Goal: Information Seeking & Learning: Learn about a topic

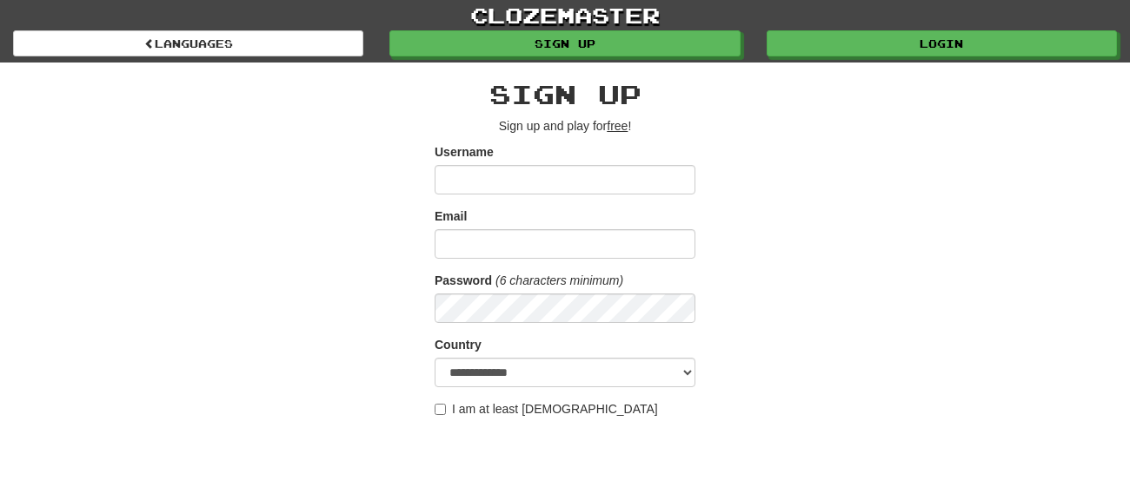
click at [554, 179] on input "Username" at bounding box center [564, 180] width 261 height 30
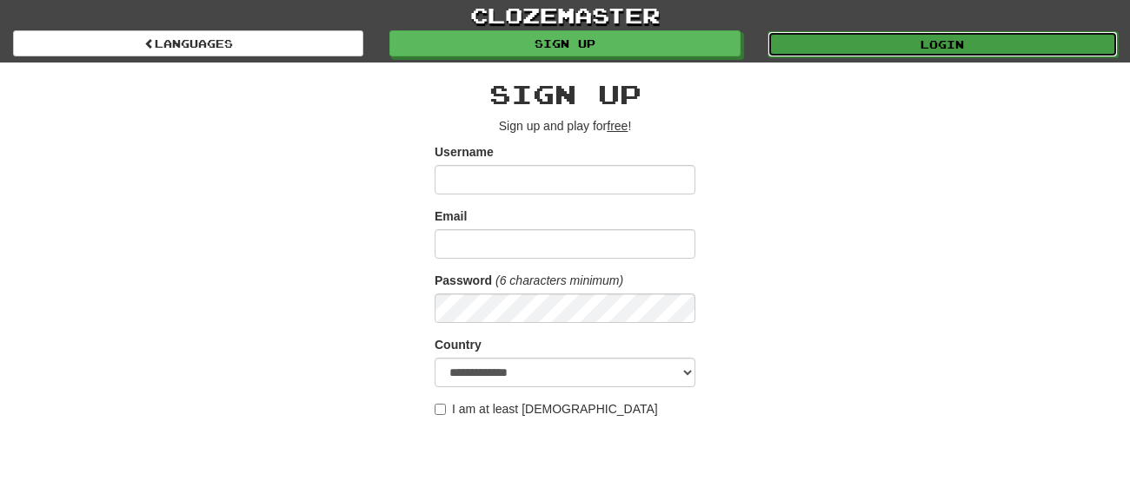
click at [864, 50] on link "Login" at bounding box center [942, 44] width 350 height 26
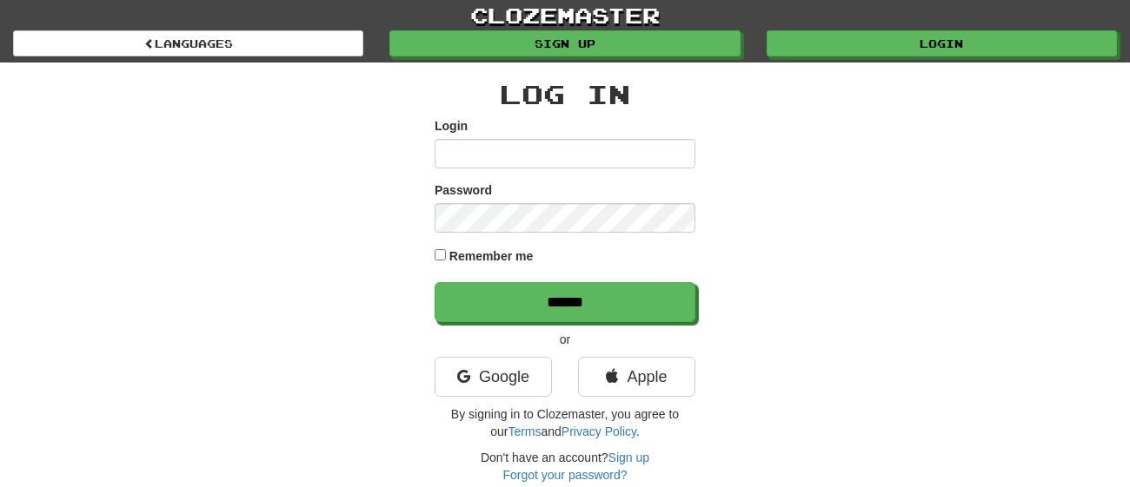
type input "**********"
click at [517, 255] on label "Remember me" at bounding box center [491, 256] width 84 height 17
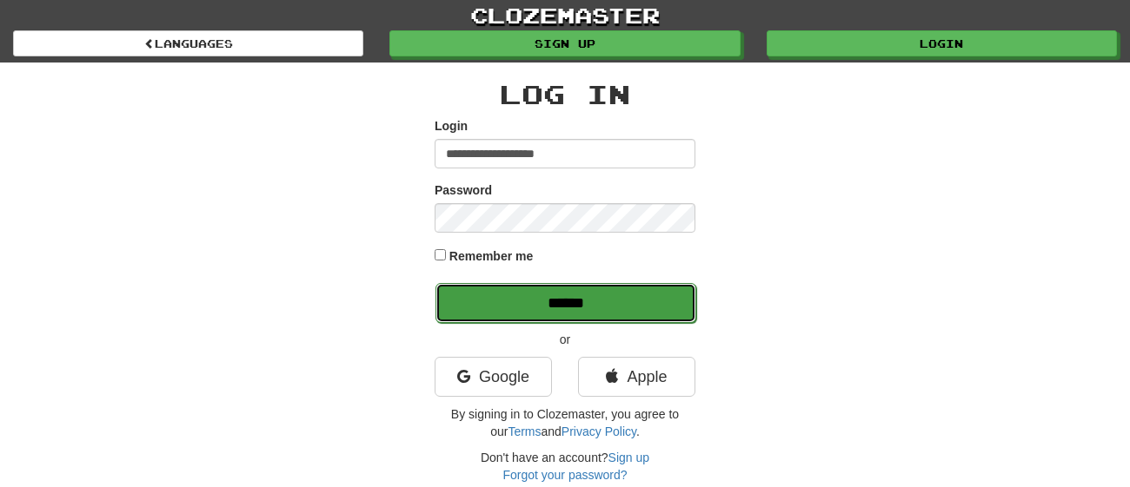
click at [503, 300] on input "******" at bounding box center [565, 303] width 261 height 40
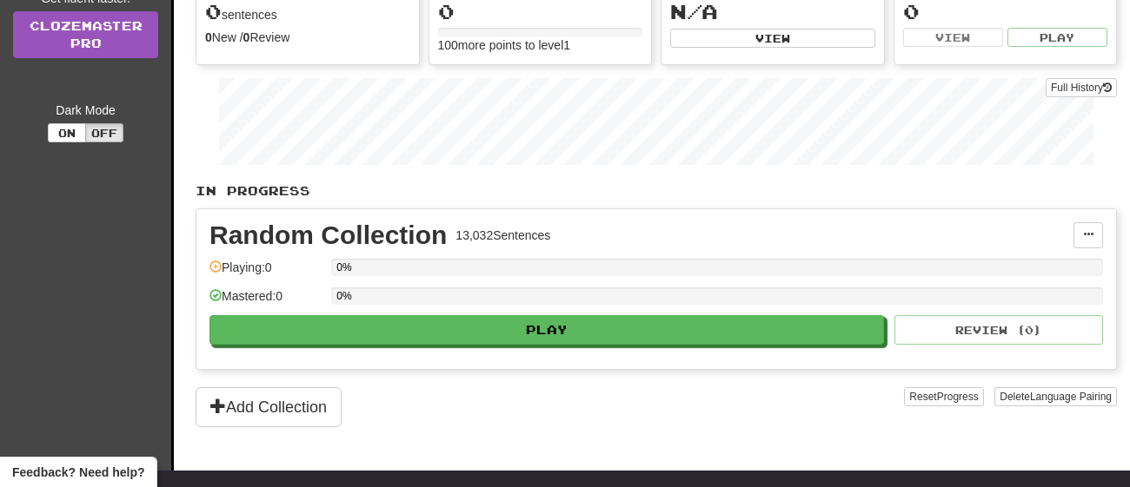
scroll to position [269, 0]
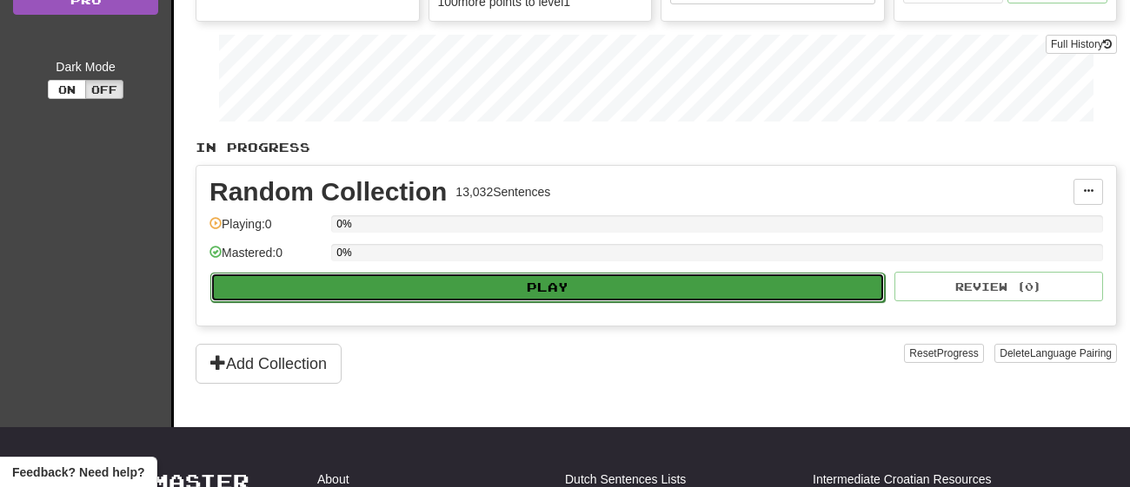
click at [545, 292] on button "Play" at bounding box center [547, 288] width 674 height 30
select select "**"
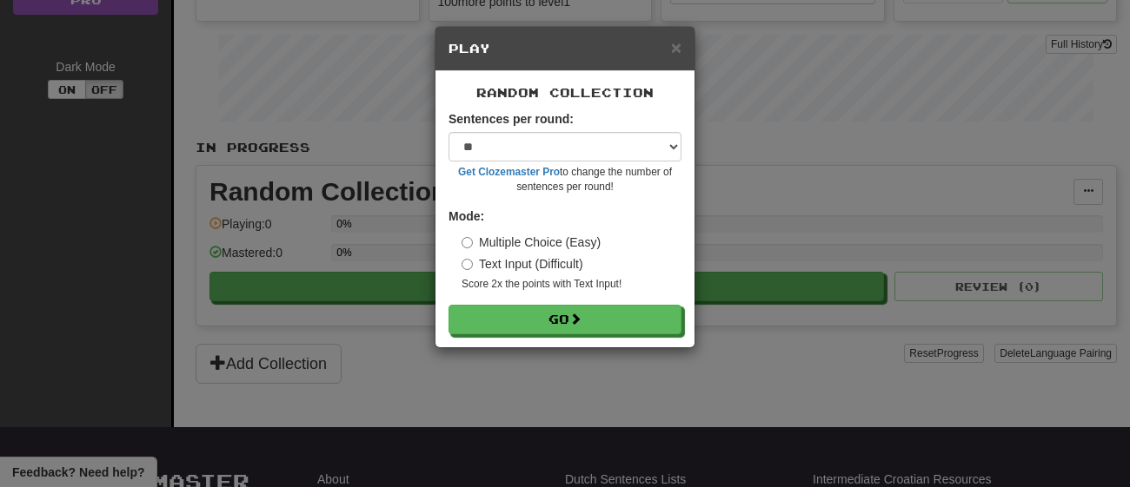
click at [572, 269] on label "Text Input (Difficult)" at bounding box center [522, 263] width 122 height 17
click at [574, 242] on label "Multiple Choice (Easy)" at bounding box center [530, 242] width 139 height 17
click at [563, 268] on label "Text Input (Difficult)" at bounding box center [522, 263] width 122 height 17
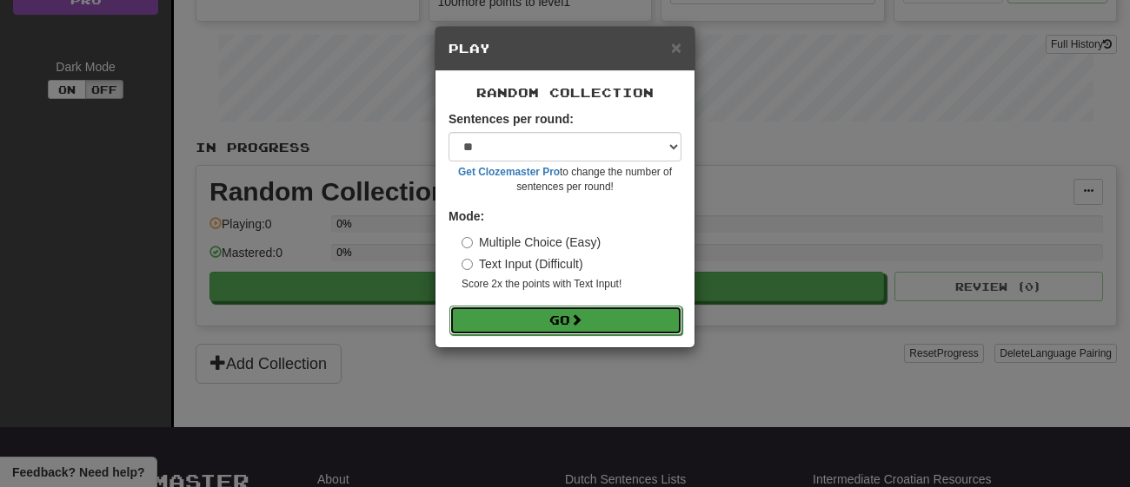
click at [571, 310] on button "Go" at bounding box center [565, 321] width 233 height 30
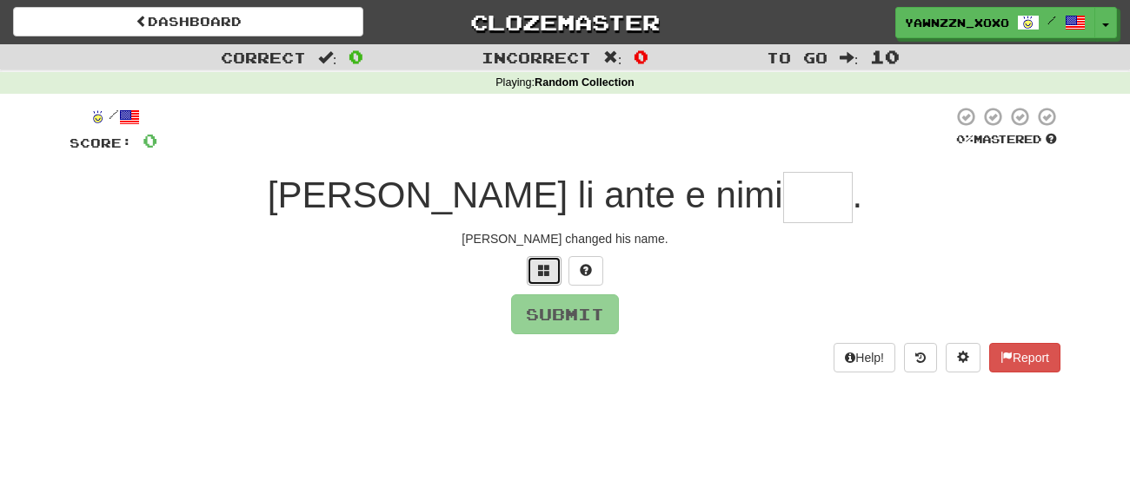
click at [552, 278] on button at bounding box center [544, 271] width 35 height 30
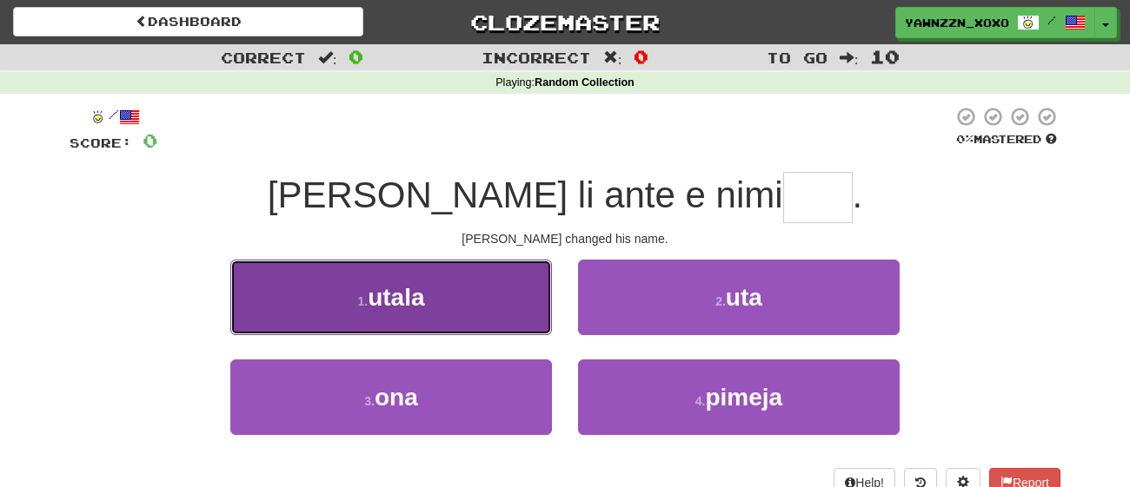
click at [514, 275] on button "1 . utala" at bounding box center [391, 298] width 322 height 76
type input "***"
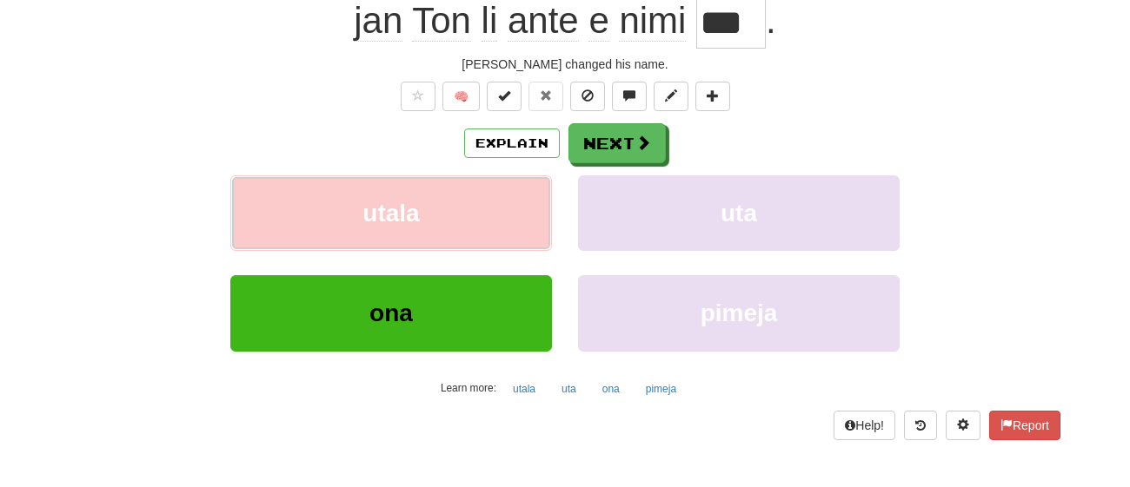
scroll to position [184, 0]
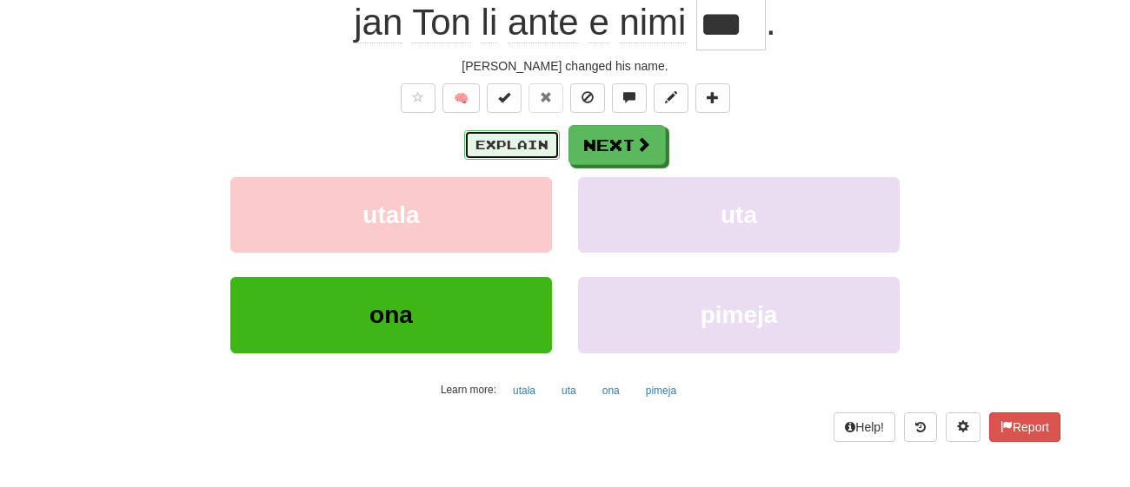
click at [507, 142] on button "Explain" at bounding box center [512, 145] width 96 height 30
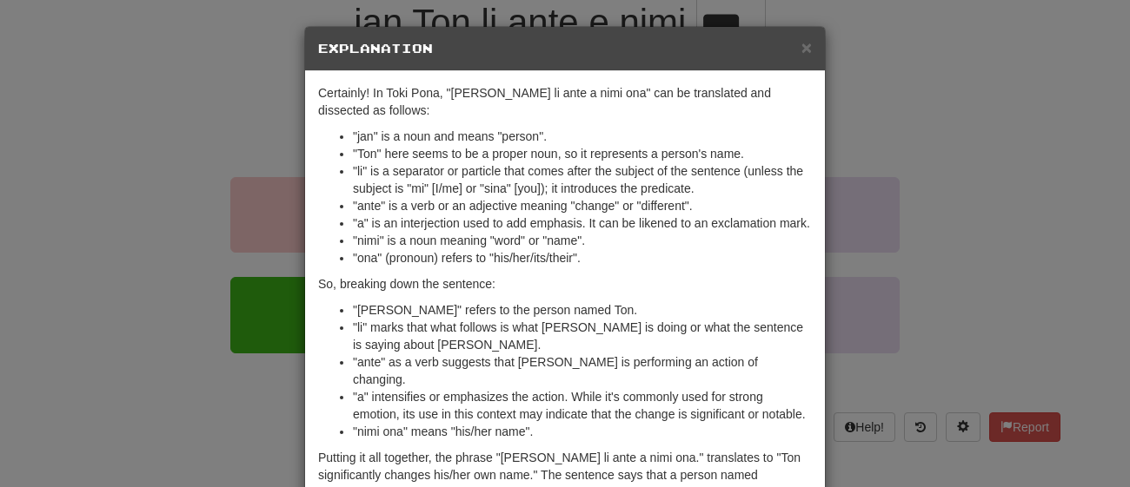
scroll to position [118, 0]
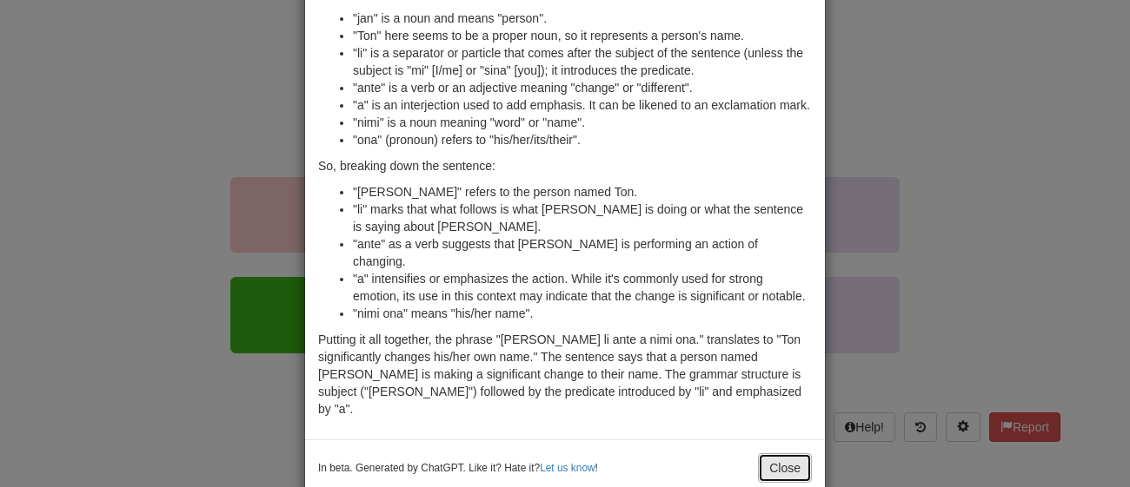
click at [798, 454] on button "Close" at bounding box center [785, 469] width 54 height 30
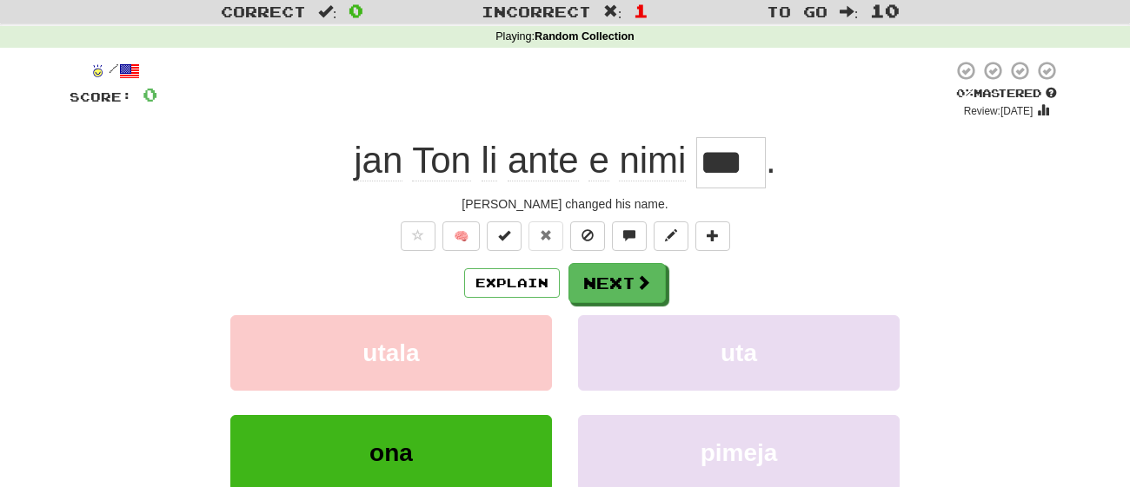
scroll to position [43, 0]
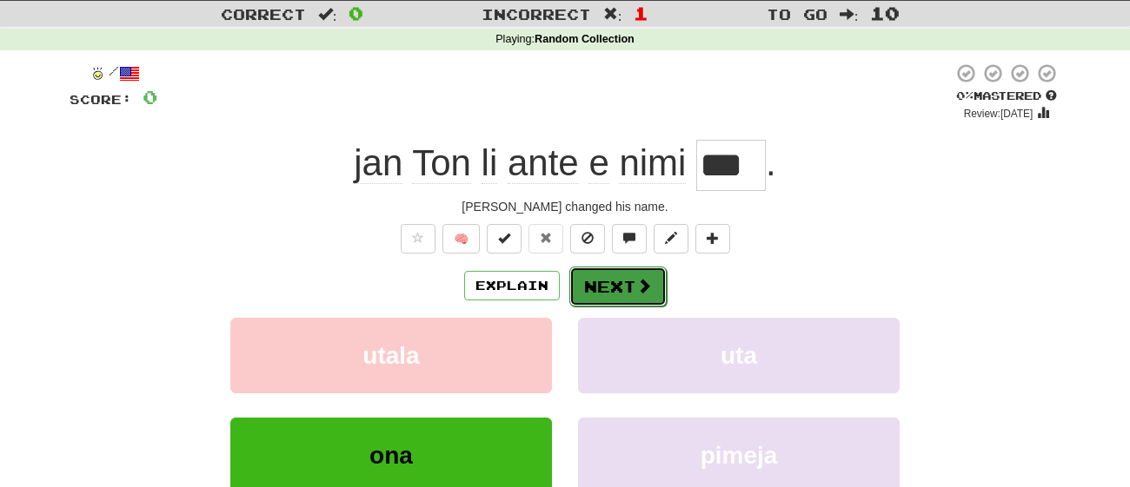
click at [624, 287] on button "Next" at bounding box center [617, 287] width 97 height 40
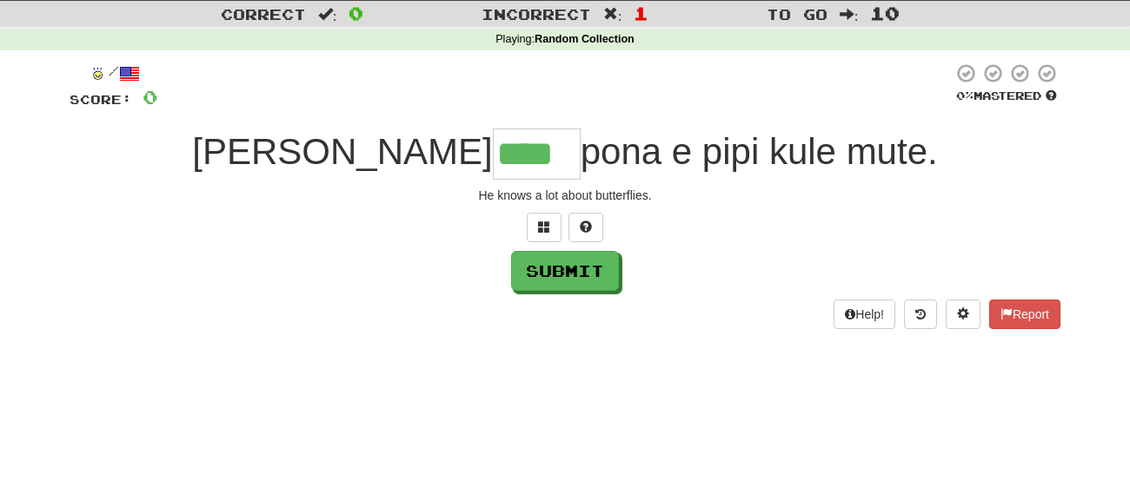
type input "****"
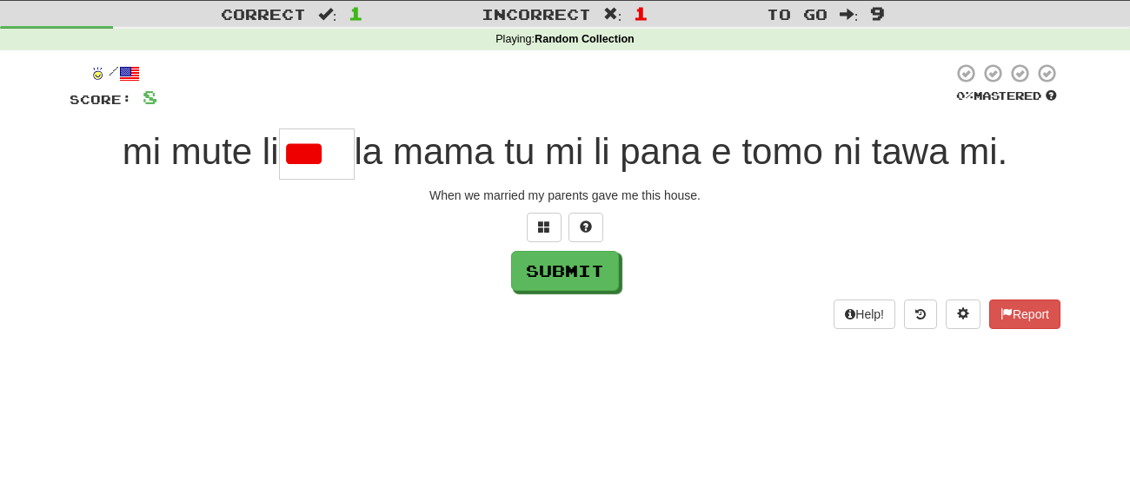
type input "****"
type input "**"
type input "***"
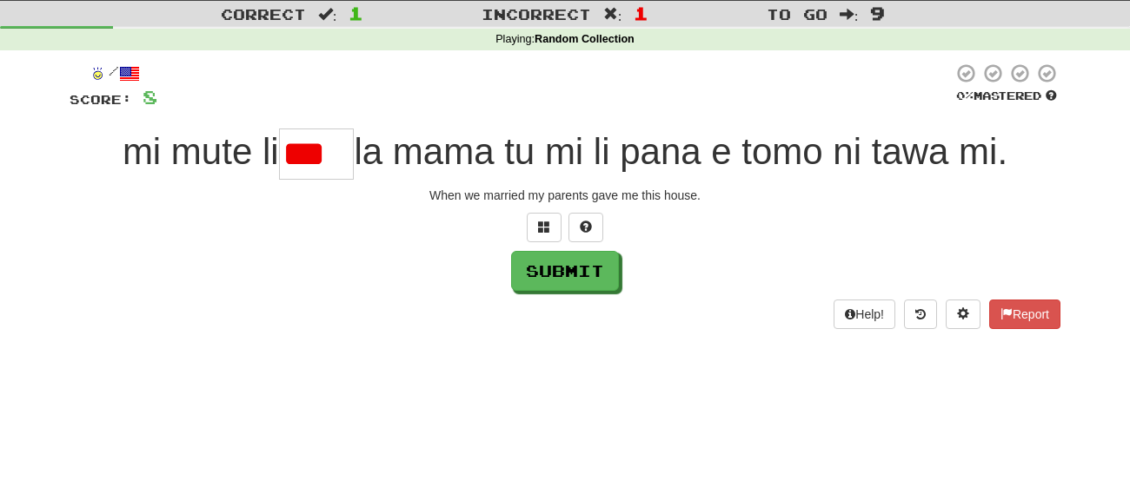
scroll to position [0, 0]
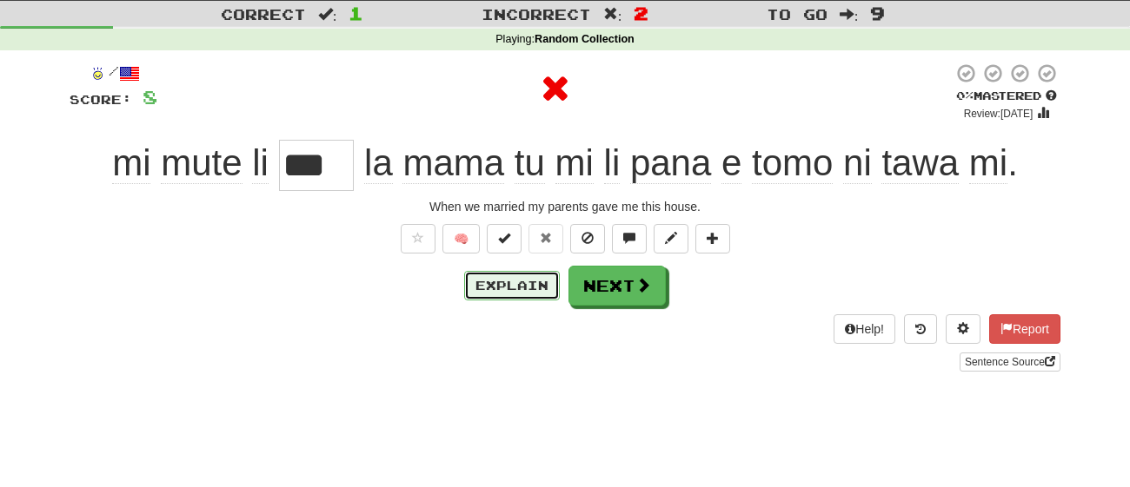
click at [509, 291] on button "Explain" at bounding box center [512, 286] width 96 height 30
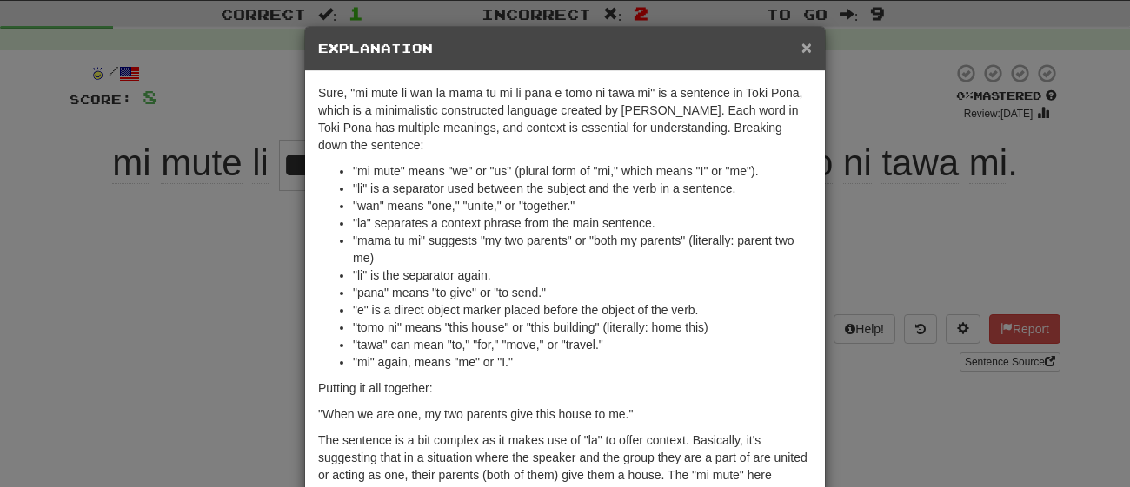
click at [809, 50] on span "×" at bounding box center [806, 47] width 10 height 20
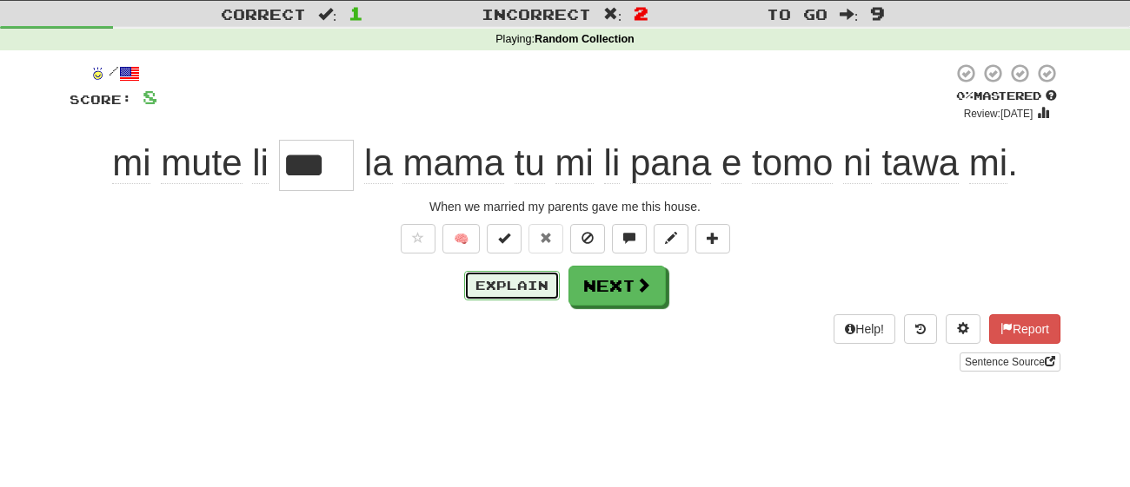
click at [525, 295] on button "Explain" at bounding box center [512, 286] width 96 height 30
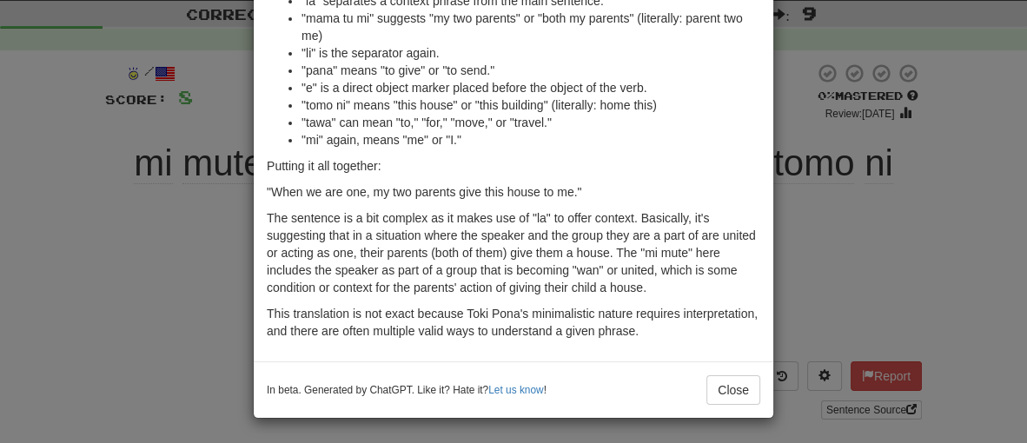
scroll to position [222, 0]
click at [738, 385] on button "Close" at bounding box center [733, 390] width 54 height 30
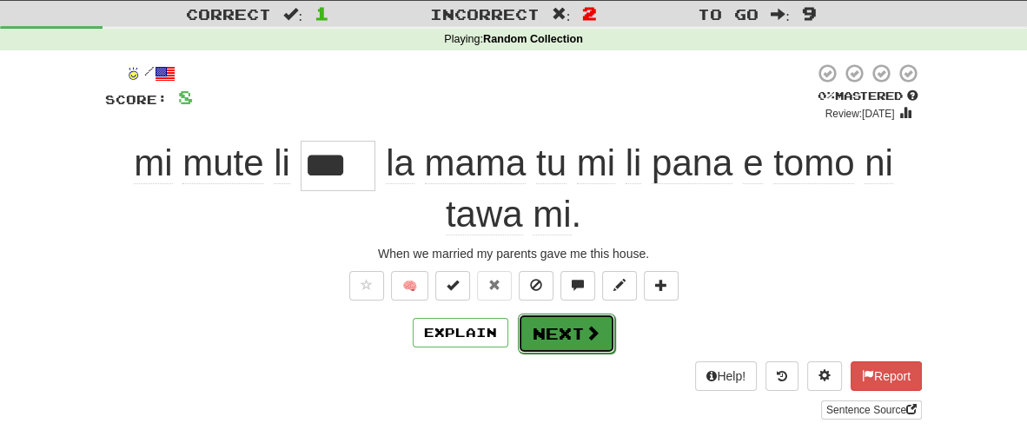
click at [603, 335] on button "Next" at bounding box center [566, 334] width 97 height 40
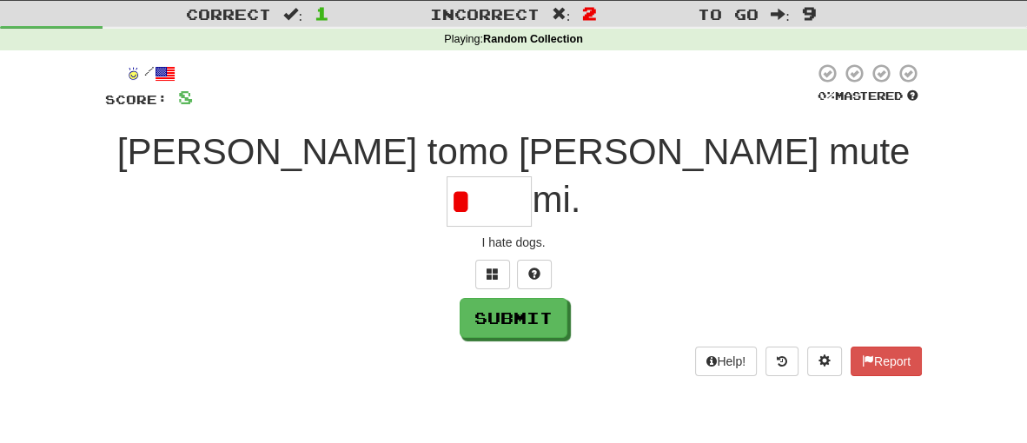
type input "****"
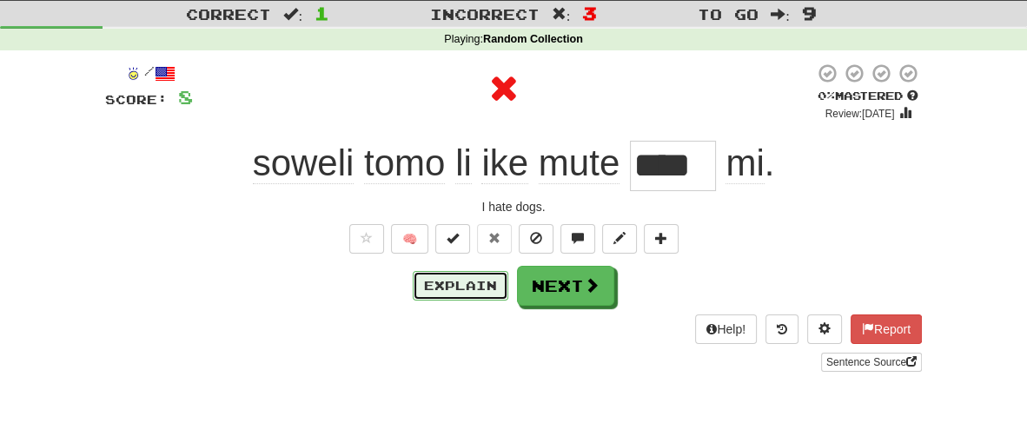
click at [454, 280] on button "Explain" at bounding box center [461, 286] width 96 height 30
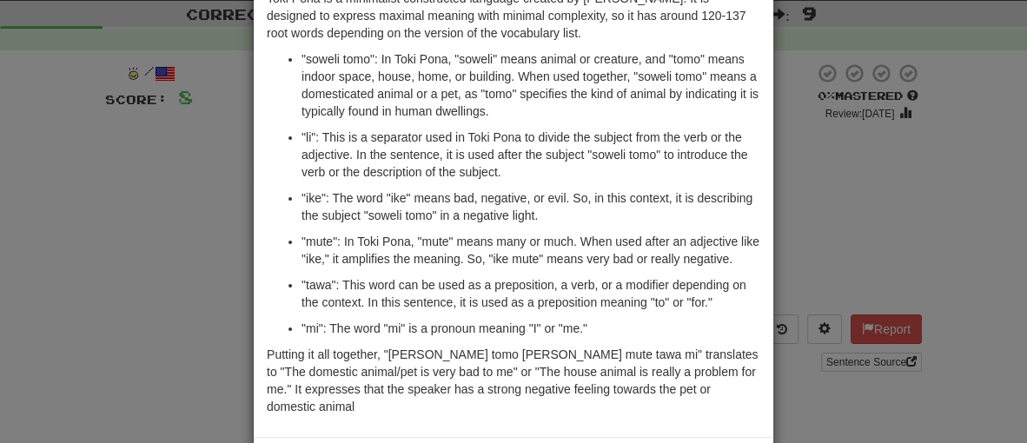
scroll to position [214, 0]
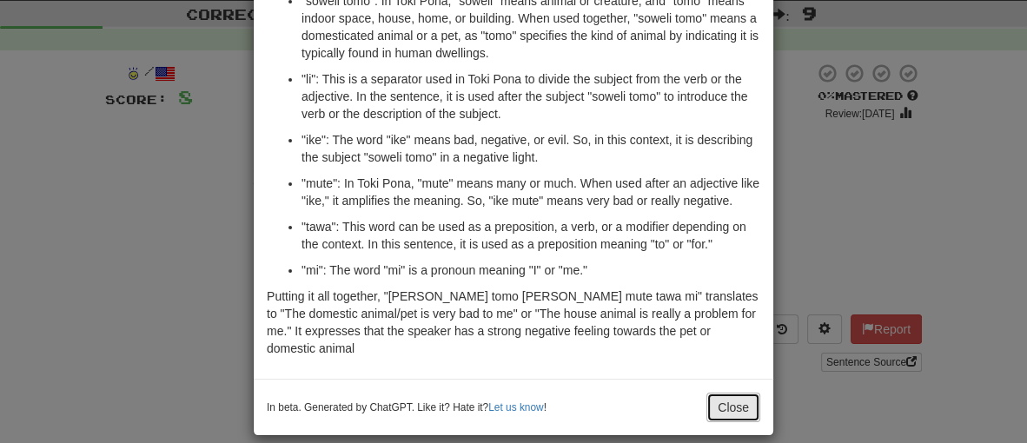
click at [718, 393] on button "Close" at bounding box center [733, 408] width 54 height 30
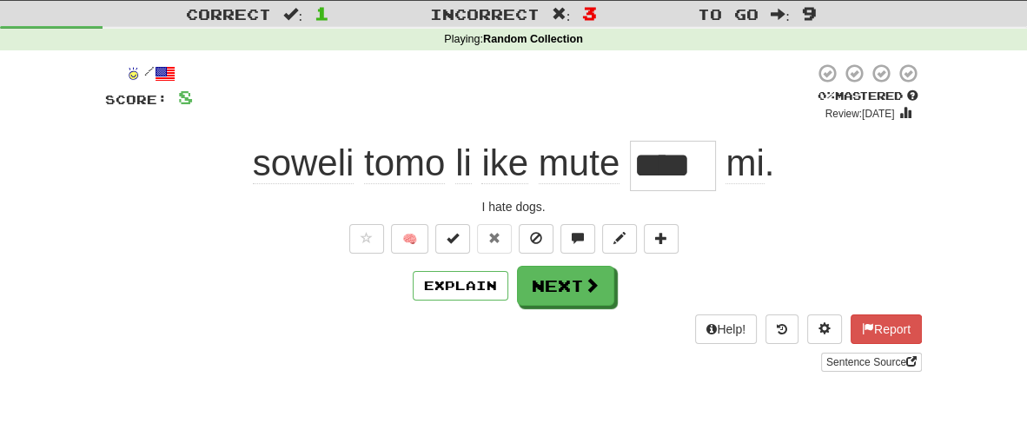
click at [492, 300] on div "Explain Next" at bounding box center [513, 286] width 817 height 40
click at [478, 278] on button "Explain" at bounding box center [461, 286] width 96 height 30
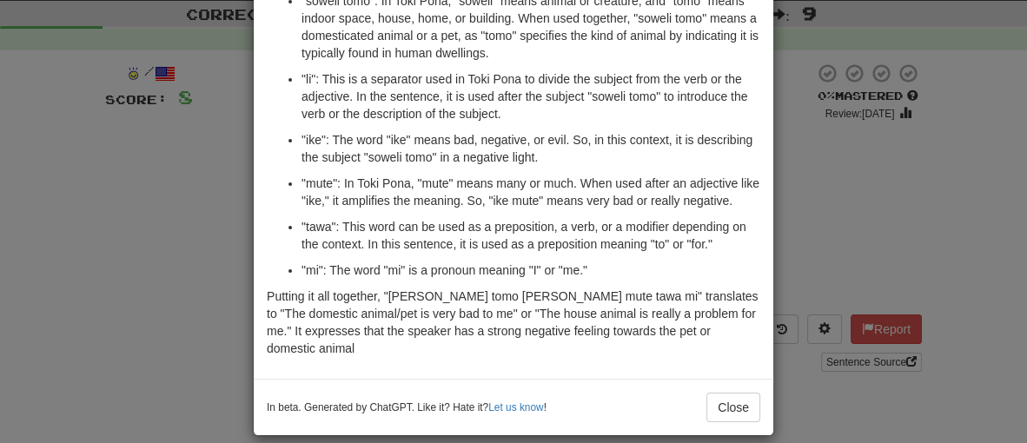
scroll to position [212, 0]
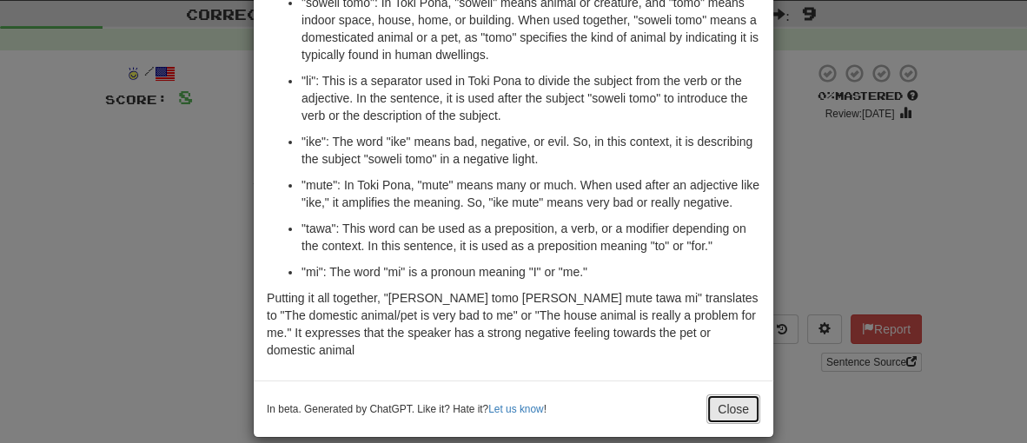
click at [732, 396] on button "Close" at bounding box center [733, 410] width 54 height 30
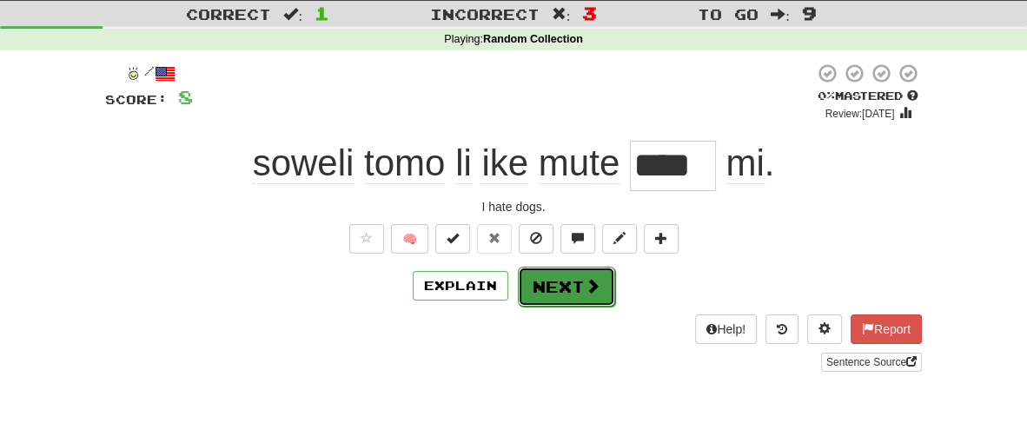
click at [556, 287] on button "Next" at bounding box center [566, 287] width 97 height 40
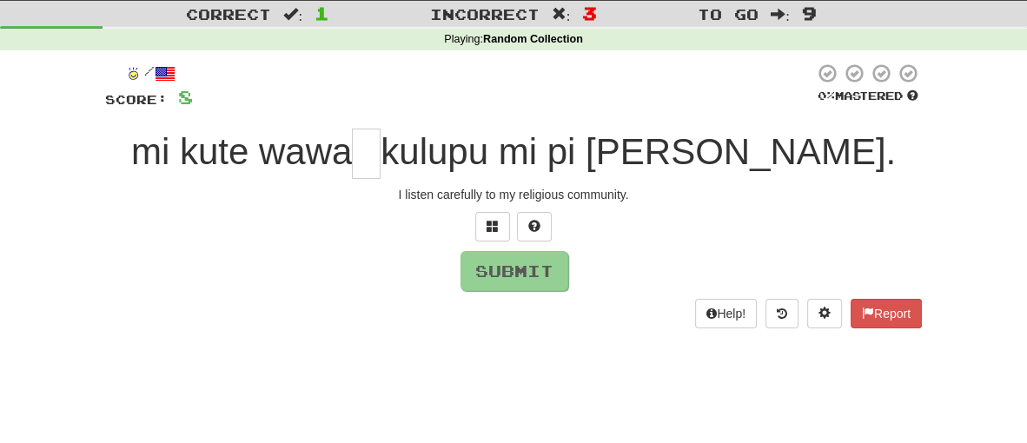
type input "*"
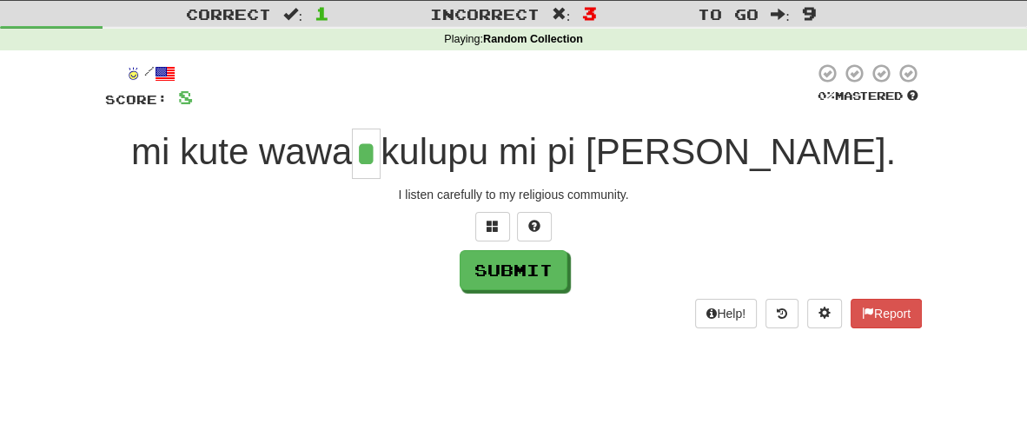
type input "*"
click at [455, 363] on div "Dashboard Clozemaster yawnzzn_xoxo / Toggle Dropdown Dashboard Leaderboard Acti…" at bounding box center [513, 178] width 1027 height 443
click at [525, 282] on button "Submit" at bounding box center [515, 271] width 108 height 40
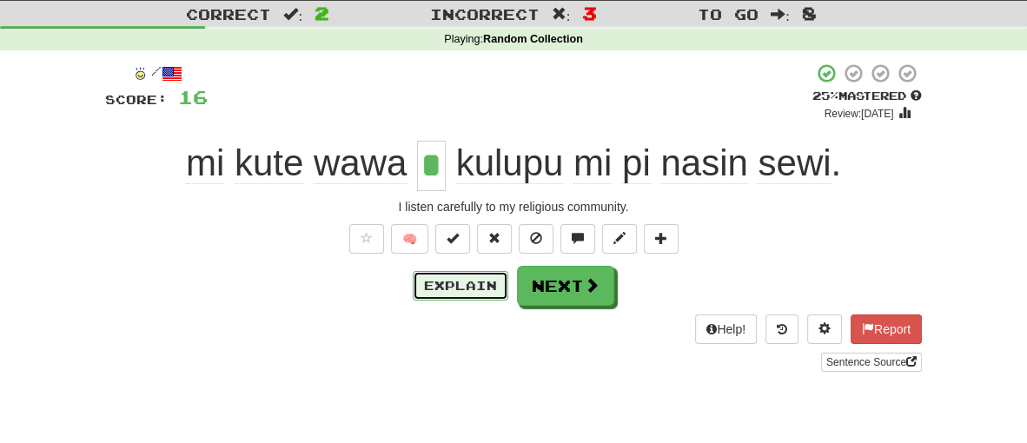
click at [451, 293] on button "Explain" at bounding box center [461, 286] width 96 height 30
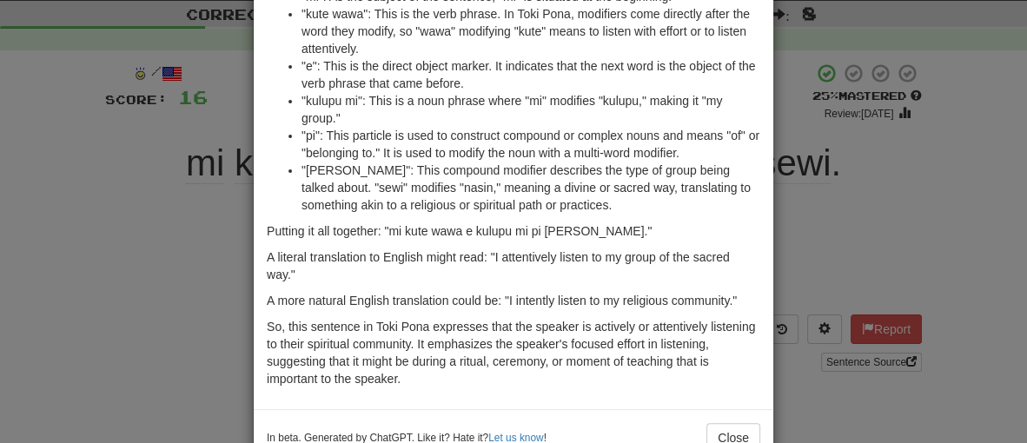
scroll to position [368, 0]
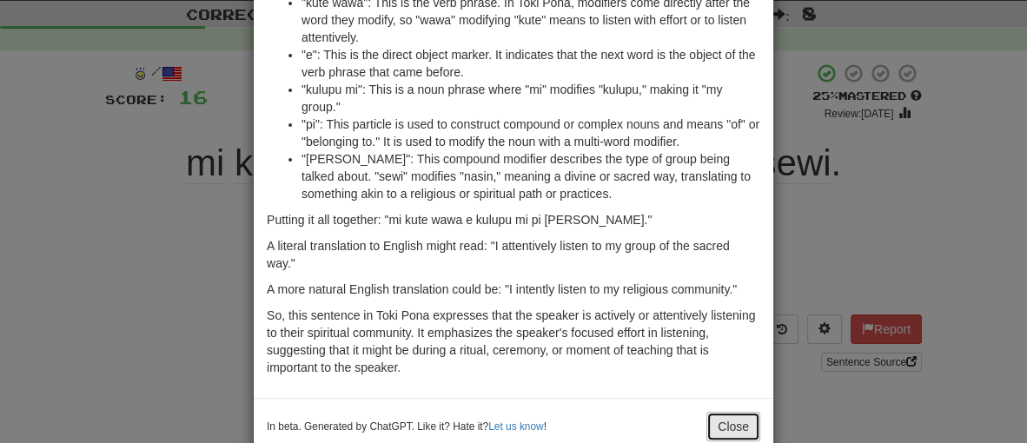
click at [726, 421] on button "Close" at bounding box center [733, 427] width 54 height 30
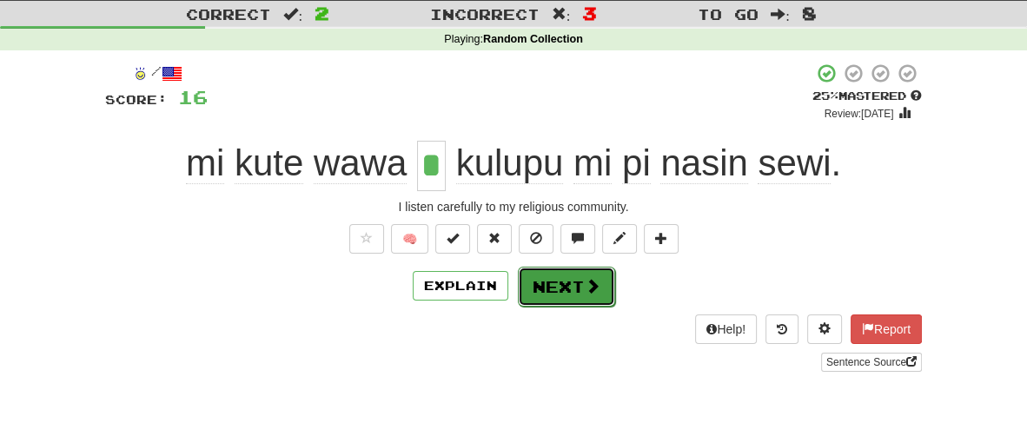
click at [562, 297] on button "Next" at bounding box center [566, 287] width 97 height 40
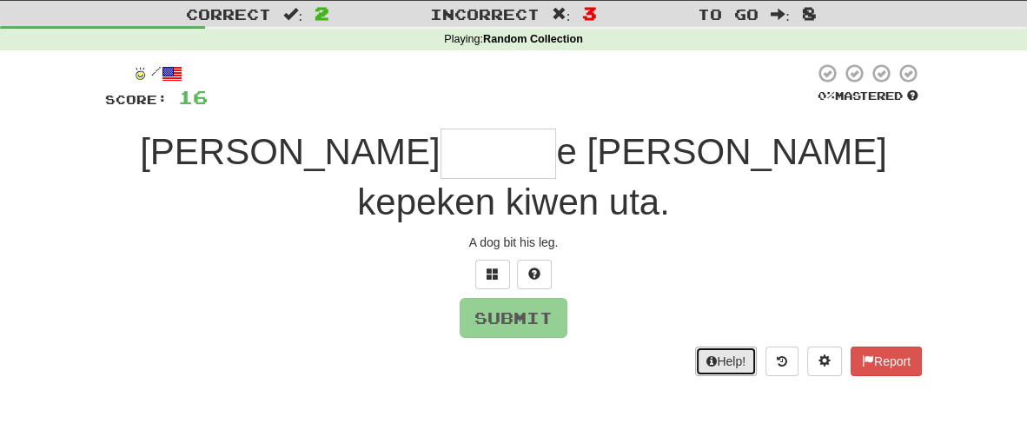
click at [747, 364] on button "Help!" at bounding box center [726, 362] width 62 height 30
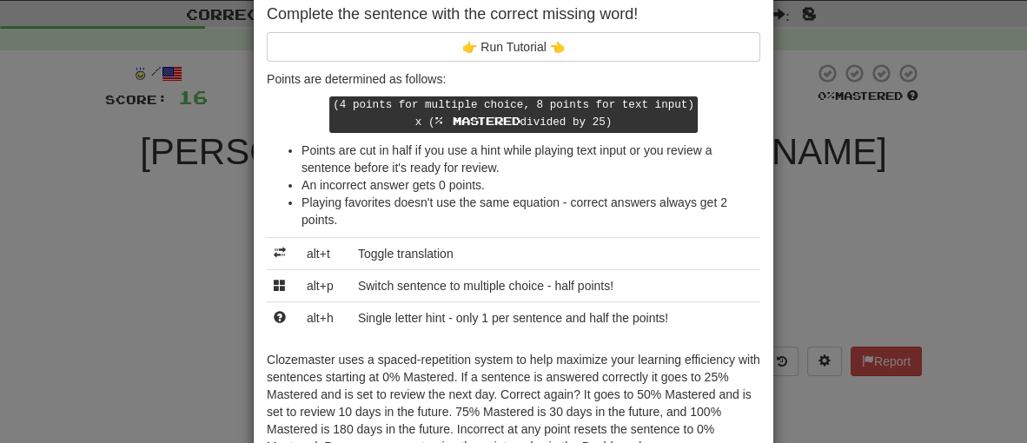
scroll to position [0, 0]
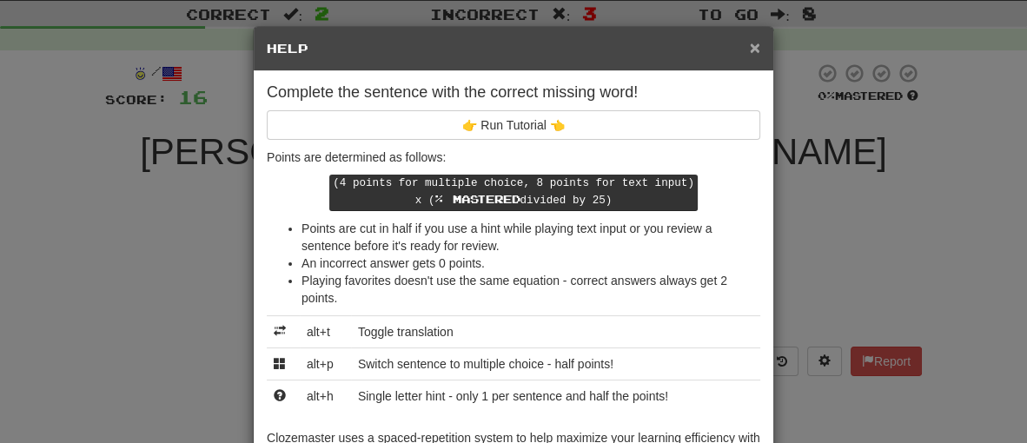
click at [751, 52] on span "×" at bounding box center [755, 47] width 10 height 20
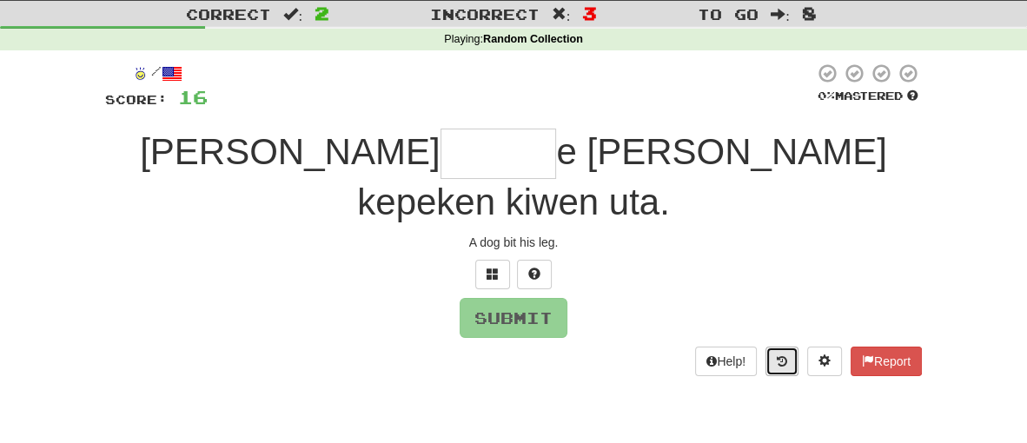
click at [782, 366] on button at bounding box center [782, 362] width 33 height 30
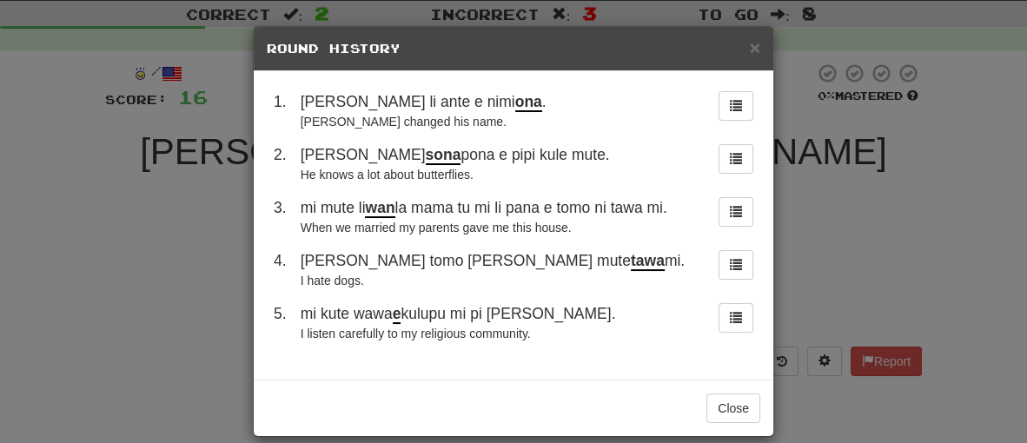
click at [760, 44] on div "× Round History" at bounding box center [514, 49] width 520 height 44
click at [757, 47] on span "×" at bounding box center [755, 47] width 10 height 20
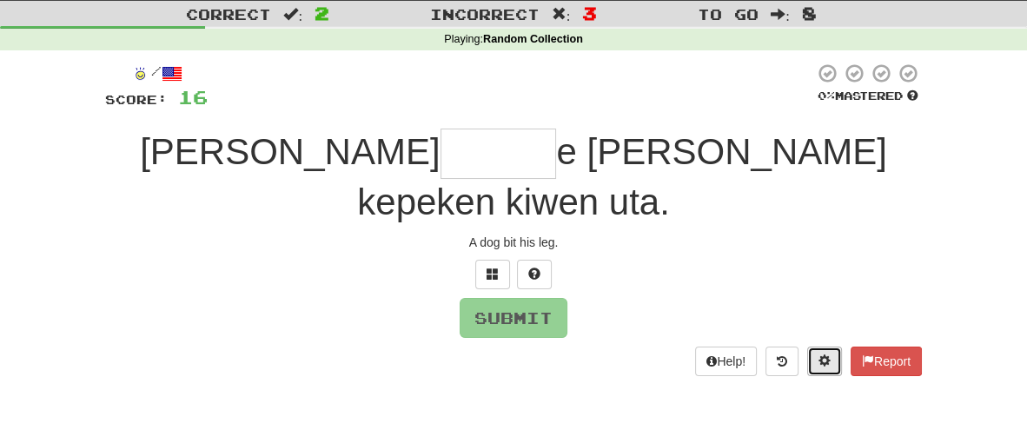
click at [822, 355] on span at bounding box center [825, 361] width 12 height 12
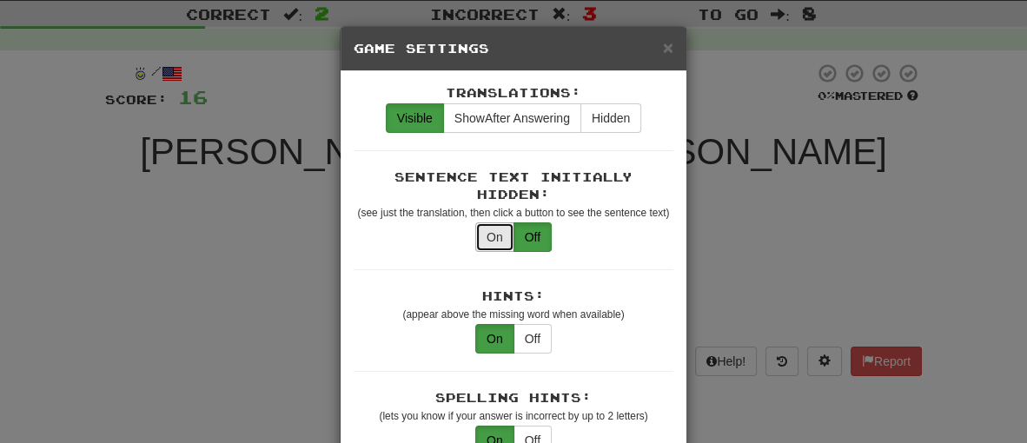
click at [509, 222] on button "On" at bounding box center [494, 237] width 39 height 30
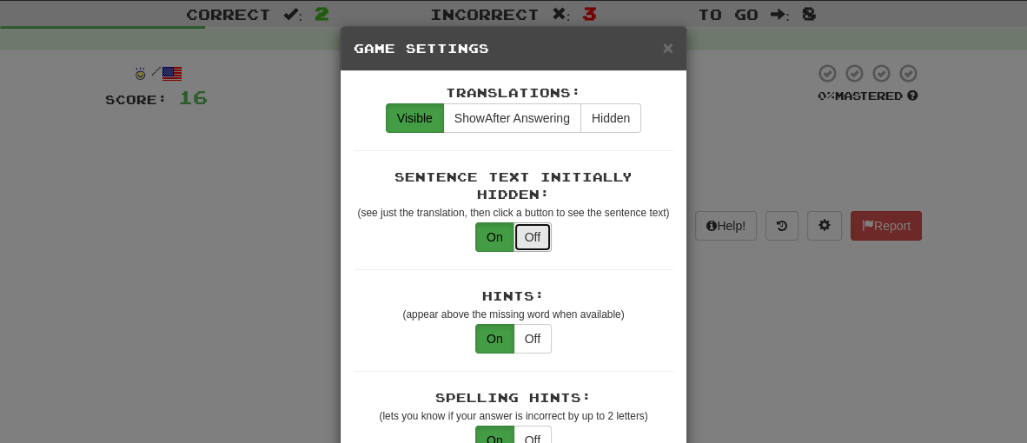
click at [538, 226] on button "Off" at bounding box center [533, 237] width 38 height 30
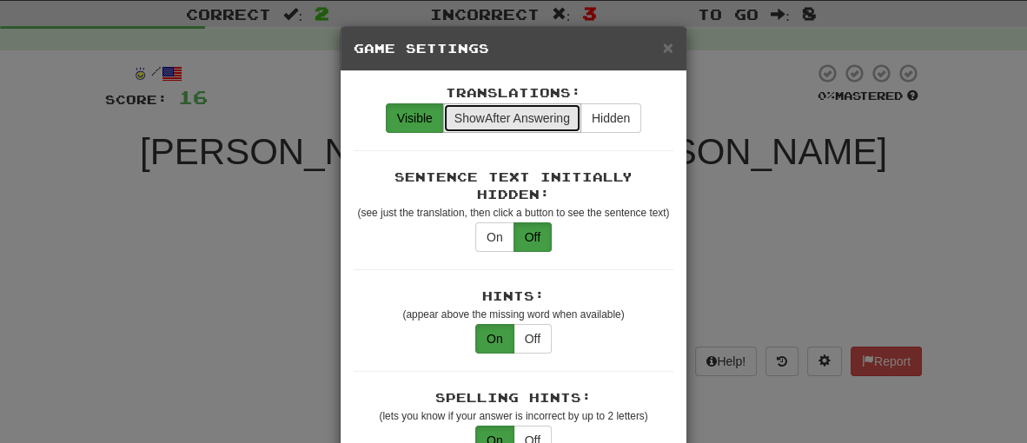
click at [539, 117] on span "Show After Answering" at bounding box center [512, 118] width 116 height 14
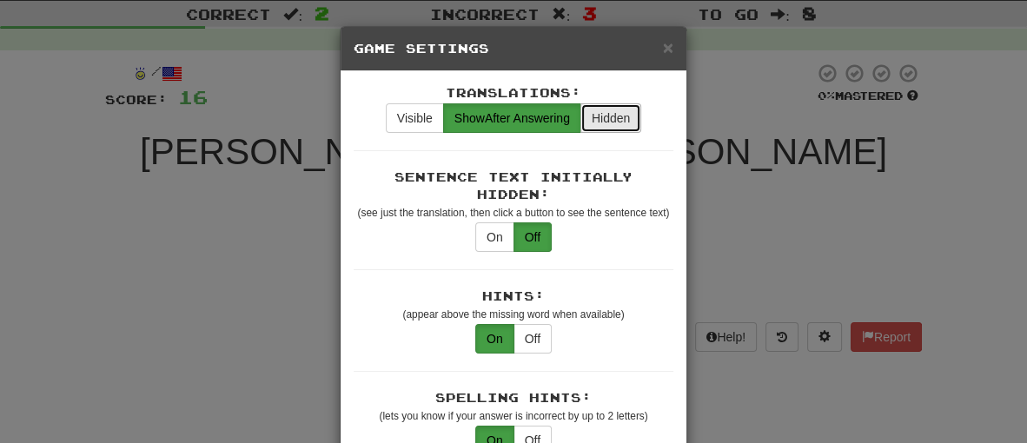
click at [621, 122] on button "Hidden" at bounding box center [610, 118] width 61 height 30
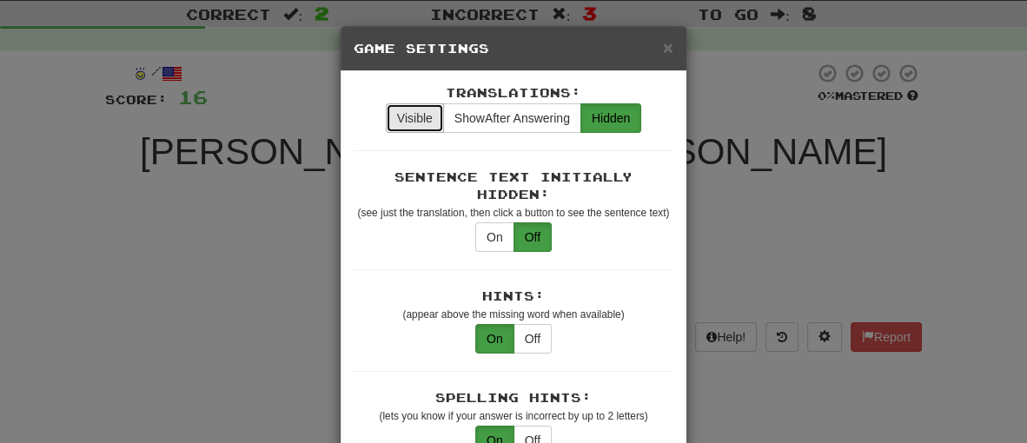
click at [401, 115] on button "Visible" at bounding box center [415, 118] width 58 height 30
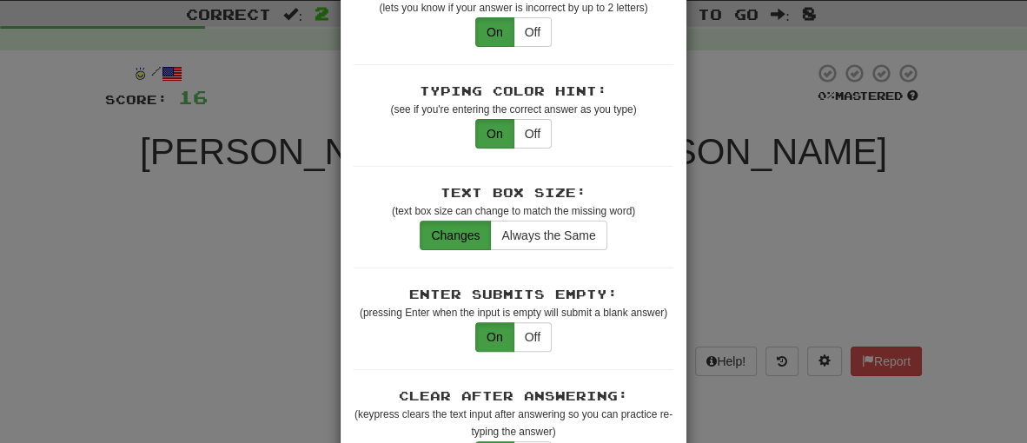
scroll to position [413, 0]
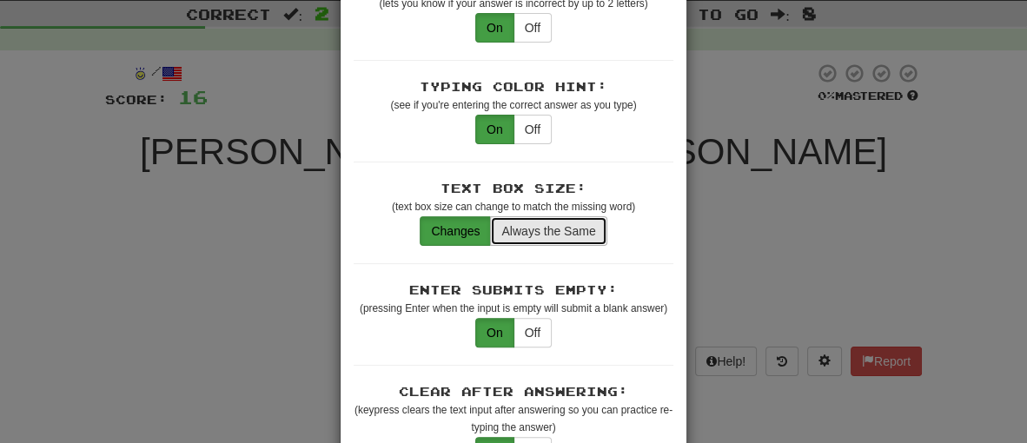
click at [511, 216] on button "Always the Same" at bounding box center [548, 231] width 116 height 30
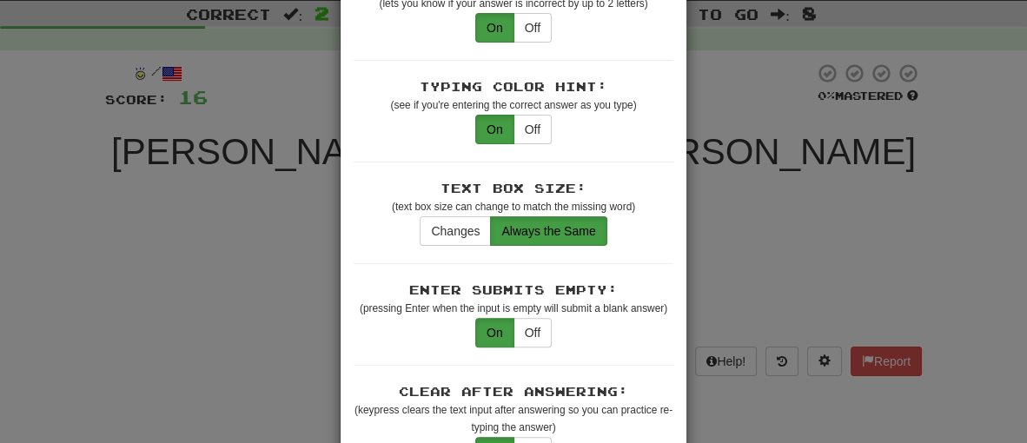
click at [457, 237] on div "Text Box Size: (text box size can change to match the missing word) Changes Alw…" at bounding box center [514, 222] width 320 height 84
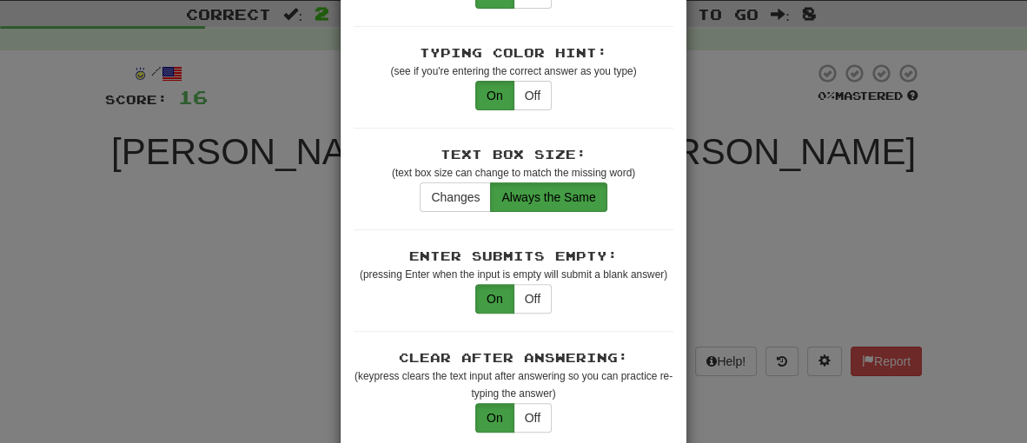
scroll to position [454, 0]
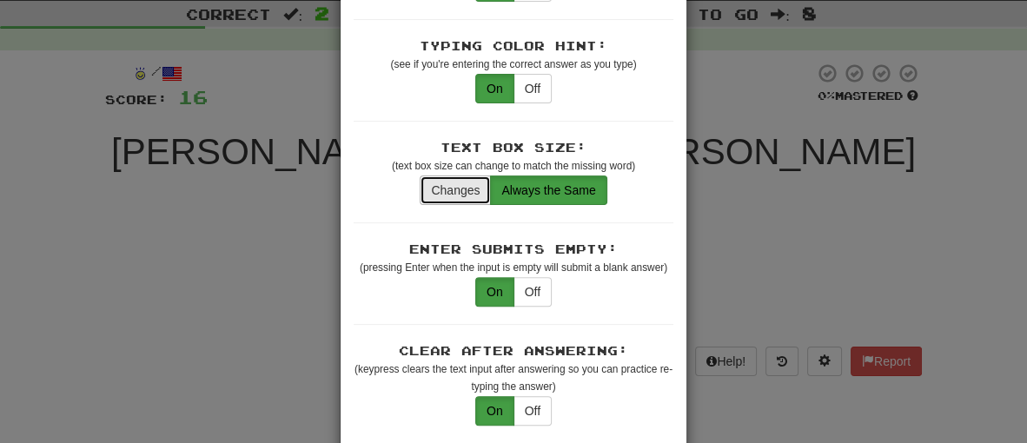
click at [448, 176] on button "Changes" at bounding box center [455, 191] width 71 height 30
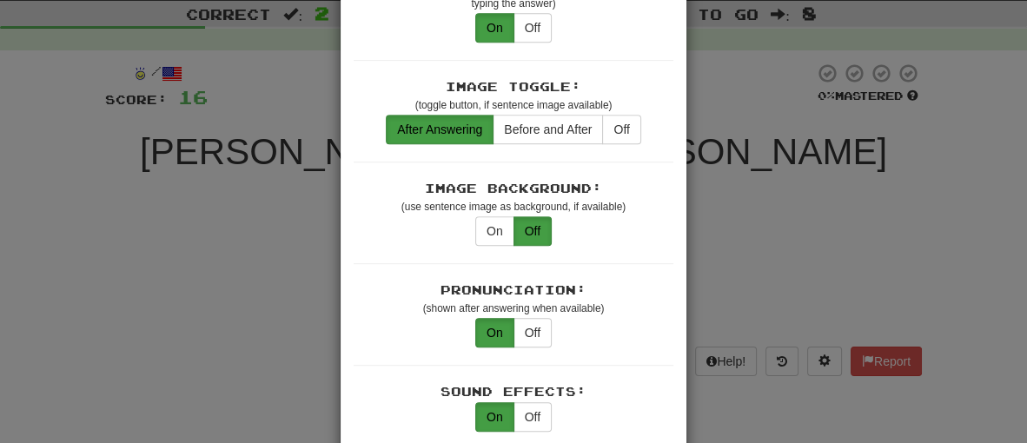
scroll to position [842, 0]
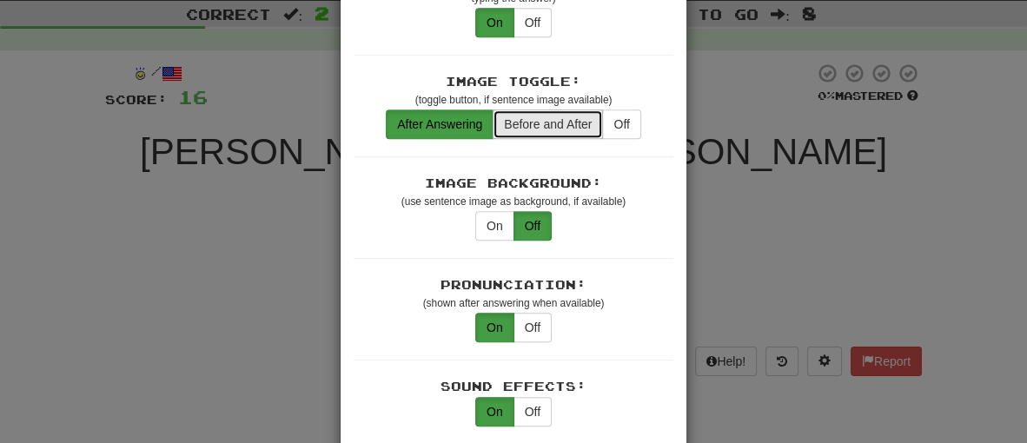
click at [560, 109] on button "Before and After" at bounding box center [548, 124] width 110 height 30
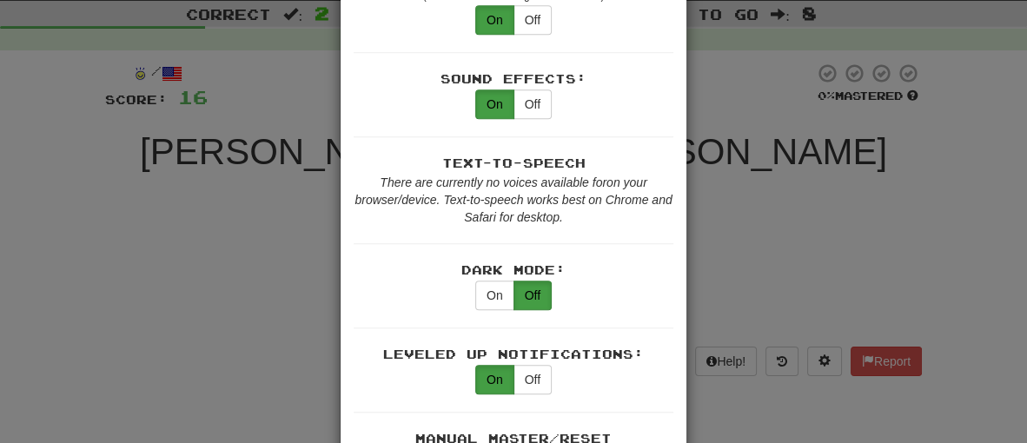
scroll to position [1173, 0]
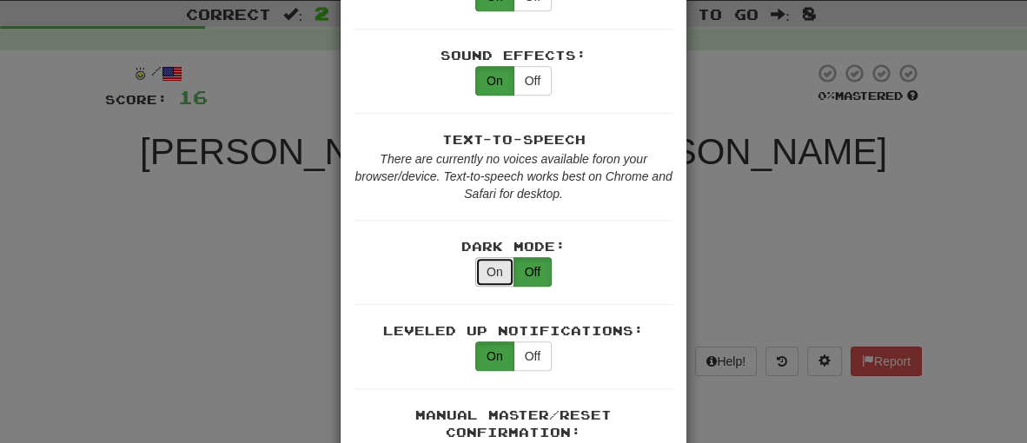
click at [499, 257] on button "On" at bounding box center [494, 272] width 39 height 30
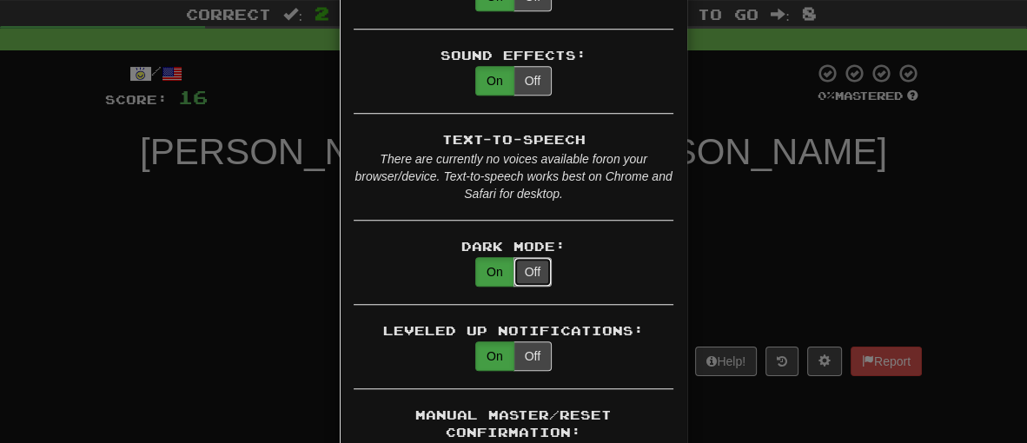
click at [535, 257] on button "Off" at bounding box center [533, 272] width 38 height 30
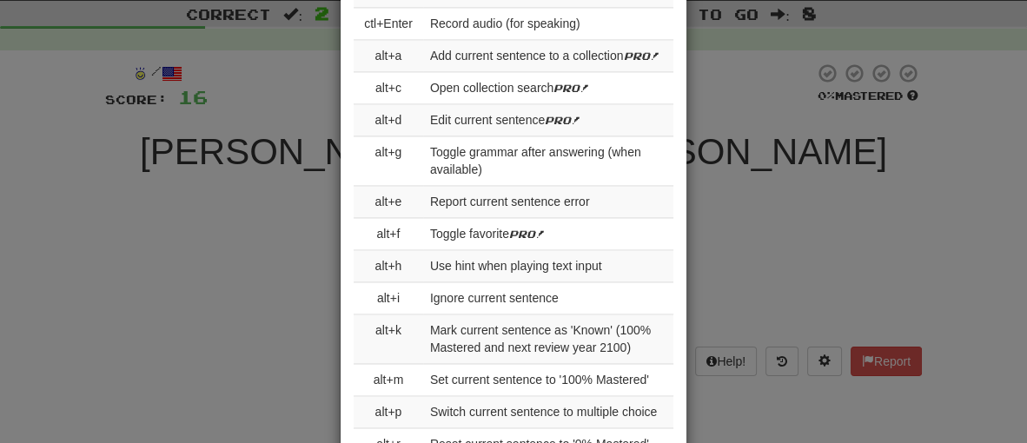
scroll to position [2546, 0]
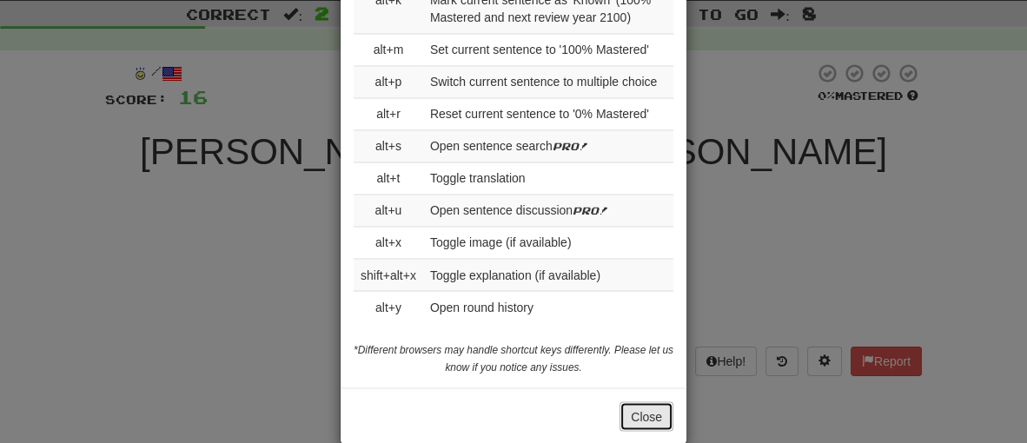
click at [638, 403] on button "Close" at bounding box center [647, 416] width 54 height 30
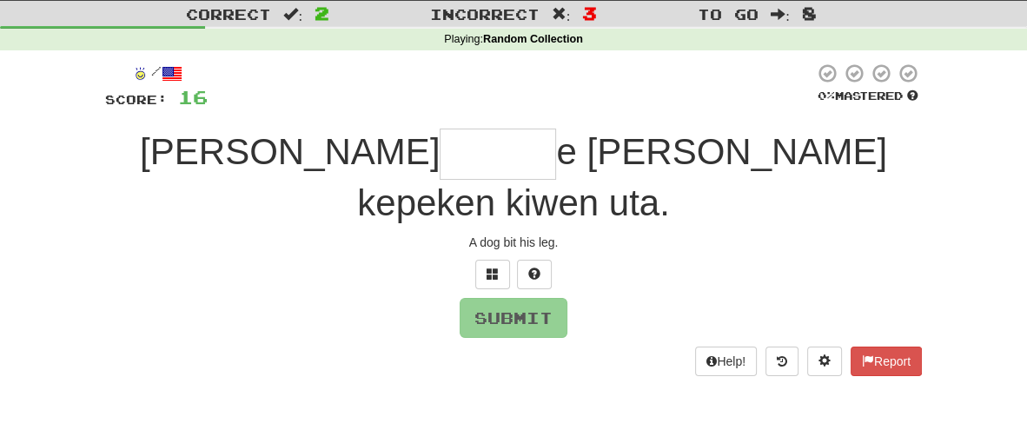
click at [440, 159] on input "text" at bounding box center [498, 154] width 116 height 51
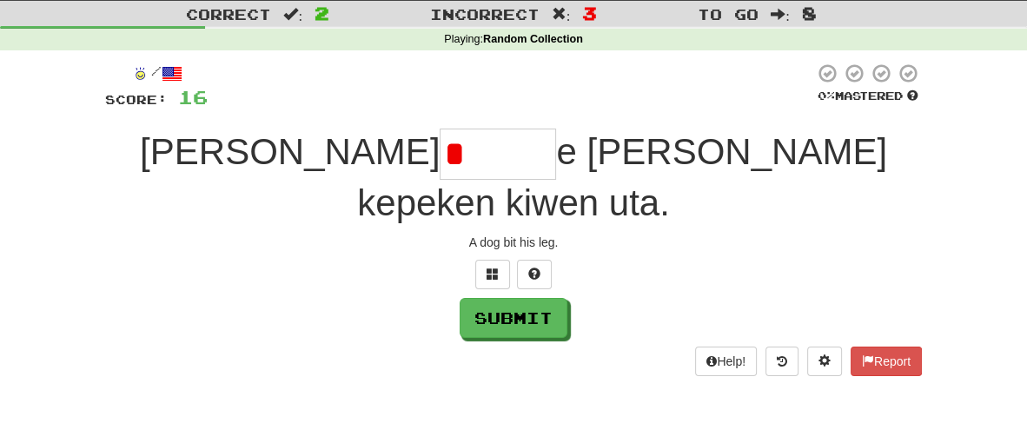
type input "**"
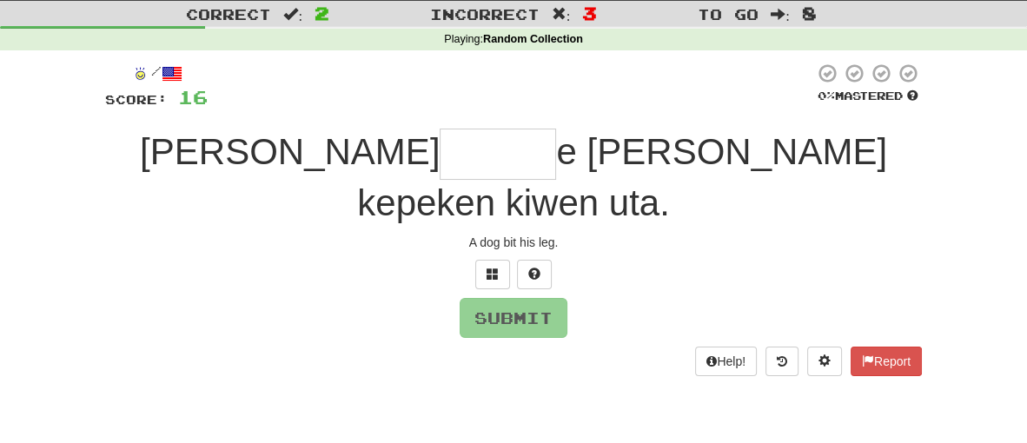
type input "******"
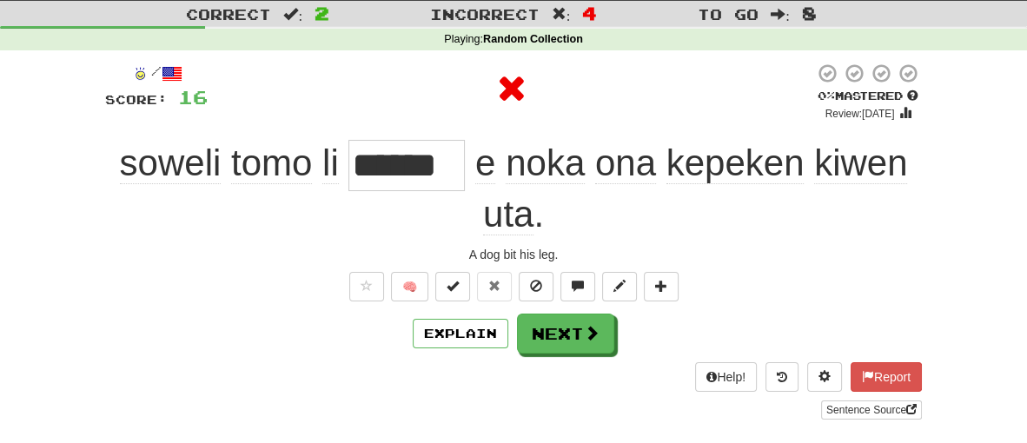
click at [418, 225] on div "soweli tomo li ****** e noka ona kepeken kiwen uta ." at bounding box center [513, 189] width 817 height 98
click at [531, 169] on span "noka" at bounding box center [545, 164] width 79 height 42
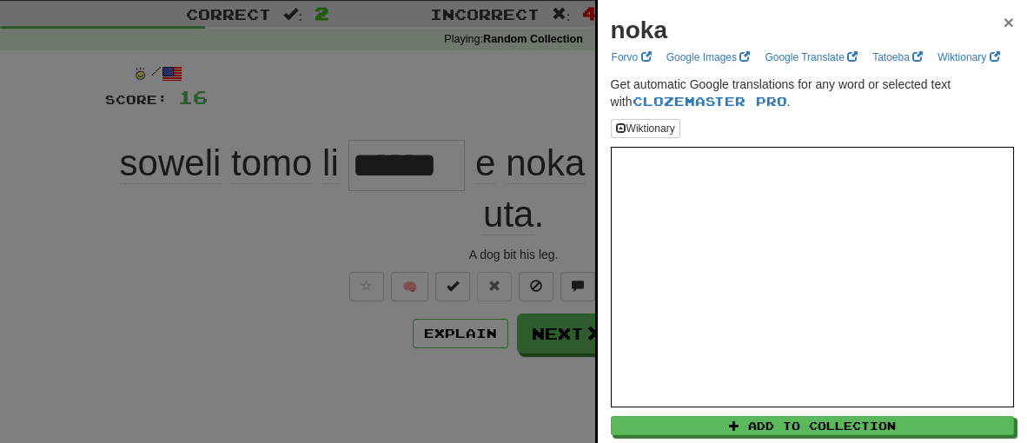
click at [1008, 17] on span "×" at bounding box center [1009, 22] width 10 height 20
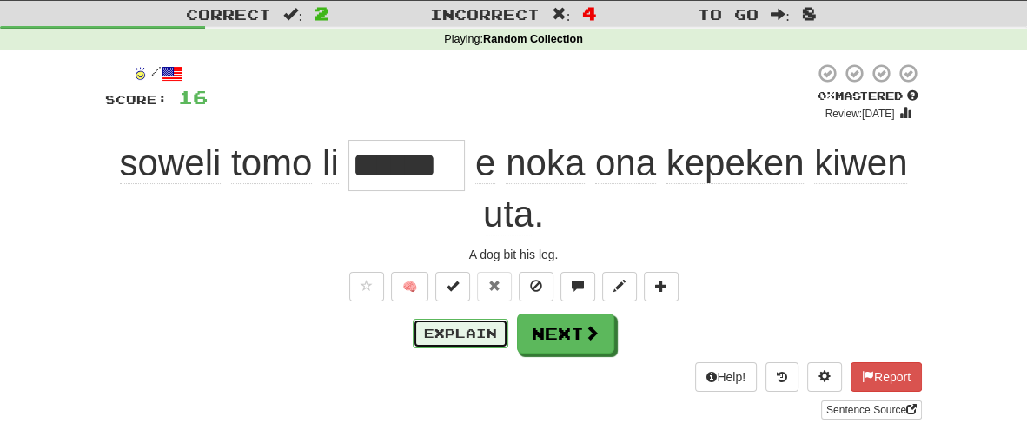
click at [447, 334] on button "Explain" at bounding box center [461, 334] width 96 height 30
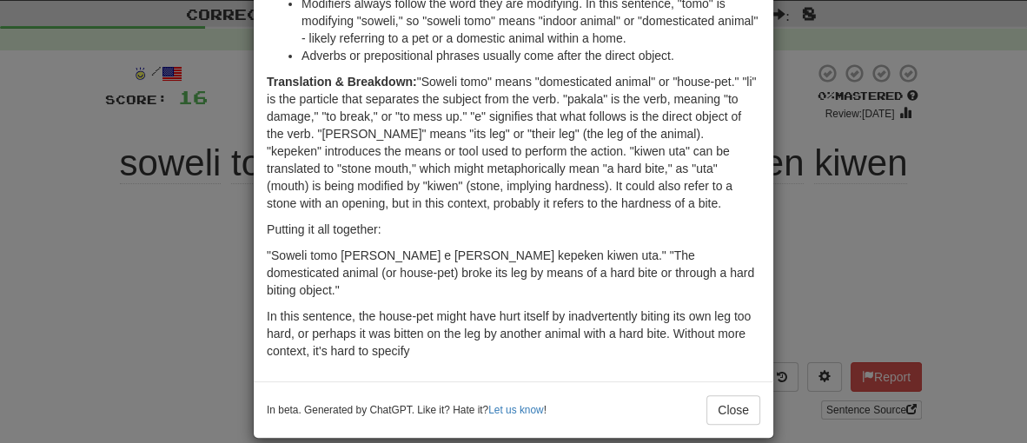
scroll to position [467, 0]
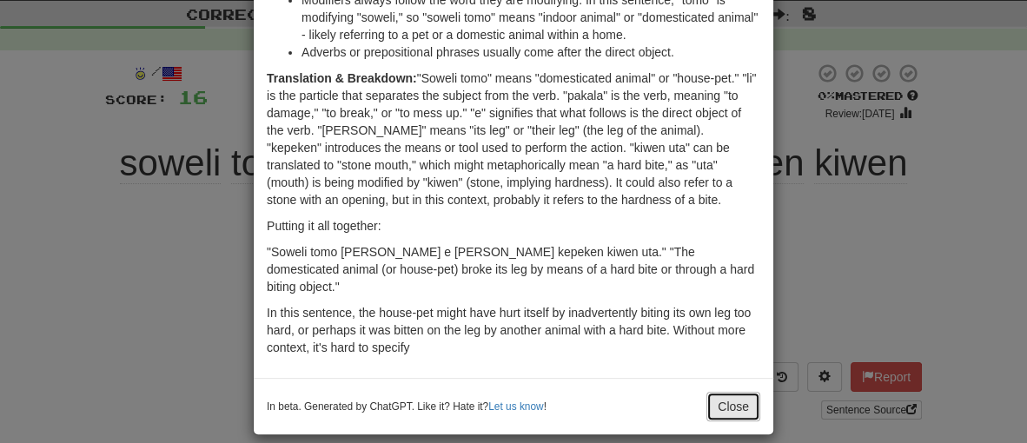
click at [721, 392] on button "Close" at bounding box center [733, 407] width 54 height 30
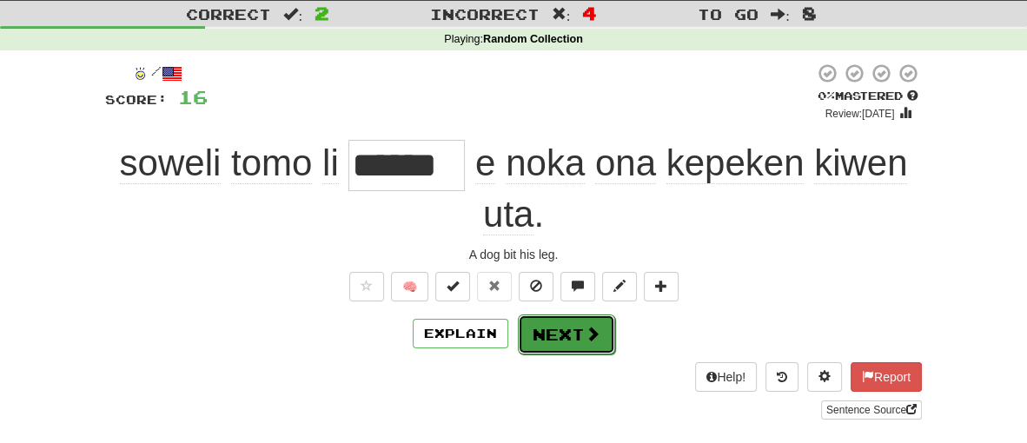
click at [573, 335] on button "Next" at bounding box center [566, 335] width 97 height 40
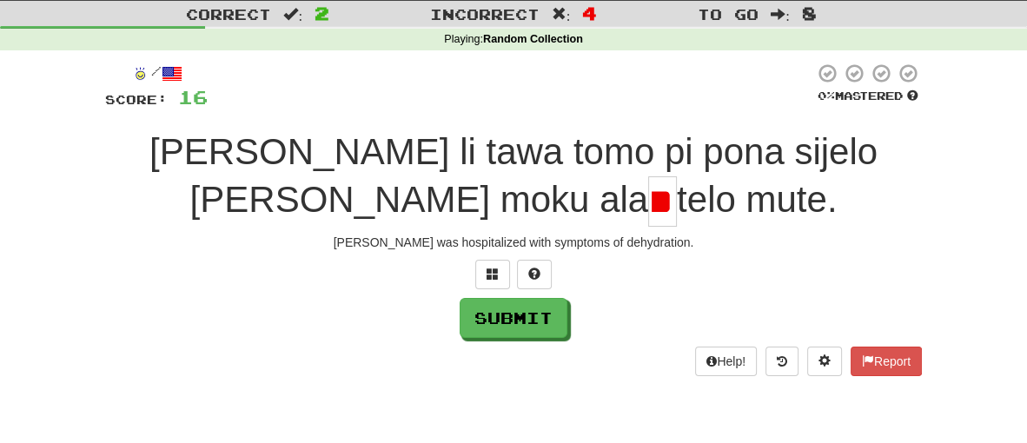
type input "***"
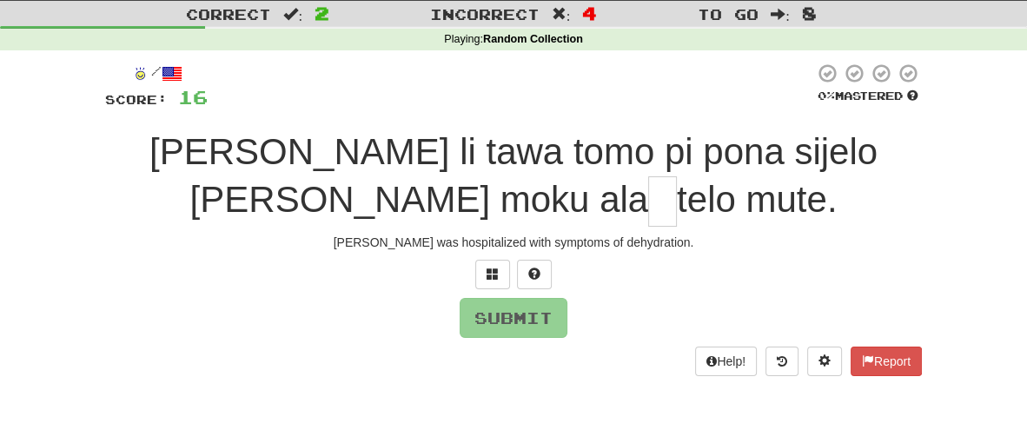
scroll to position [0, 0]
type input "*"
click at [346, 32] on div "Playing : Random Collection" at bounding box center [513, 40] width 1027 height 16
click at [648, 219] on input "text" at bounding box center [662, 201] width 29 height 50
type input "*"
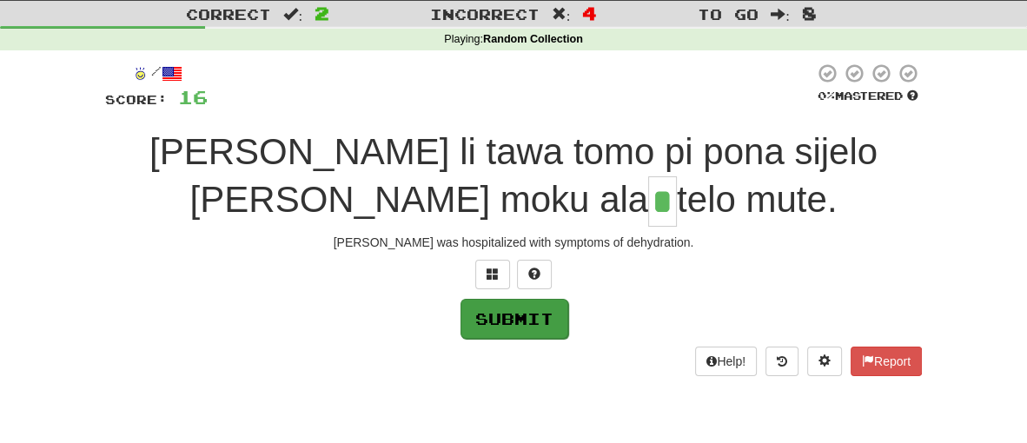
type input "*"
click at [547, 322] on button "Submit" at bounding box center [515, 319] width 108 height 40
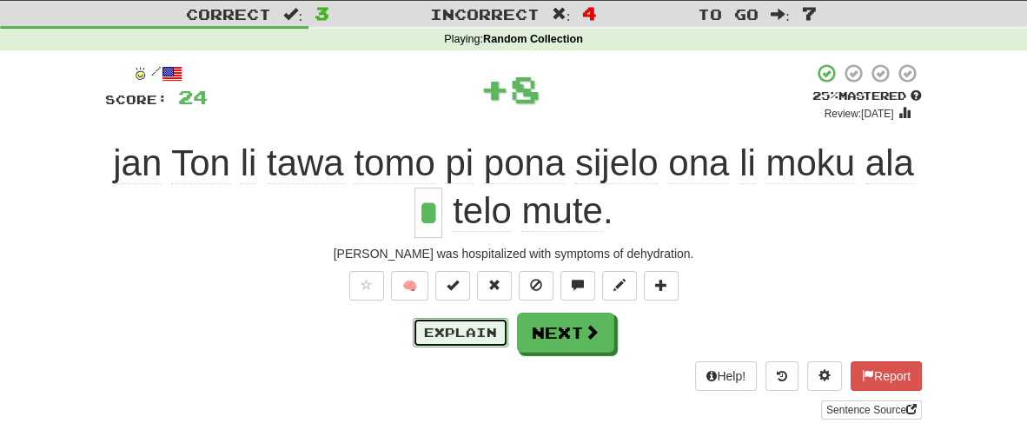
click at [492, 335] on button "Explain" at bounding box center [461, 333] width 96 height 30
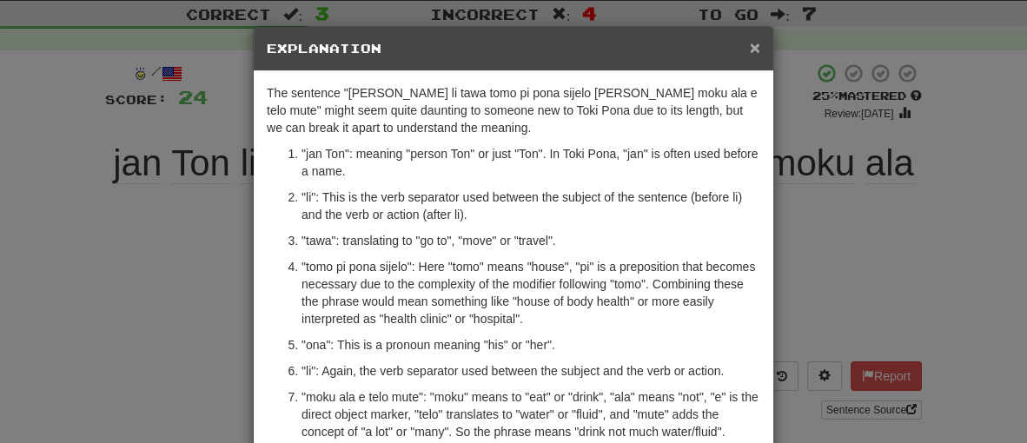
click at [753, 48] on span "×" at bounding box center [755, 47] width 10 height 20
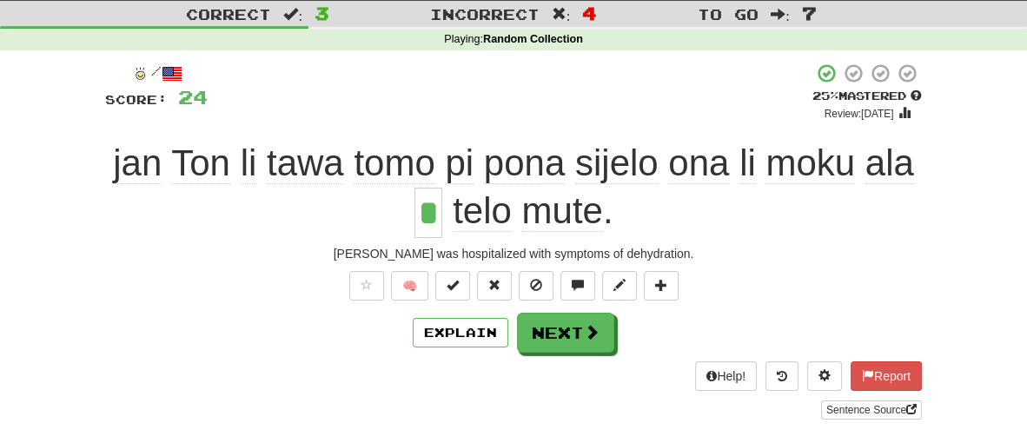
click at [655, 180] on span "sijelo" at bounding box center [616, 164] width 83 height 42
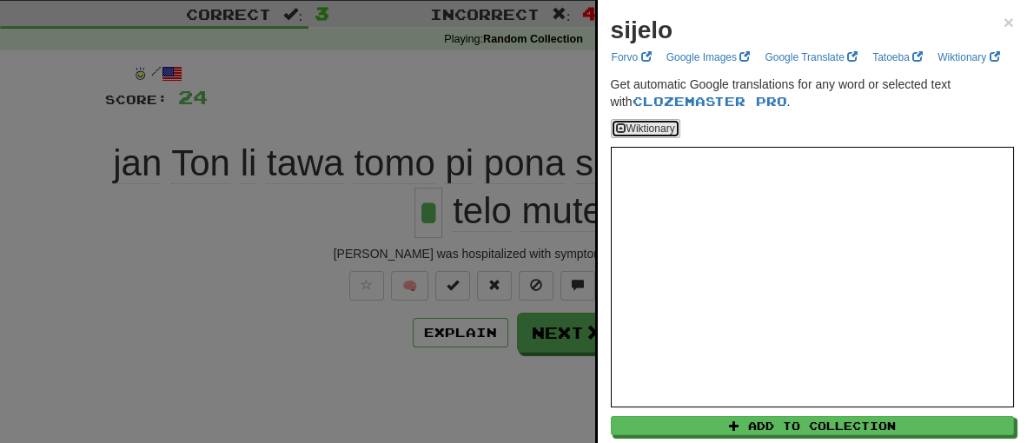
click at [654, 126] on button "Wiktionary" at bounding box center [646, 128] width 70 height 19
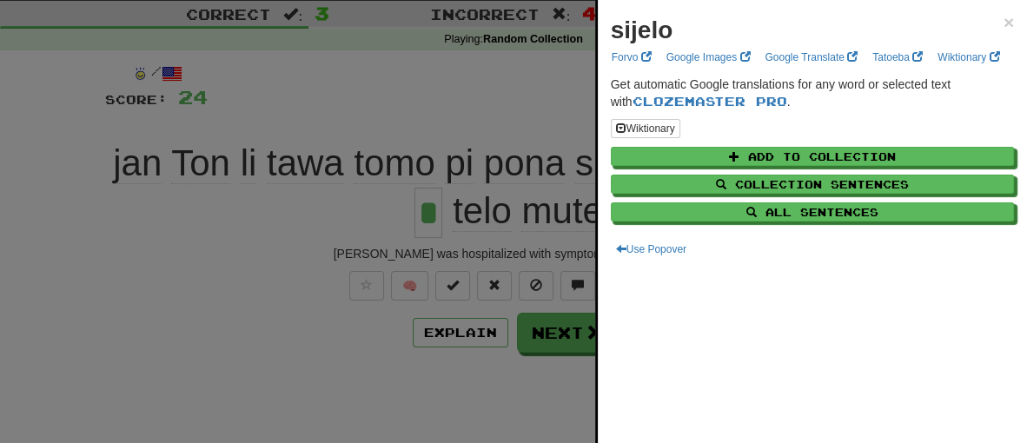
click at [836, 123] on div "Wiktionary" at bounding box center [812, 128] width 403 height 19
click at [672, 252] on button "Use Popover" at bounding box center [651, 249] width 81 height 19
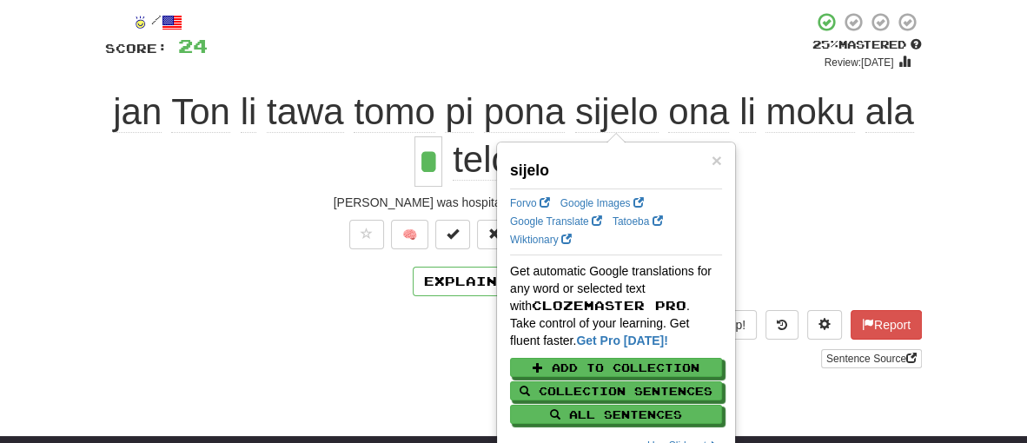
scroll to position [73, 0]
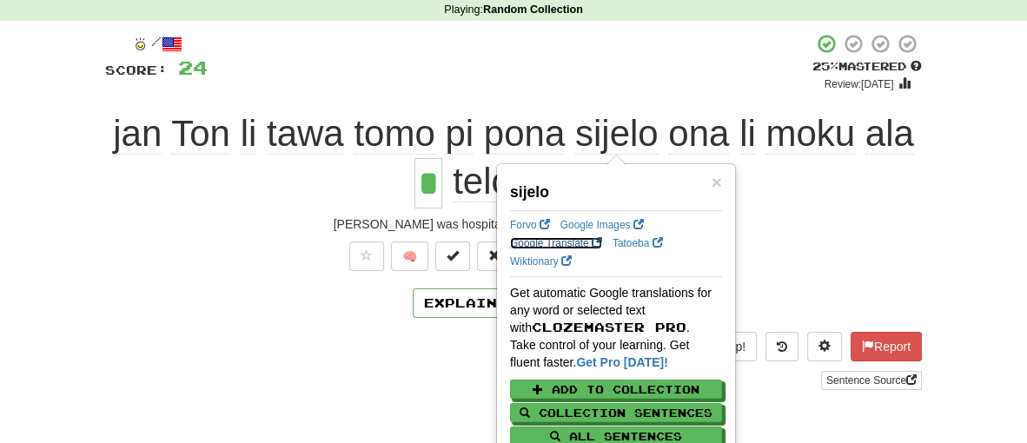
click at [589, 242] on link "Google Translate" at bounding box center [556, 243] width 92 height 12
click at [726, 182] on div "× sijelo Forvo Google Images Google Translate Tatoeba Wiktionary Get automatic …" at bounding box center [616, 325] width 236 height 320
click at [723, 182] on div "× sijelo Forvo Google Images Google Translate Tatoeba Wiktionary Get automatic …" at bounding box center [616, 325] width 236 height 320
click at [717, 183] on span "×" at bounding box center [717, 182] width 10 height 20
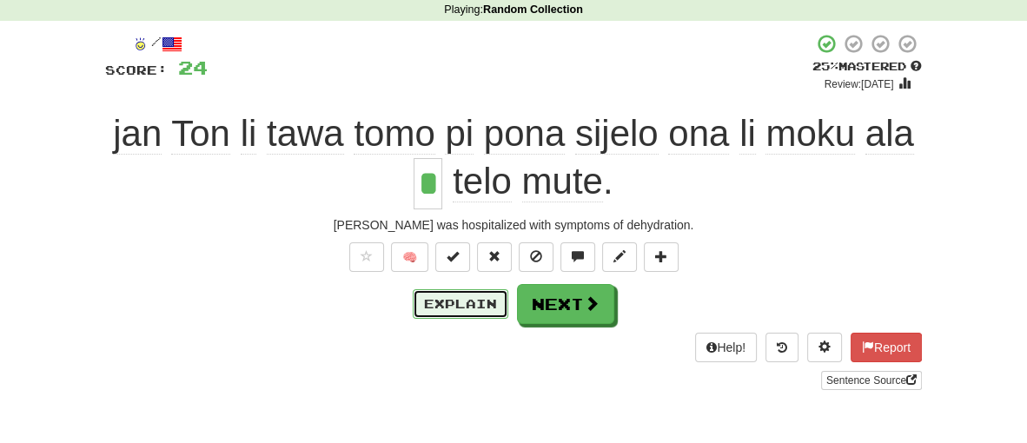
click at [461, 300] on button "Explain" at bounding box center [461, 304] width 96 height 30
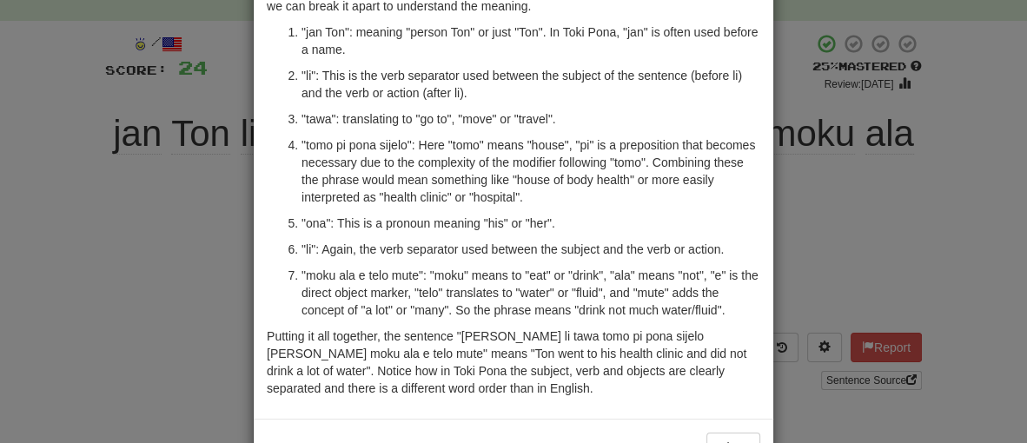
scroll to position [179, 0]
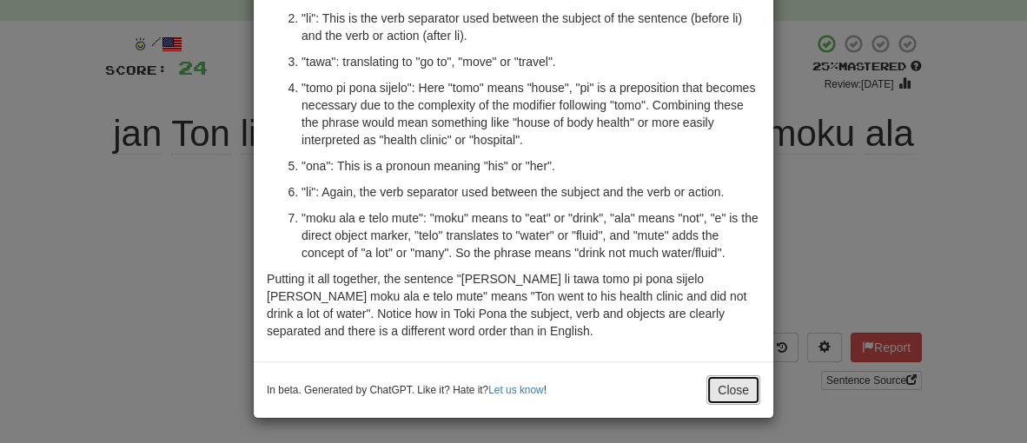
click at [728, 393] on button "Close" at bounding box center [733, 390] width 54 height 30
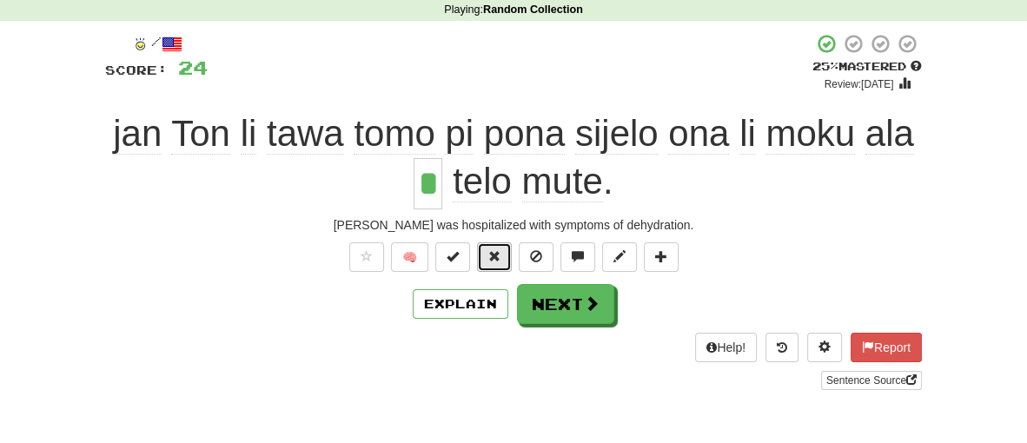
click at [490, 258] on span at bounding box center [494, 256] width 12 height 12
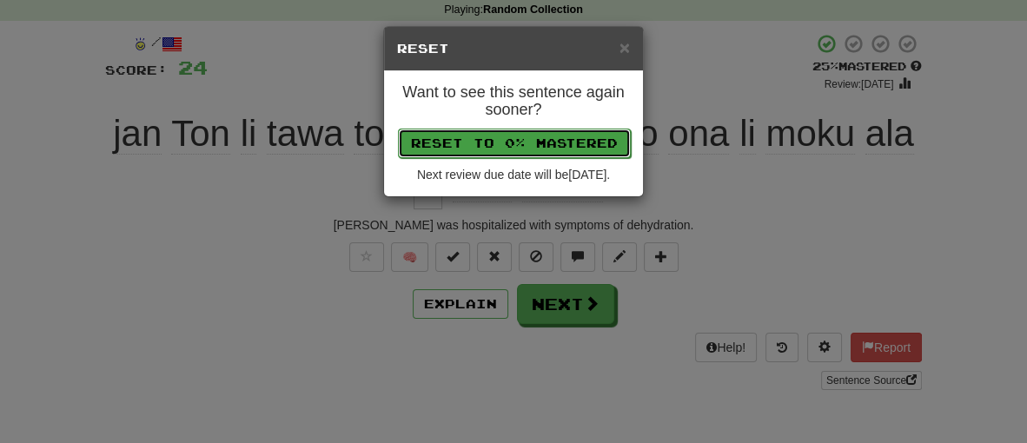
click at [558, 141] on button "Reset to 0% Mastered" at bounding box center [514, 144] width 233 height 30
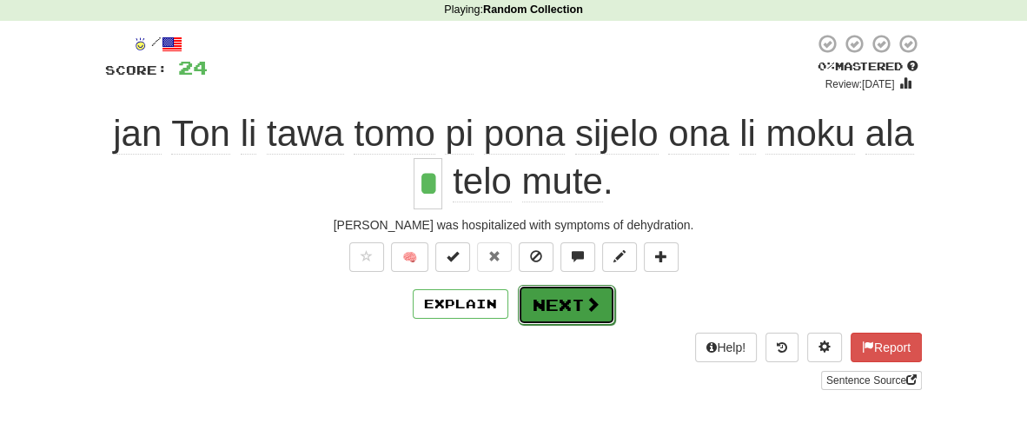
click at [579, 305] on button "Next" at bounding box center [566, 305] width 97 height 40
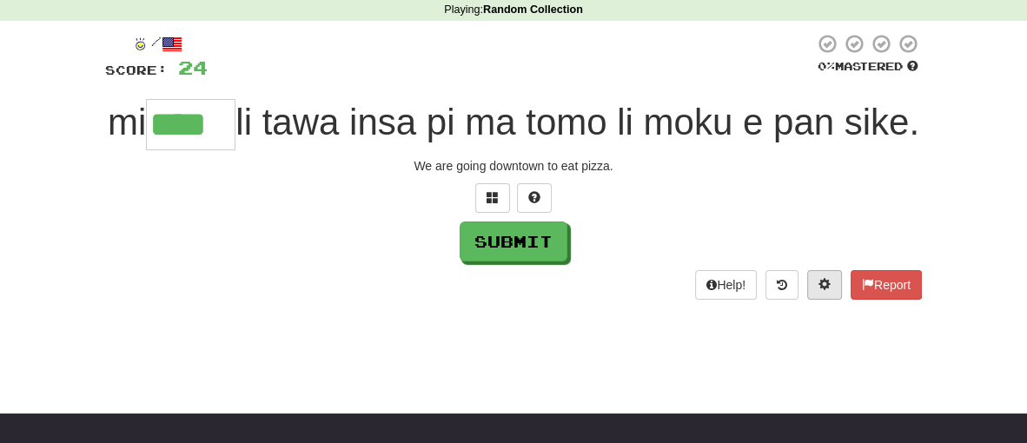
type input "****"
click at [819, 290] on span at bounding box center [825, 284] width 12 height 12
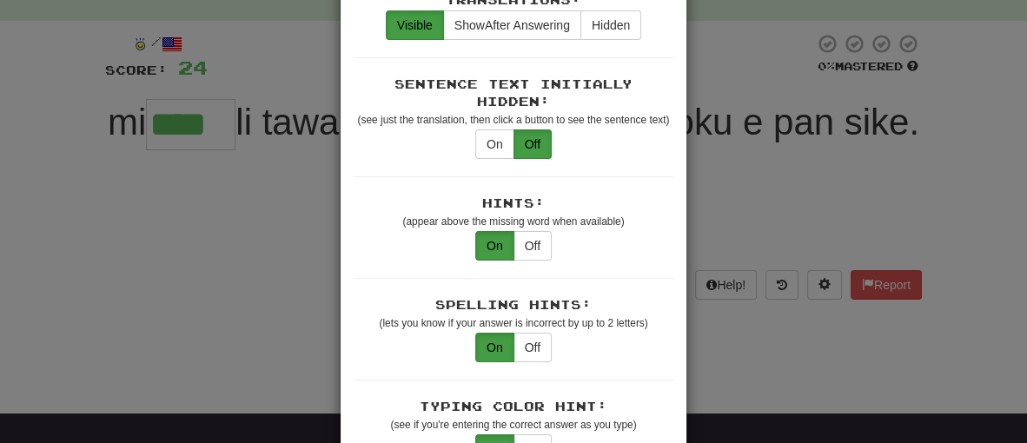
scroll to position [0, 0]
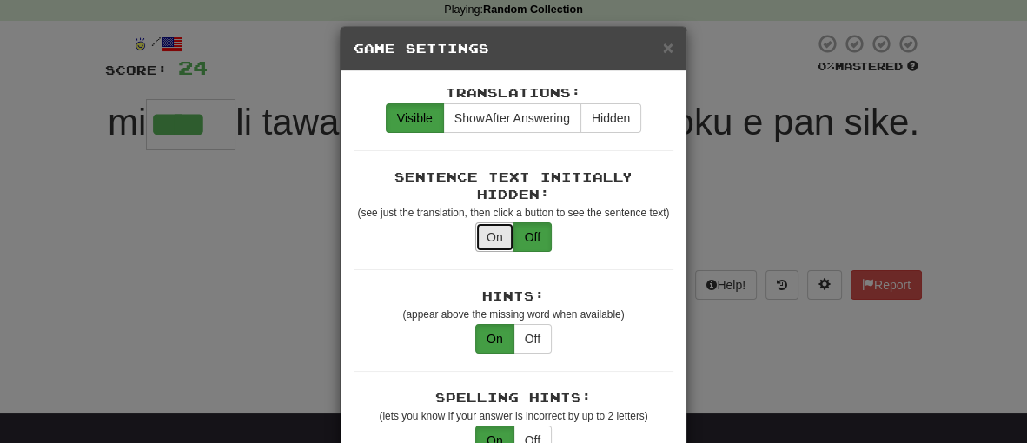
click at [507, 224] on button "On" at bounding box center [494, 237] width 39 height 30
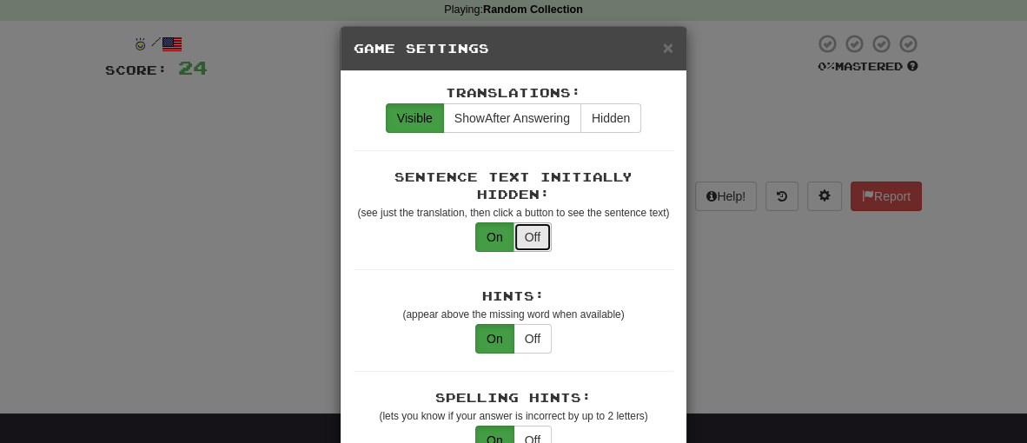
click at [533, 222] on button "Off" at bounding box center [533, 237] width 38 height 30
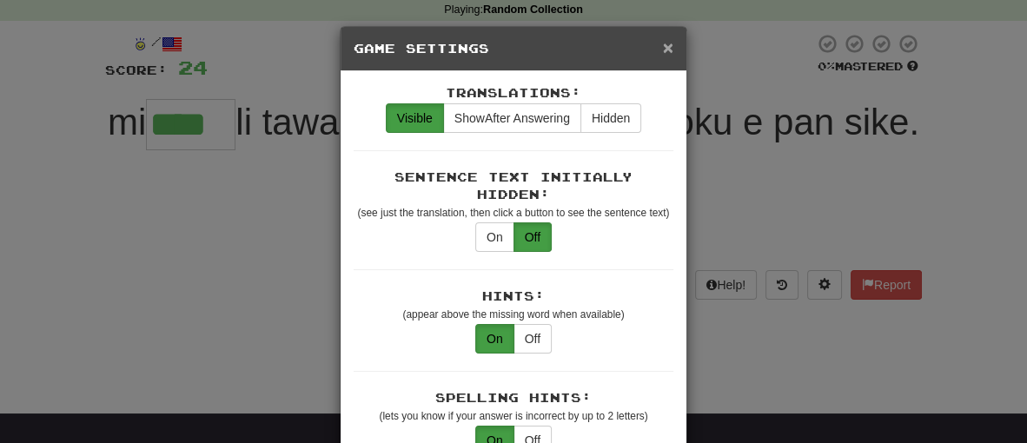
click at [671, 47] on span "×" at bounding box center [668, 47] width 10 height 20
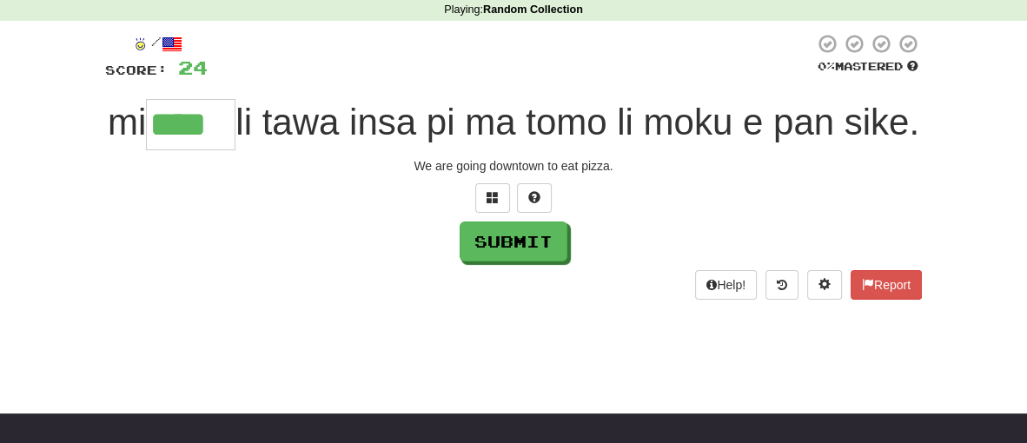
click at [625, 150] on div "mi **** li tawa insa pi ma tomo li moku e pan sike." at bounding box center [513, 124] width 817 height 51
click at [539, 262] on button "Submit" at bounding box center [515, 242] width 108 height 40
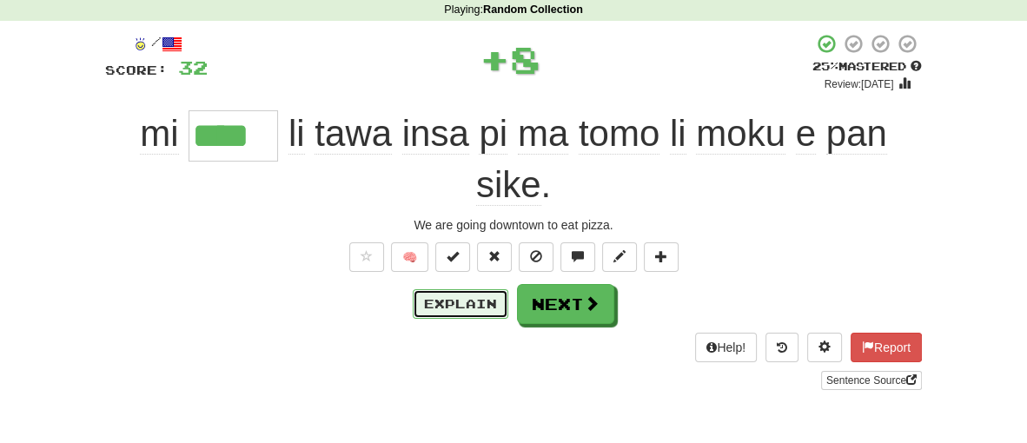
click at [468, 310] on button "Explain" at bounding box center [461, 304] width 96 height 30
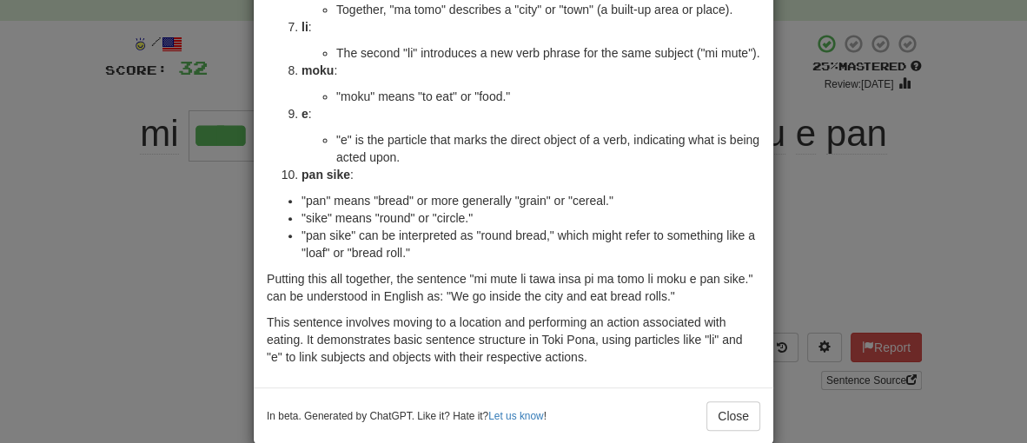
scroll to position [521, 0]
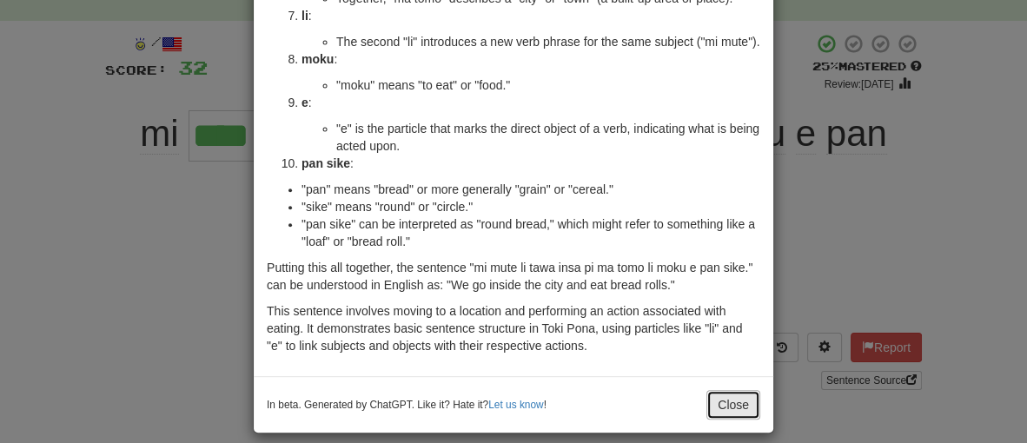
click at [746, 398] on button "Close" at bounding box center [733, 405] width 54 height 30
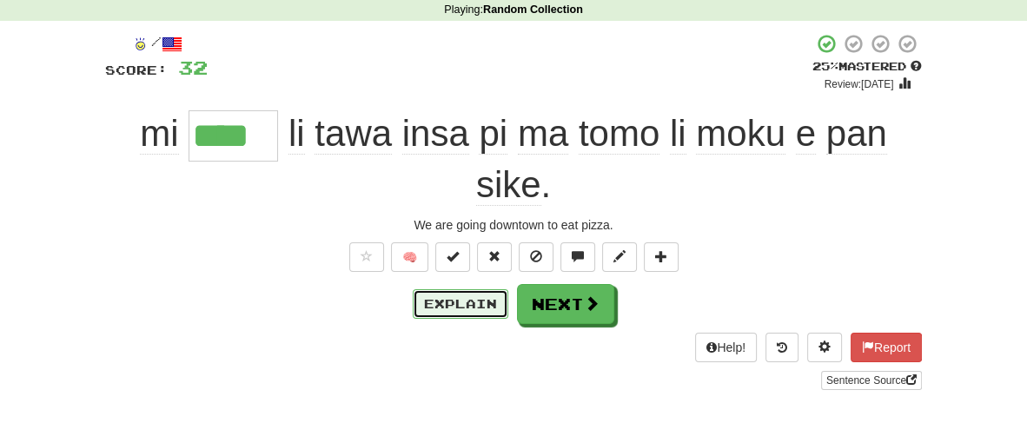
click at [462, 306] on button "Explain" at bounding box center [461, 304] width 96 height 30
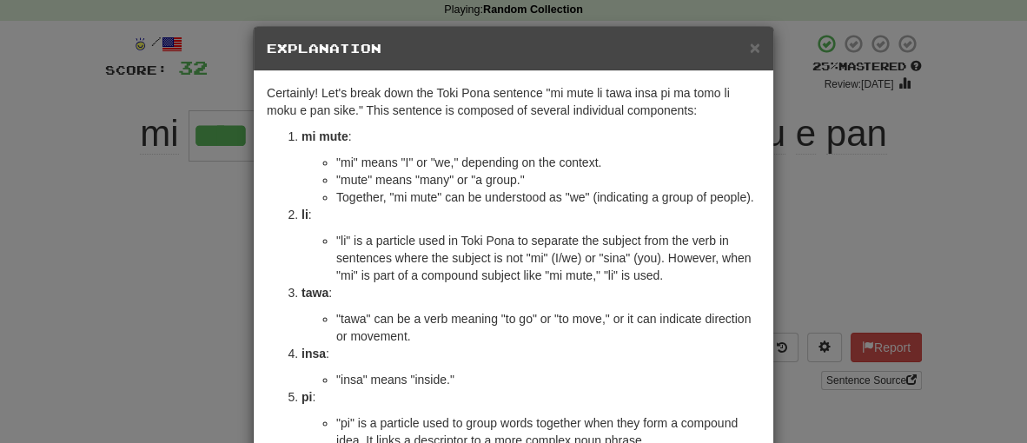
scroll to position [535, 0]
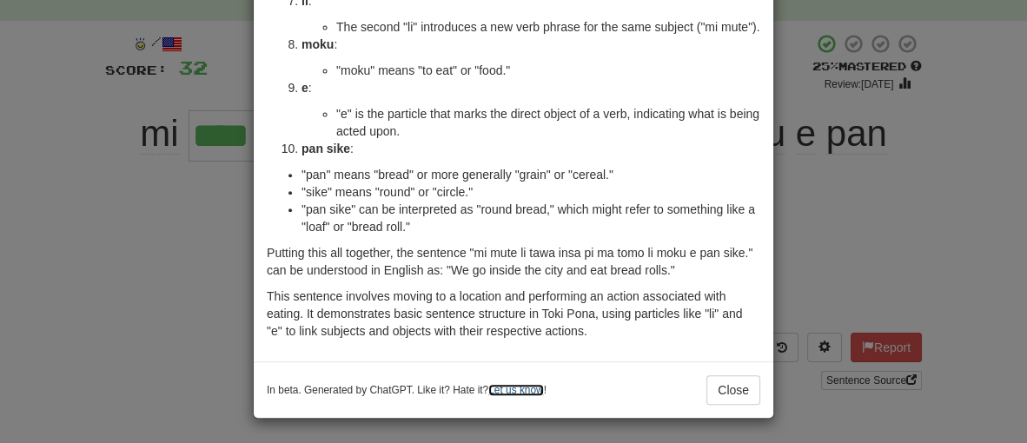
click at [530, 393] on link "Let us know" at bounding box center [515, 390] width 55 height 12
click at [724, 397] on button "Close" at bounding box center [733, 390] width 54 height 30
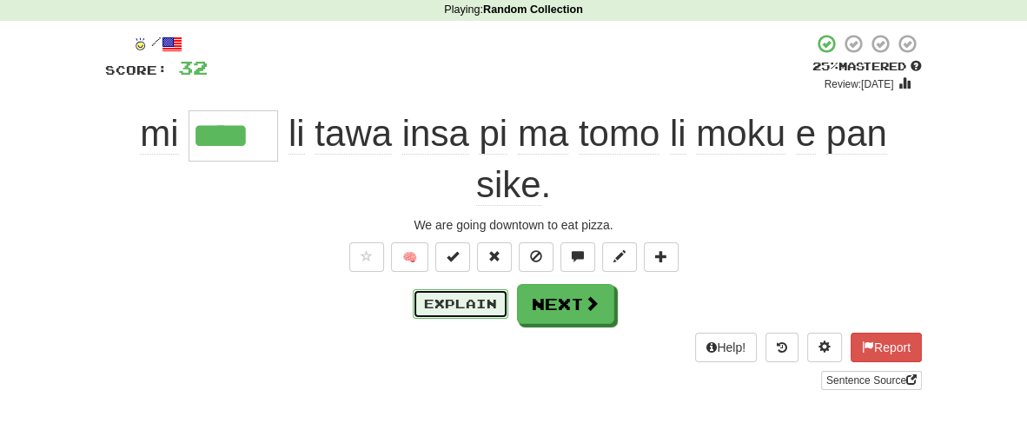
click at [461, 308] on button "Explain" at bounding box center [461, 304] width 96 height 30
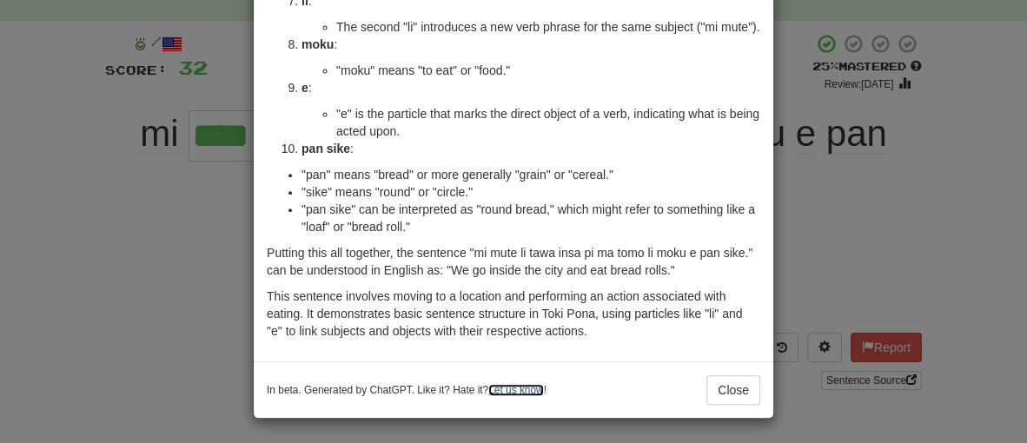
click at [522, 388] on link "Let us know" at bounding box center [515, 390] width 55 height 12
click at [736, 382] on button "Close" at bounding box center [733, 390] width 54 height 30
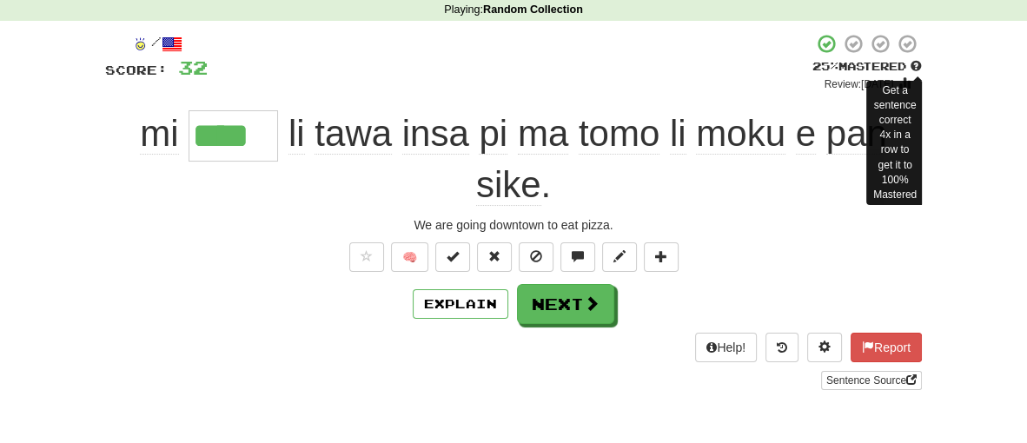
click at [915, 66] on span at bounding box center [916, 66] width 11 height 11
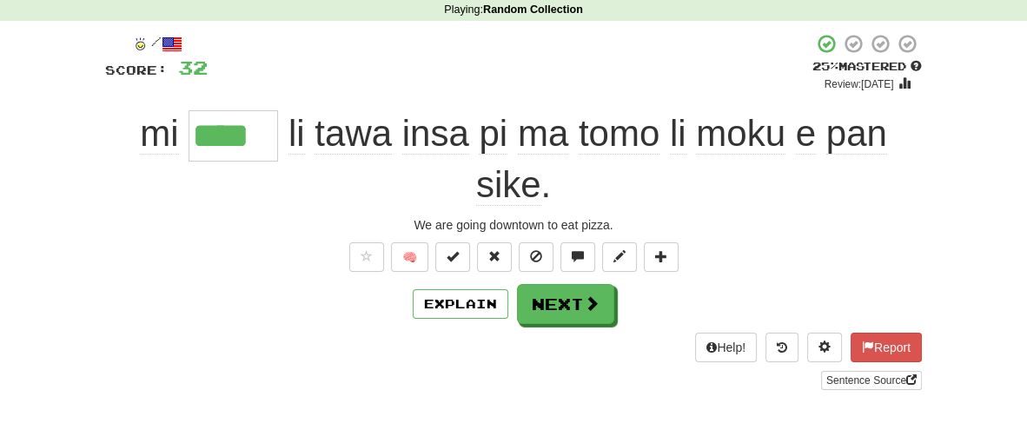
click at [799, 263] on div "🧠" at bounding box center [513, 257] width 817 height 30
click at [593, 309] on span at bounding box center [593, 304] width 16 height 16
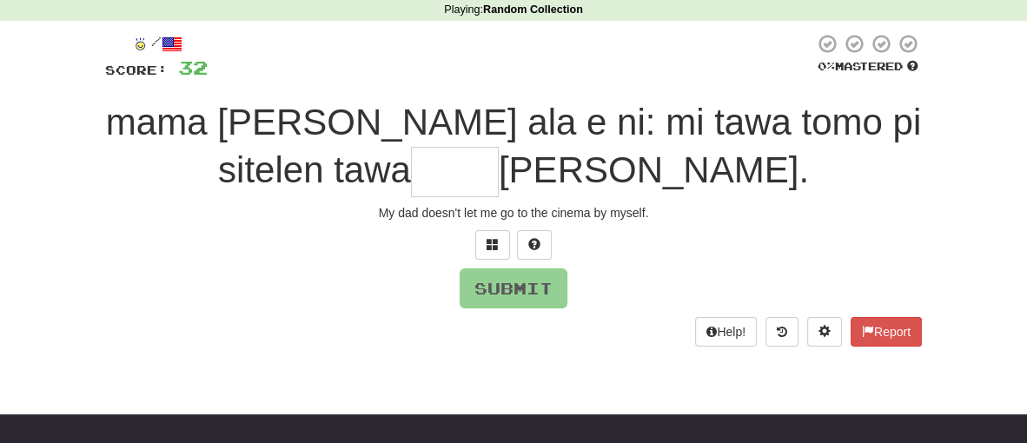
click at [269, 121] on span "mama li ken ala e ni: mi tawa tomo pi sitelen tawa" at bounding box center [513, 146] width 815 height 89
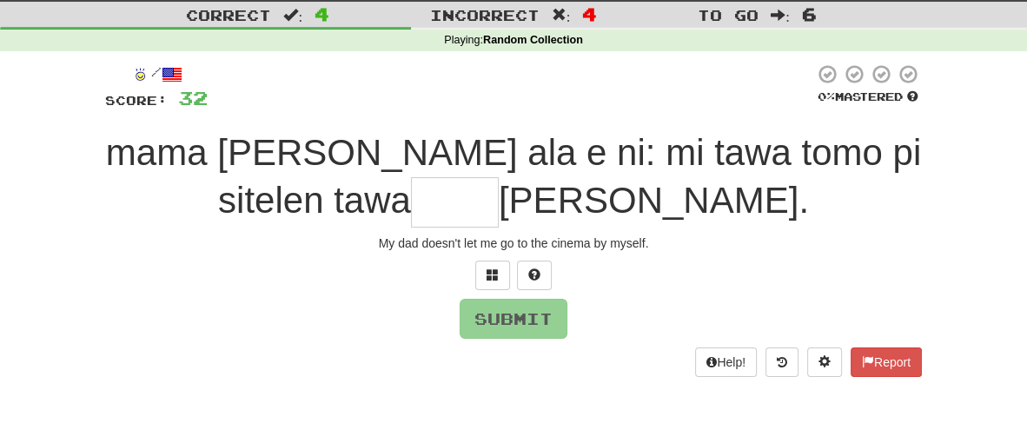
scroll to position [42, 0]
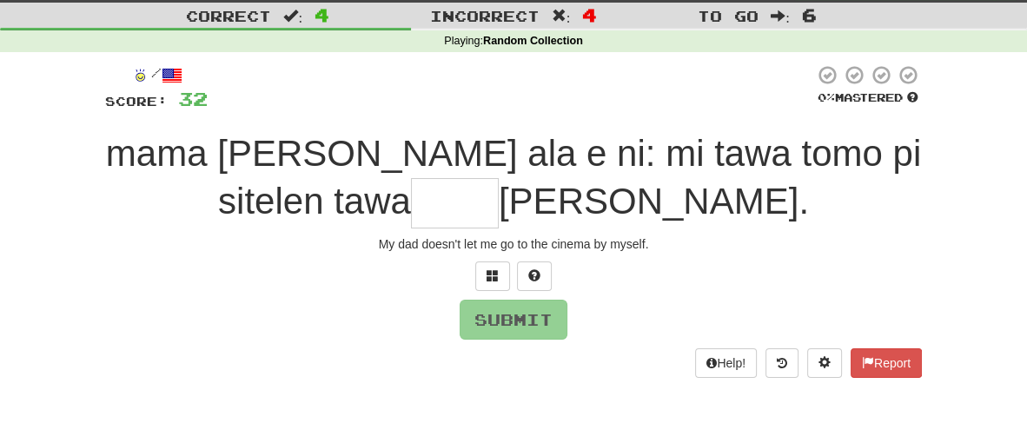
click at [474, 200] on input "text" at bounding box center [455, 203] width 88 height 51
type input "*"
type input "****"
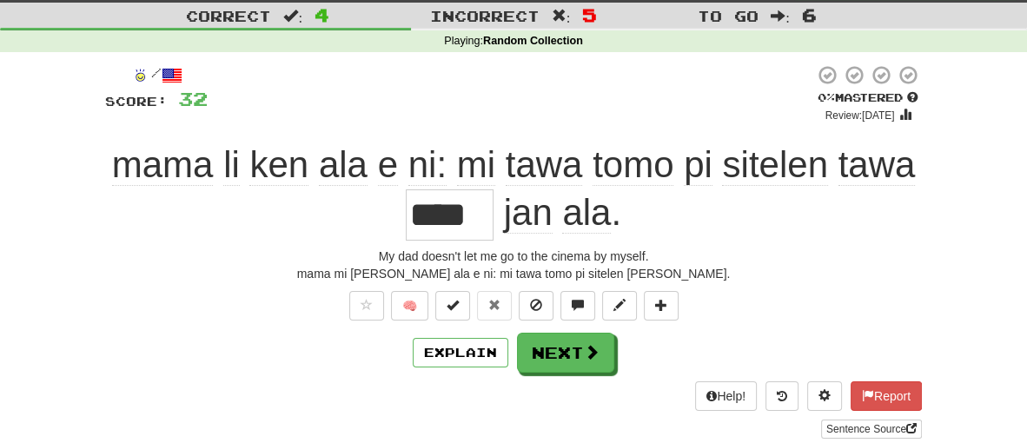
click at [414, 270] on div "mama mi li ken ala e ni: mi tawa tomo pi sitelen tawa poka jan ala." at bounding box center [513, 273] width 817 height 17
click at [468, 353] on button "Explain" at bounding box center [461, 353] width 96 height 30
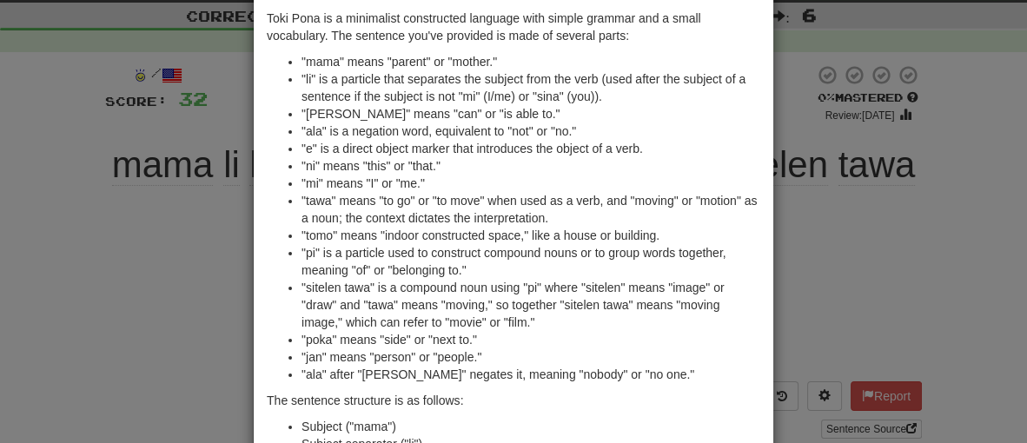
scroll to position [129, 0]
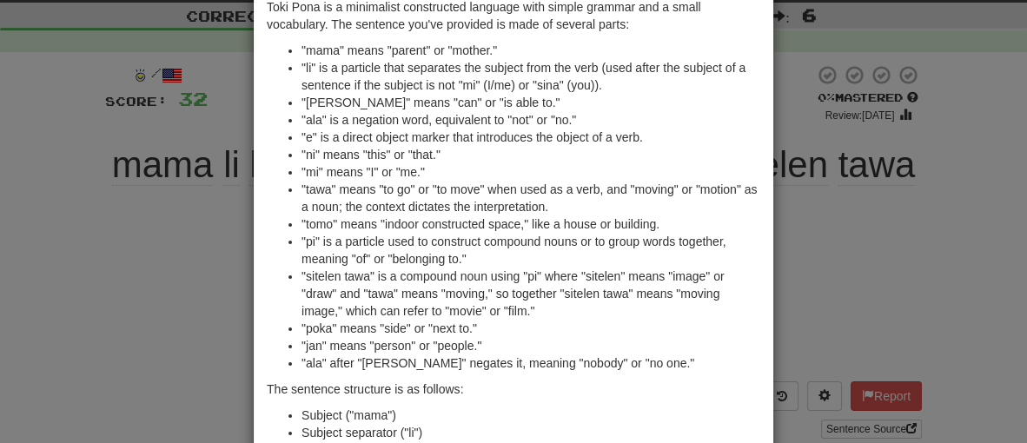
click at [186, 344] on div "× Explanation In Toki Pona, the sentence "mama li ken ala e ni: mi tawa tomo pi…" at bounding box center [513, 221] width 1027 height 443
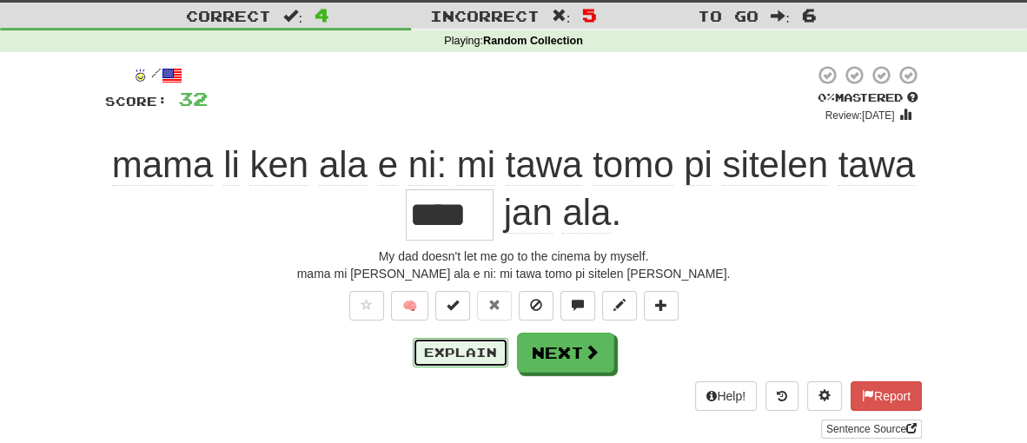
click at [447, 344] on button "Explain" at bounding box center [461, 353] width 96 height 30
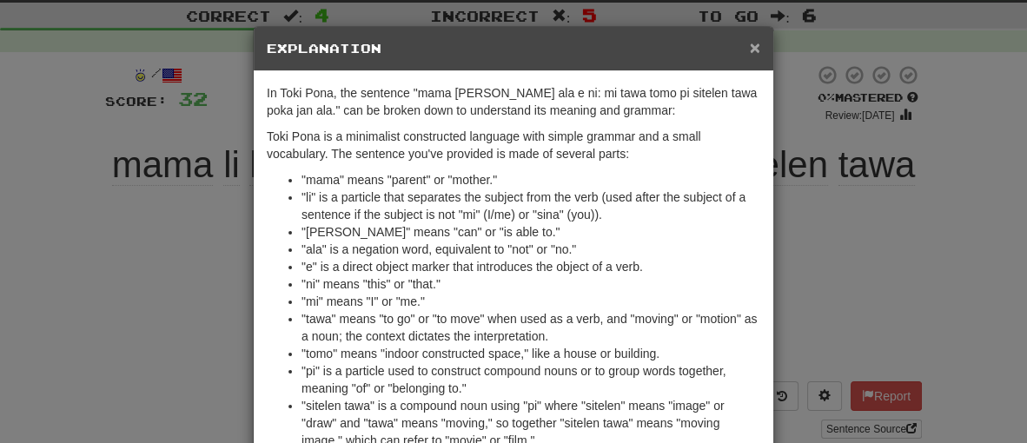
click at [759, 49] on span "×" at bounding box center [755, 47] width 10 height 20
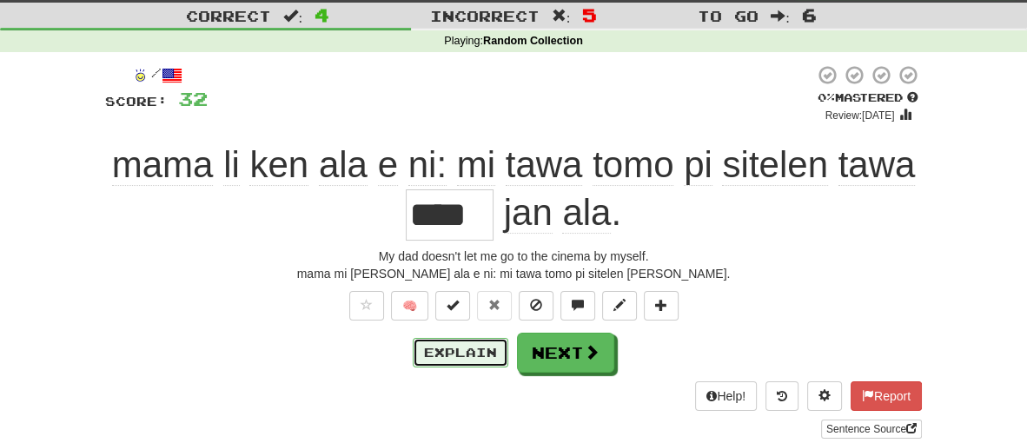
click at [461, 350] on button "Explain" at bounding box center [461, 353] width 96 height 30
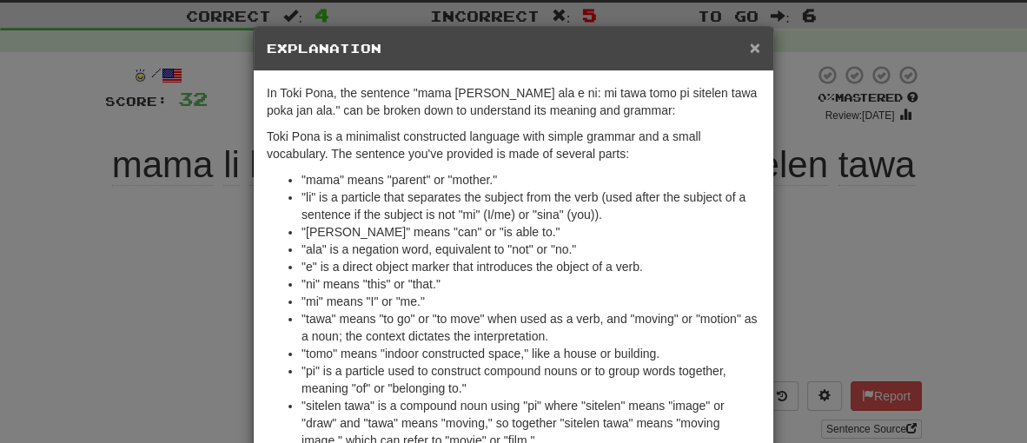
click at [758, 48] on span "×" at bounding box center [755, 47] width 10 height 20
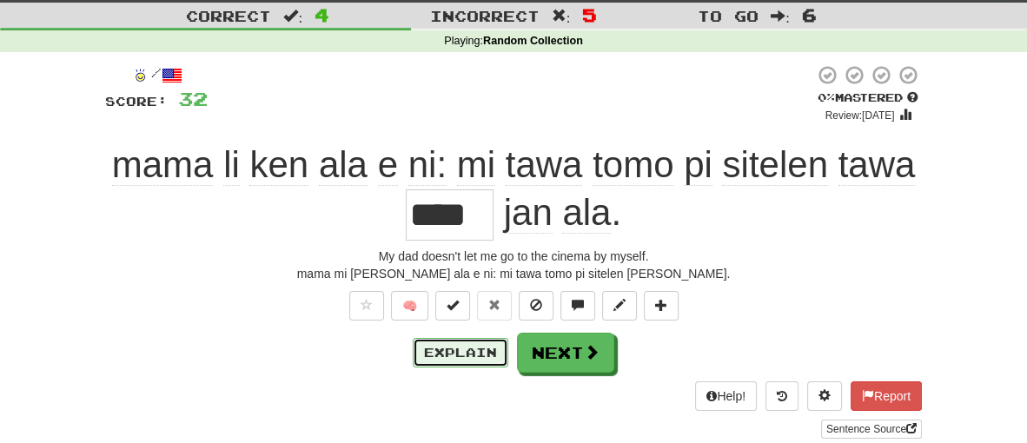
click at [453, 351] on button "Explain" at bounding box center [461, 353] width 96 height 30
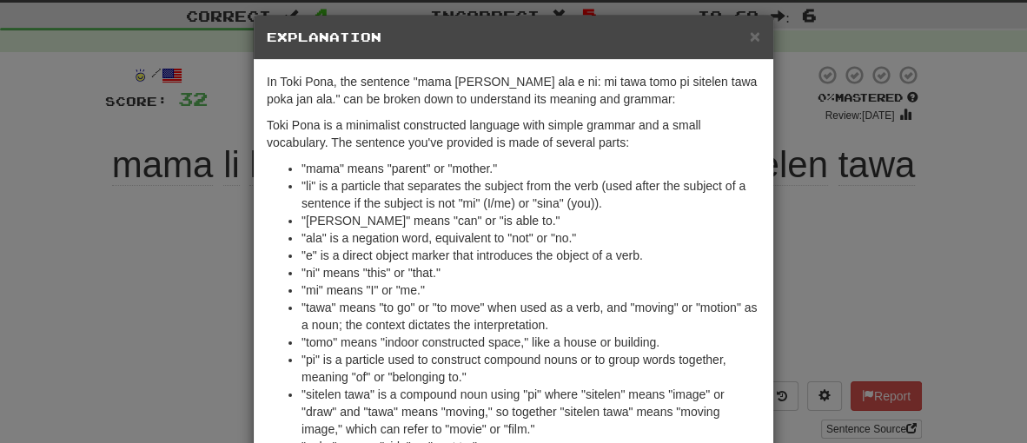
scroll to position [13, 0]
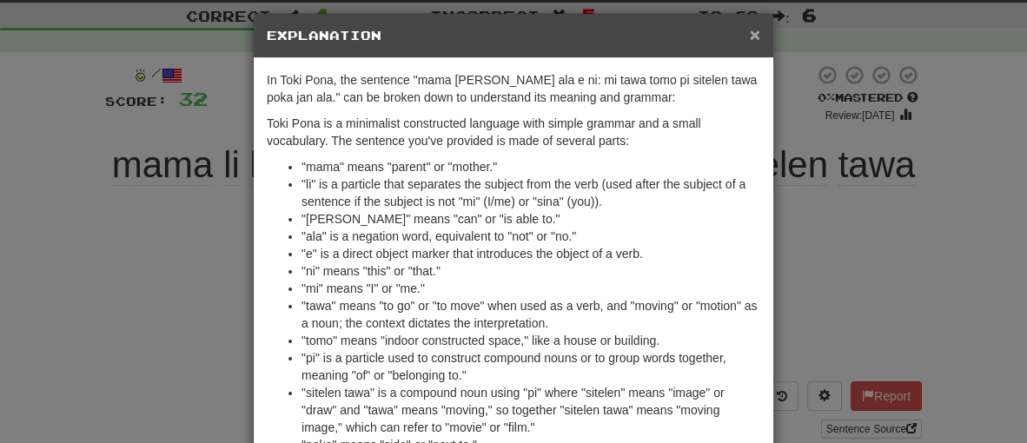
click at [754, 43] on span "×" at bounding box center [755, 34] width 10 height 20
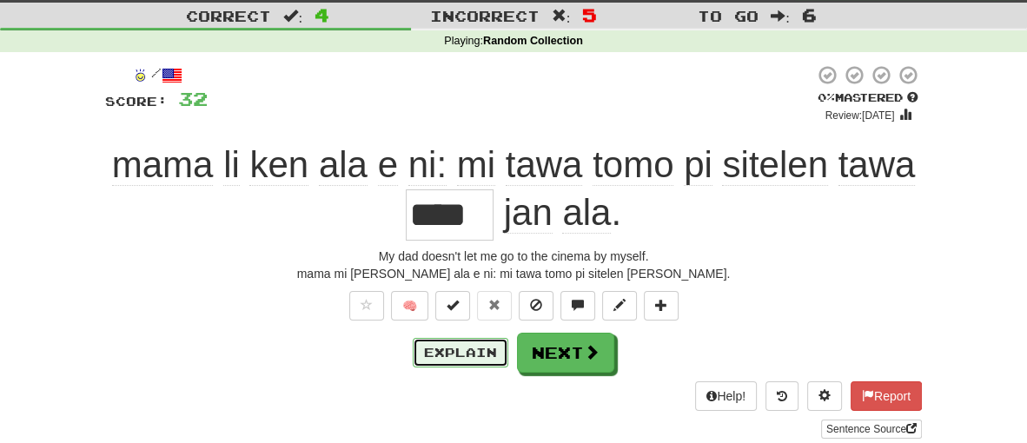
click at [466, 362] on button "Explain" at bounding box center [461, 353] width 96 height 30
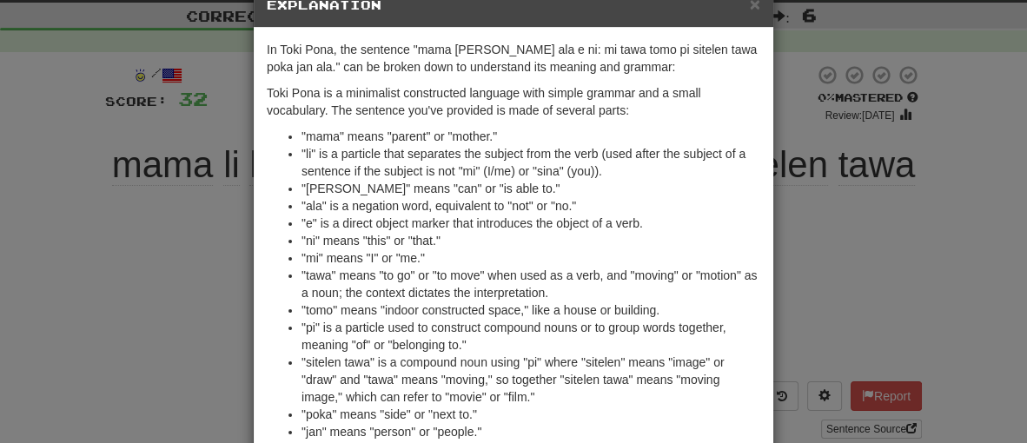
scroll to position [45, 0]
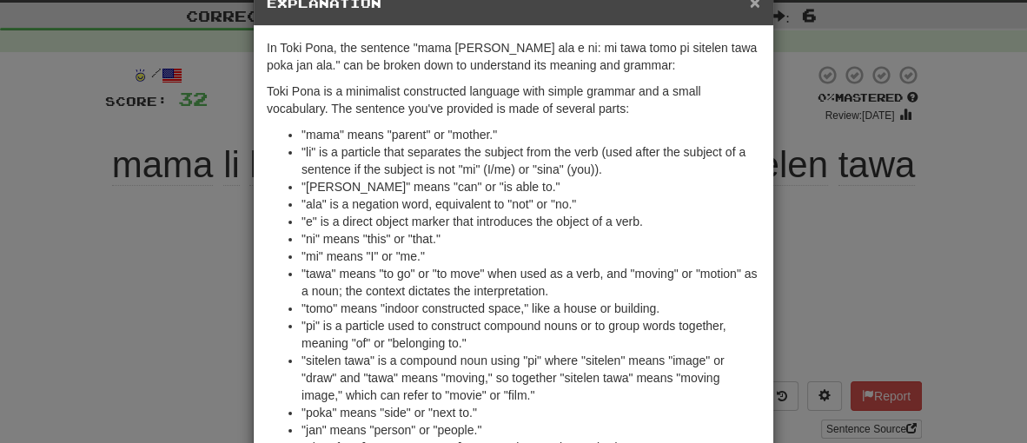
click at [754, 7] on span "×" at bounding box center [755, 2] width 10 height 20
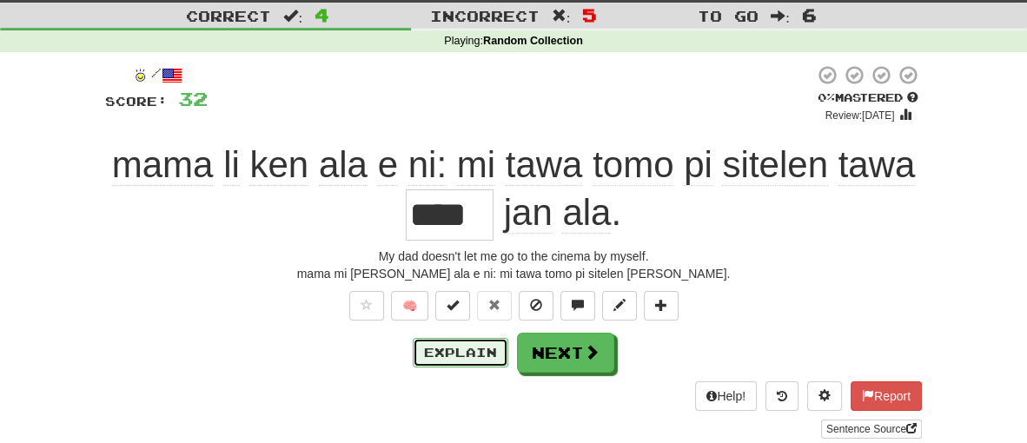
click at [439, 356] on button "Explain" at bounding box center [461, 353] width 96 height 30
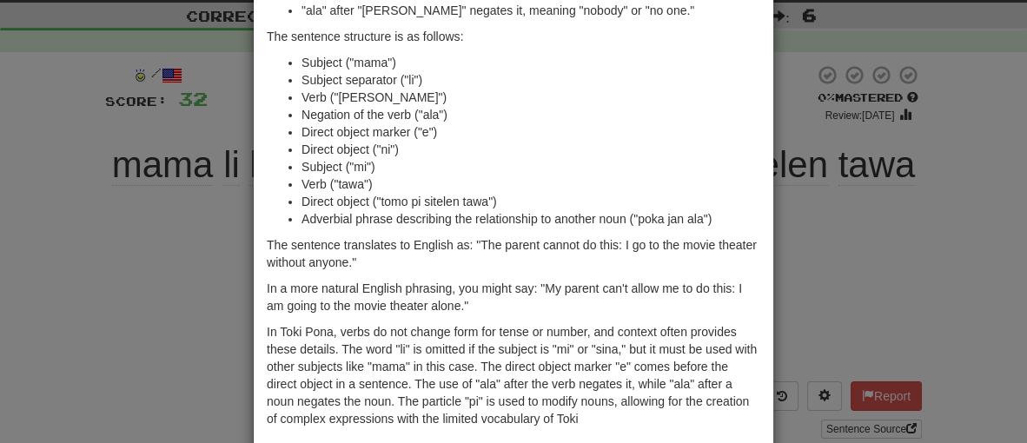
scroll to position [570, 0]
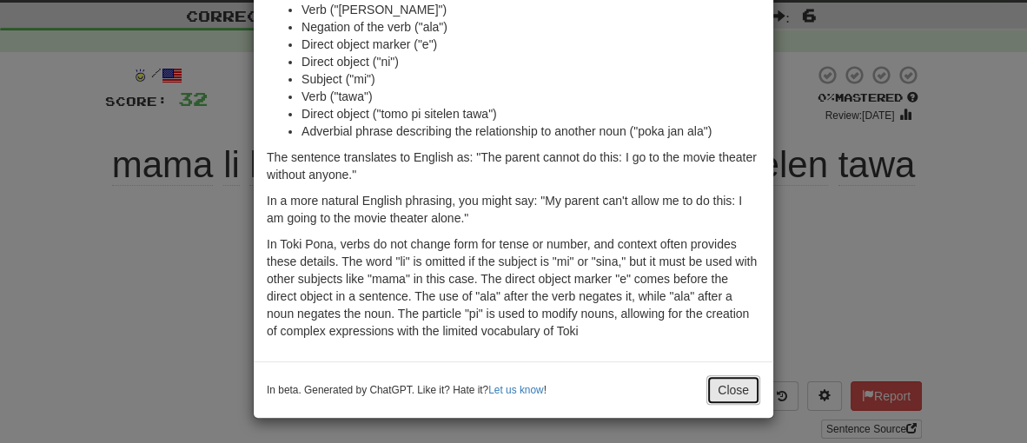
click at [733, 387] on button "Close" at bounding box center [733, 390] width 54 height 30
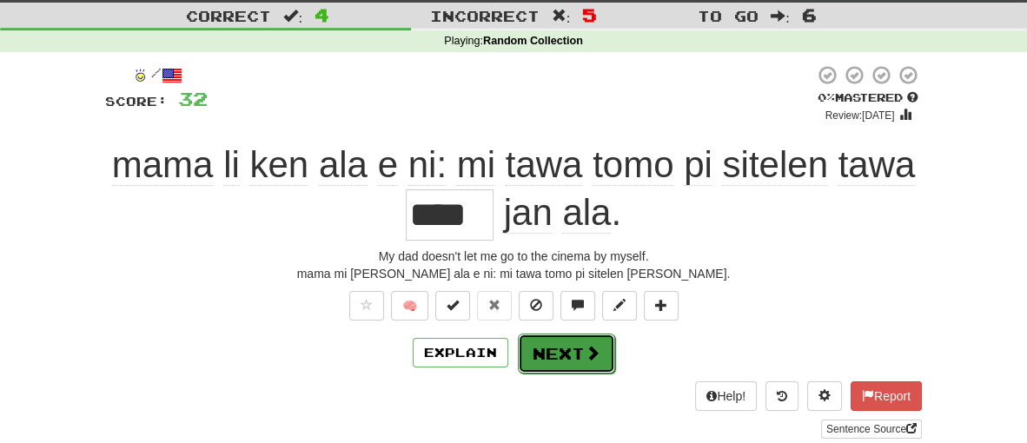
click at [579, 366] on button "Next" at bounding box center [566, 354] width 97 height 40
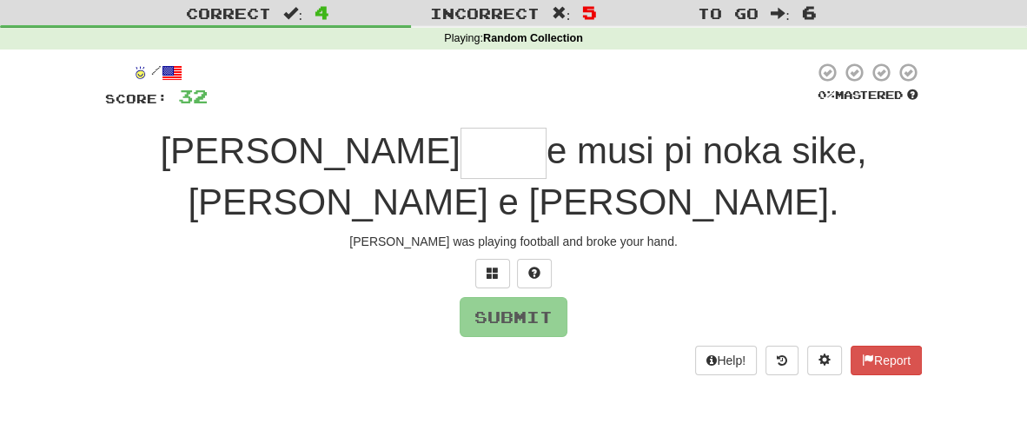
scroll to position [43, 0]
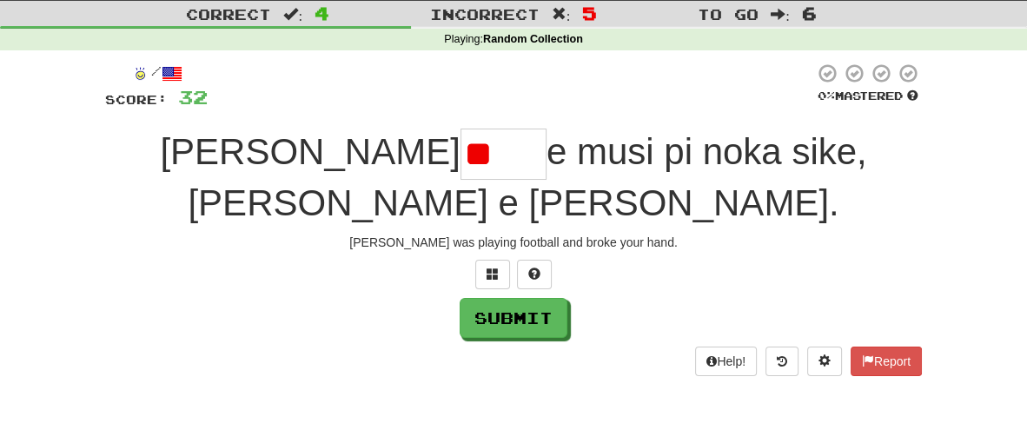
type input "*"
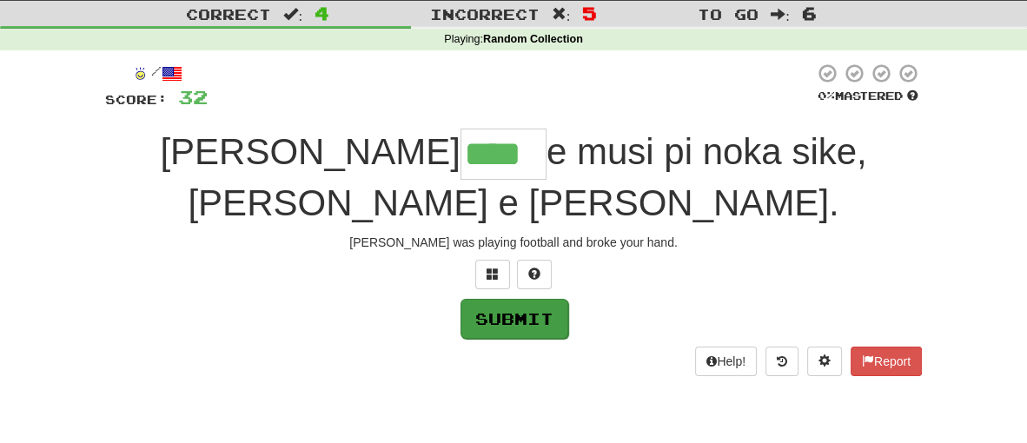
type input "****"
click at [501, 331] on button "Submit" at bounding box center [515, 319] width 108 height 40
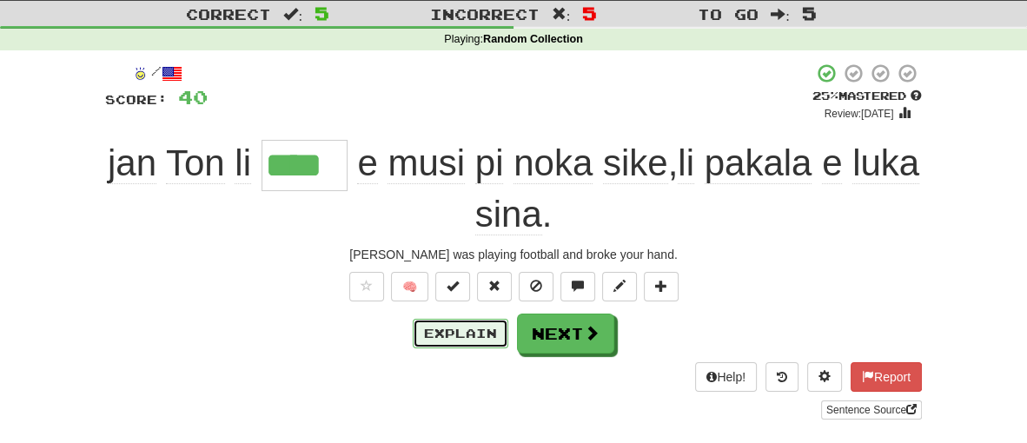
click at [460, 328] on button "Explain" at bounding box center [461, 334] width 96 height 30
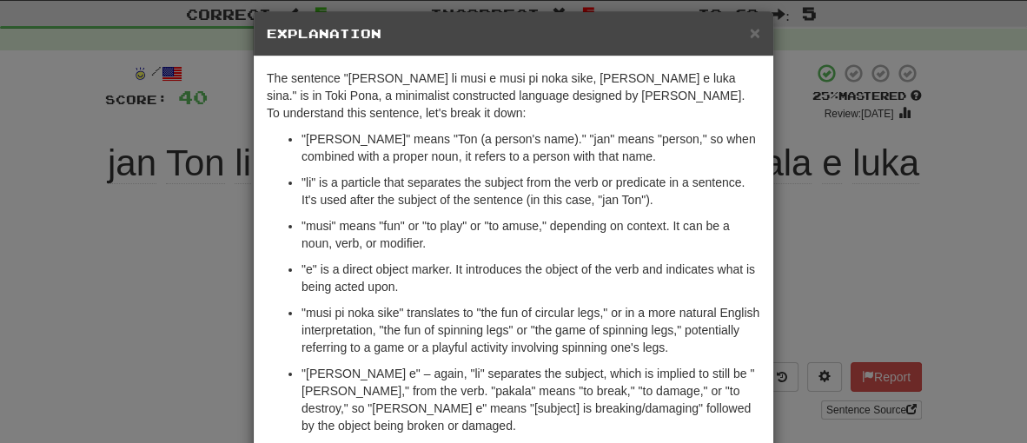
scroll to position [0, 0]
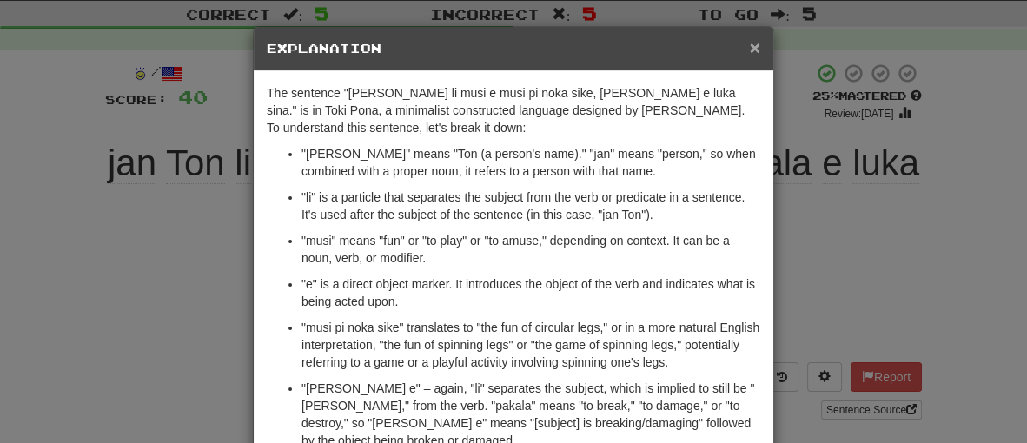
click at [752, 42] on span "×" at bounding box center [755, 47] width 10 height 20
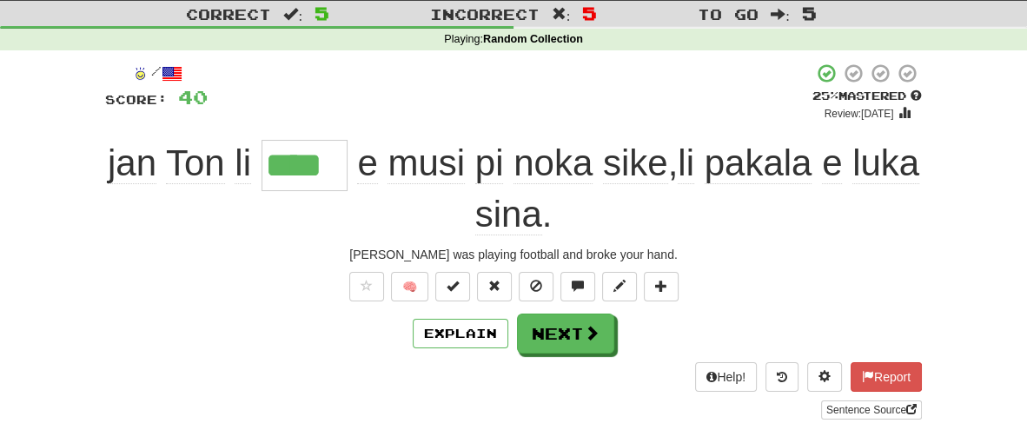
click at [584, 171] on span "noka" at bounding box center [553, 164] width 79 height 42
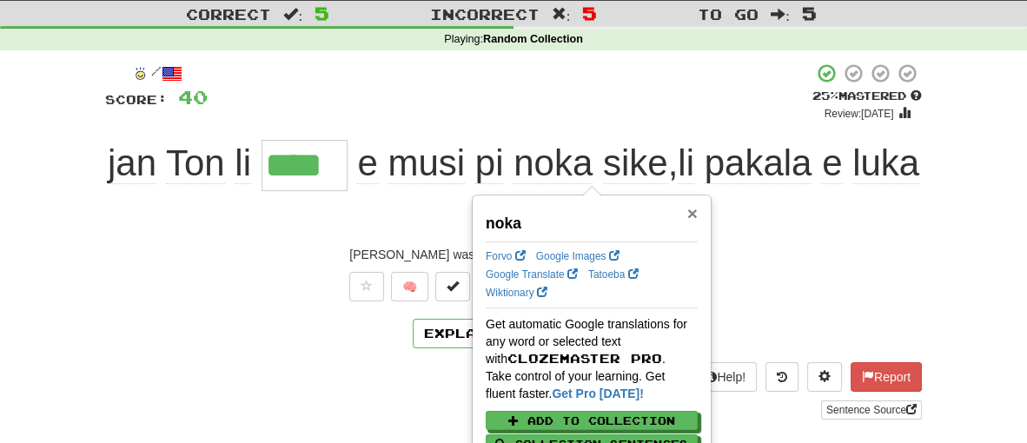
click at [695, 213] on span "×" at bounding box center [692, 213] width 10 height 20
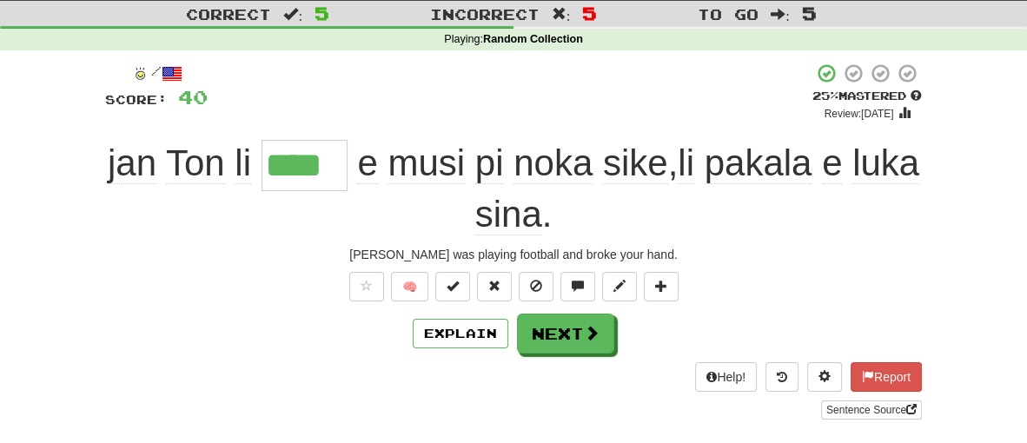
click at [593, 171] on span "noka" at bounding box center [553, 164] width 79 height 42
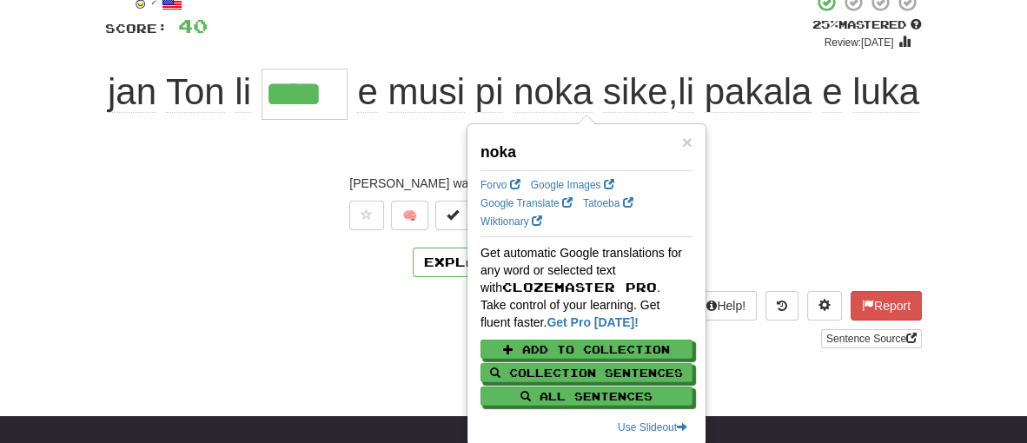
scroll to position [119, 0]
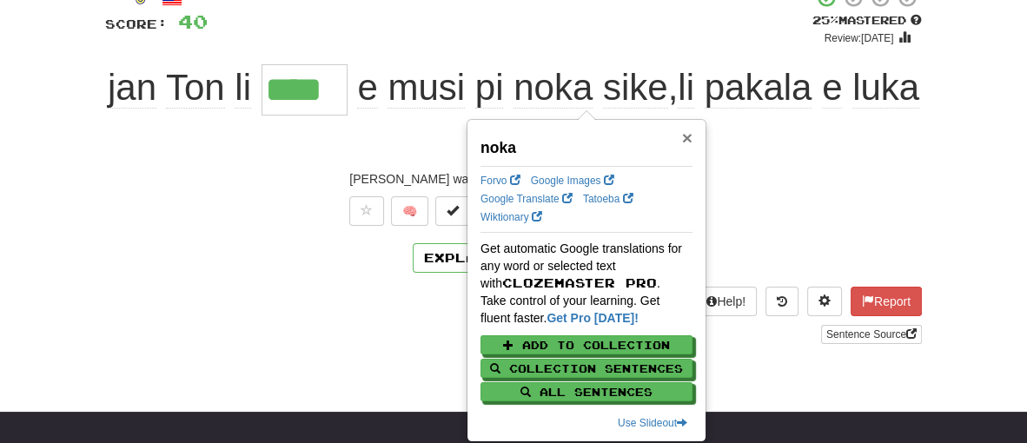
click at [686, 137] on span "×" at bounding box center [687, 138] width 10 height 20
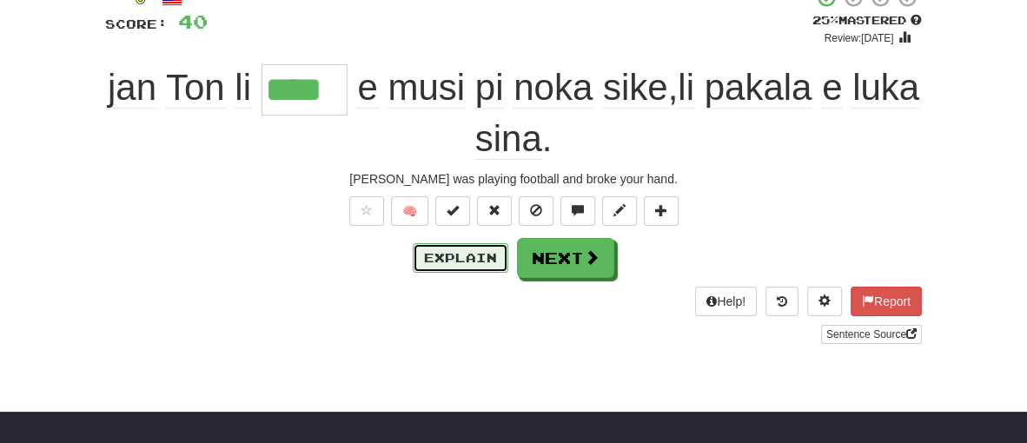
click at [433, 257] on button "Explain" at bounding box center [461, 258] width 96 height 30
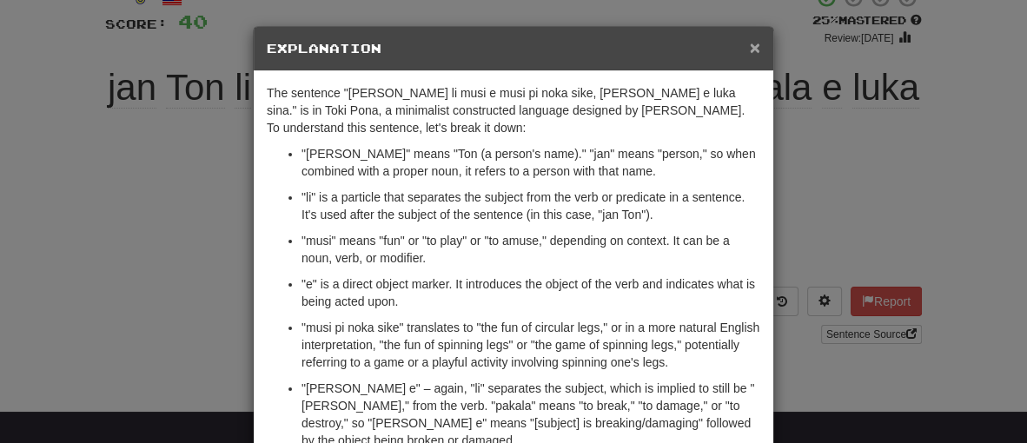
click at [754, 49] on span "×" at bounding box center [755, 47] width 10 height 20
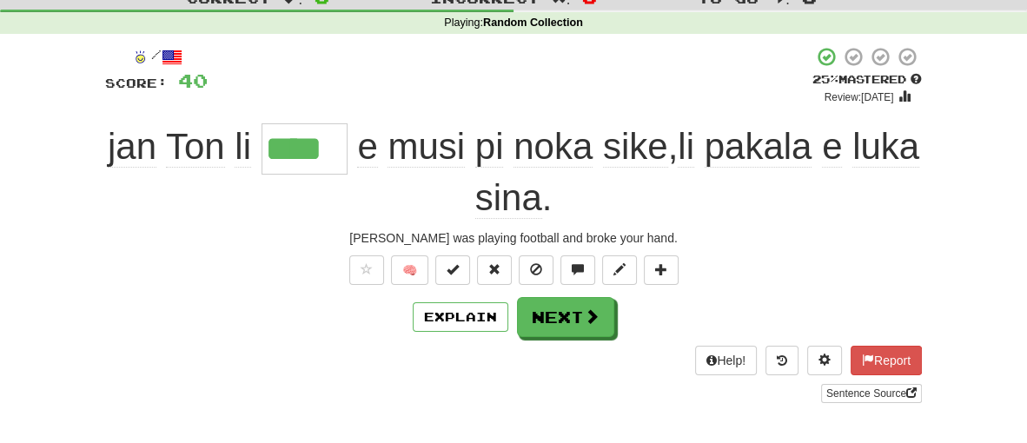
scroll to position [50, 0]
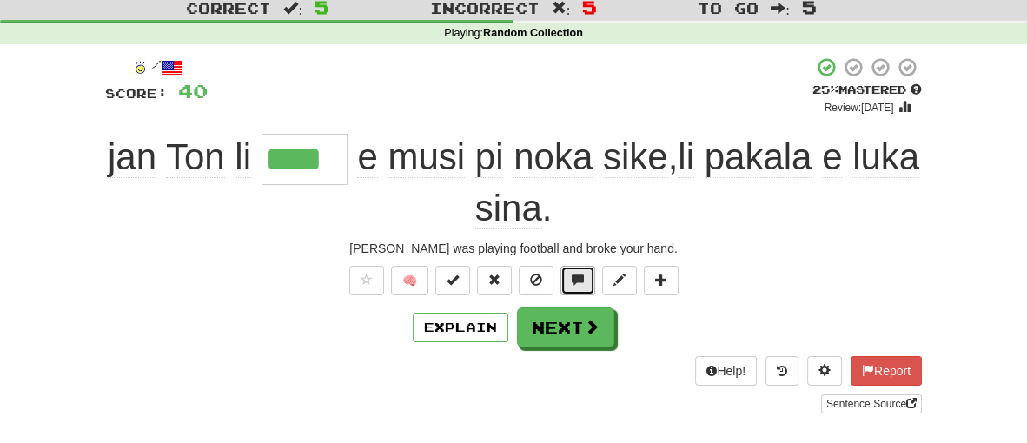
click at [575, 285] on button at bounding box center [577, 281] width 35 height 30
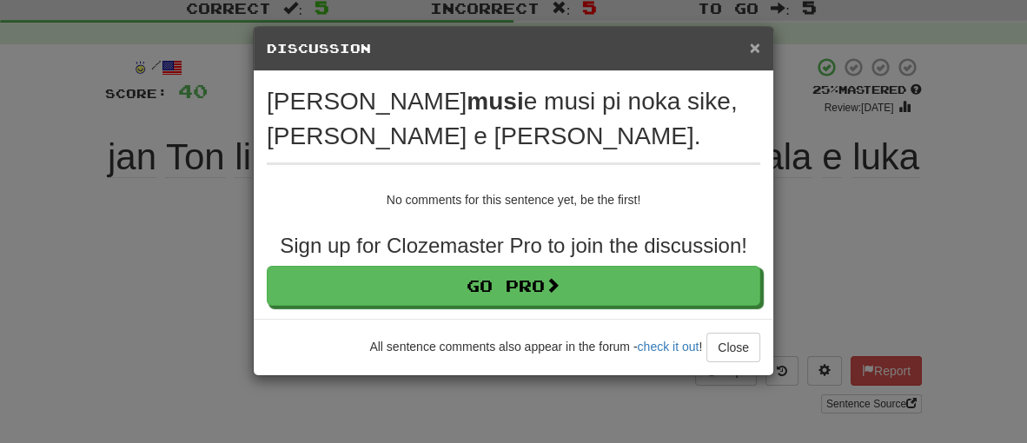
click at [756, 53] on span "×" at bounding box center [755, 47] width 10 height 20
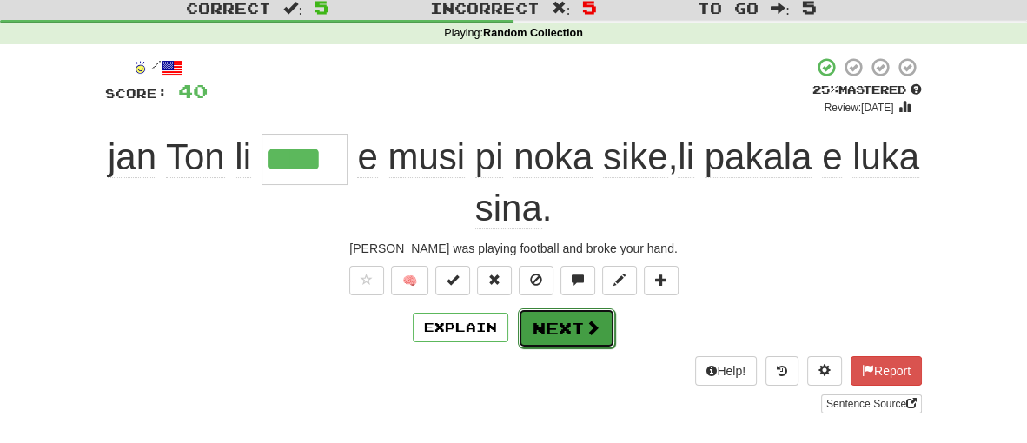
click at [548, 341] on button "Next" at bounding box center [566, 328] width 97 height 40
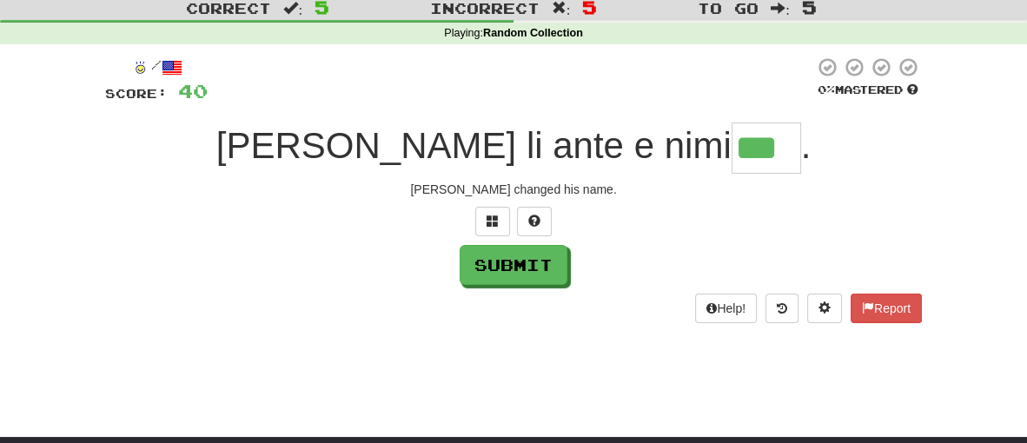
type input "***"
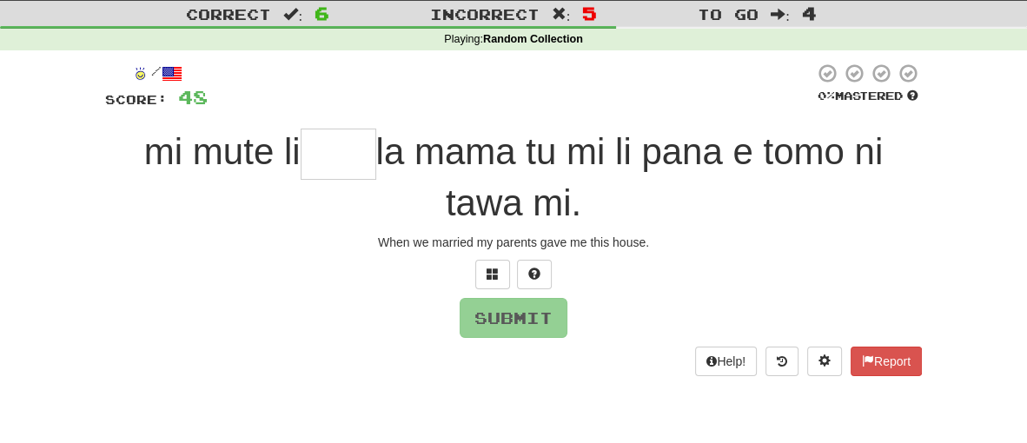
scroll to position [44, 0]
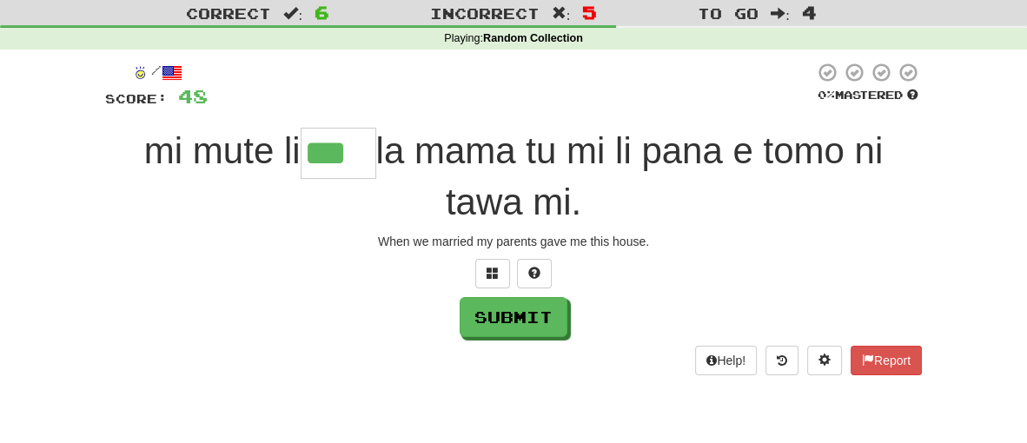
type input "***"
click at [494, 387] on div "/ Score: 48 0 % Mastered mi mute li *** la mama tu mi li pana e tomo ni tawa mi…" at bounding box center [513, 225] width 817 height 350
click at [543, 335] on button "Submit" at bounding box center [515, 318] width 108 height 40
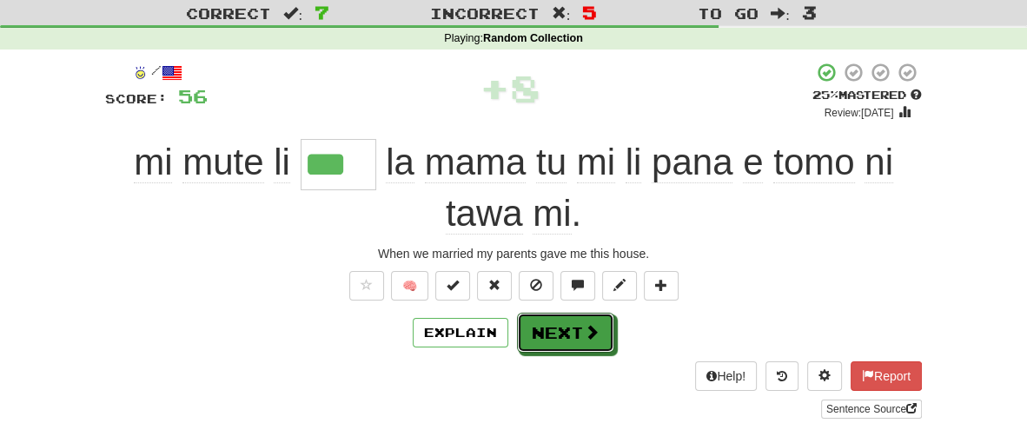
click at [543, 335] on button "Next" at bounding box center [565, 333] width 97 height 40
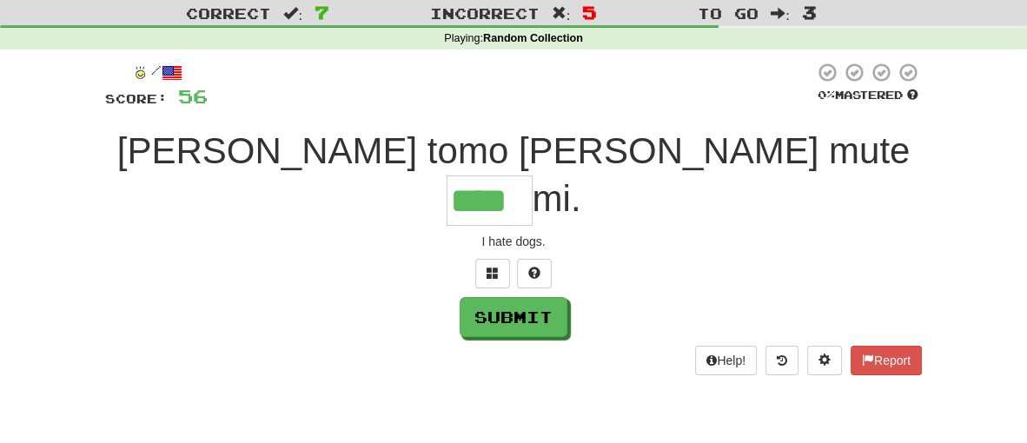
type input "****"
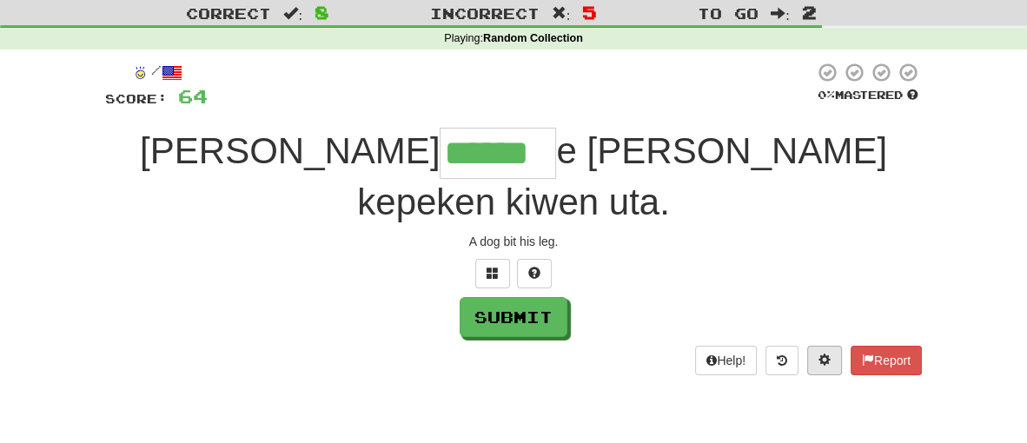
type input "******"
click at [830, 368] on button at bounding box center [824, 361] width 35 height 30
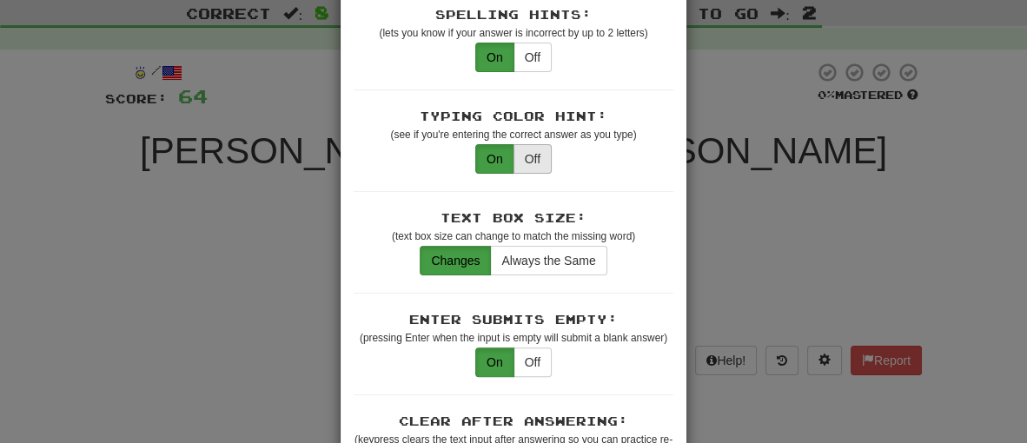
scroll to position [389, 0]
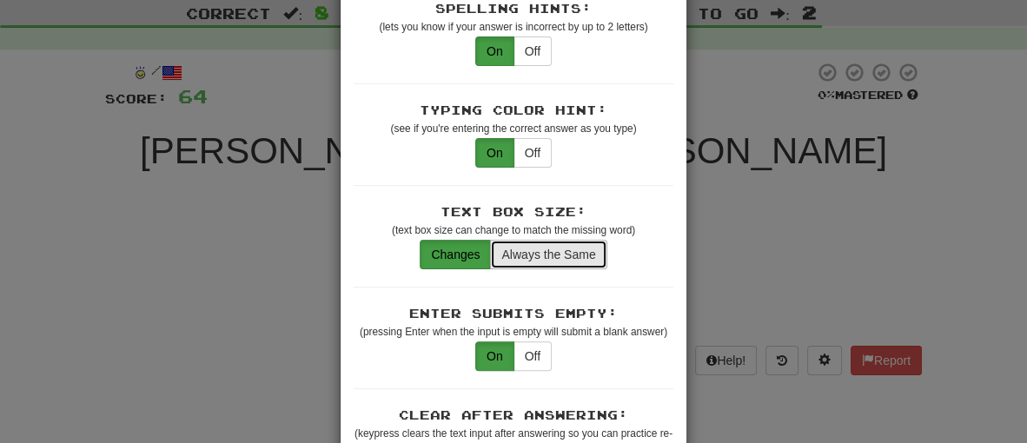
click at [520, 240] on button "Always the Same" at bounding box center [548, 255] width 116 height 30
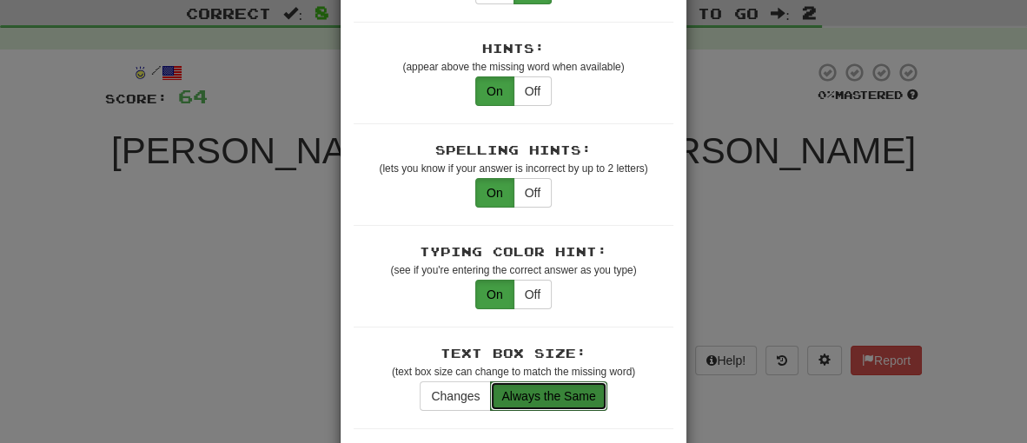
scroll to position [0, 0]
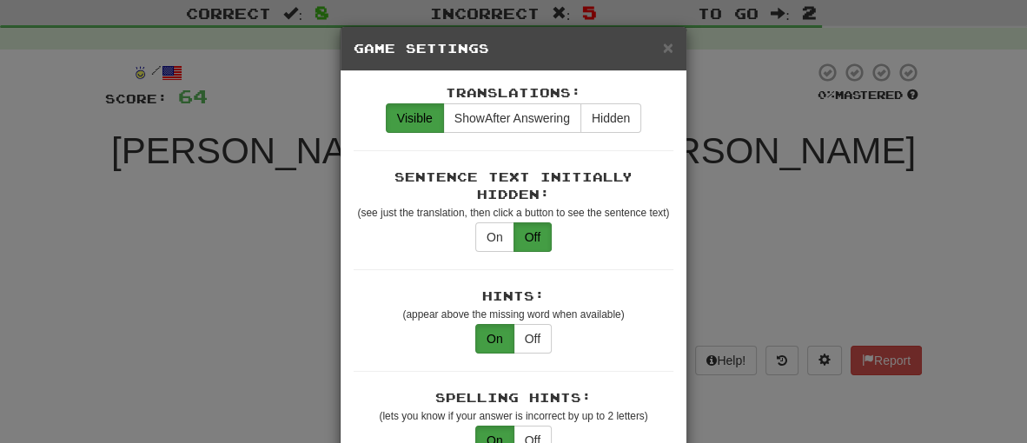
click at [669, 56] on h5 "Game Settings" at bounding box center [514, 48] width 320 height 17
click at [673, 50] on span "×" at bounding box center [668, 47] width 10 height 20
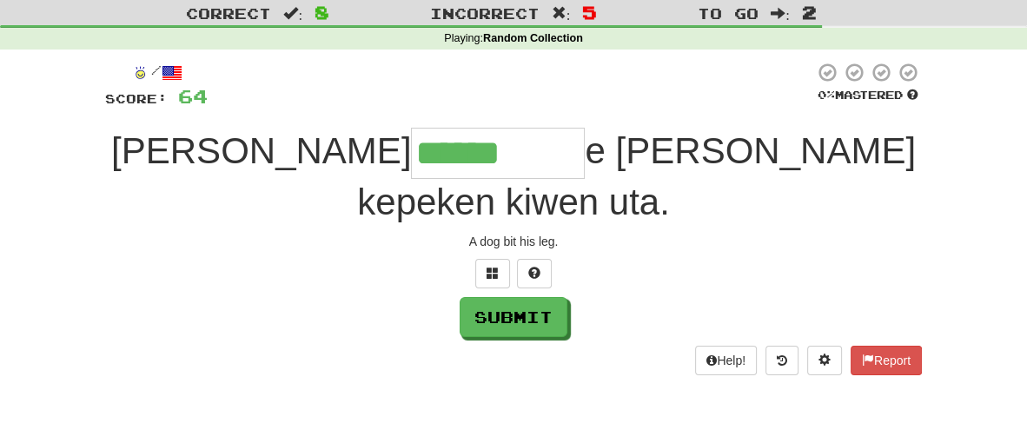
click at [520, 154] on input "******" at bounding box center [498, 153] width 174 height 51
click at [587, 240] on div "A dog bit his leg." at bounding box center [513, 241] width 817 height 17
click at [521, 324] on button "Submit" at bounding box center [515, 318] width 108 height 40
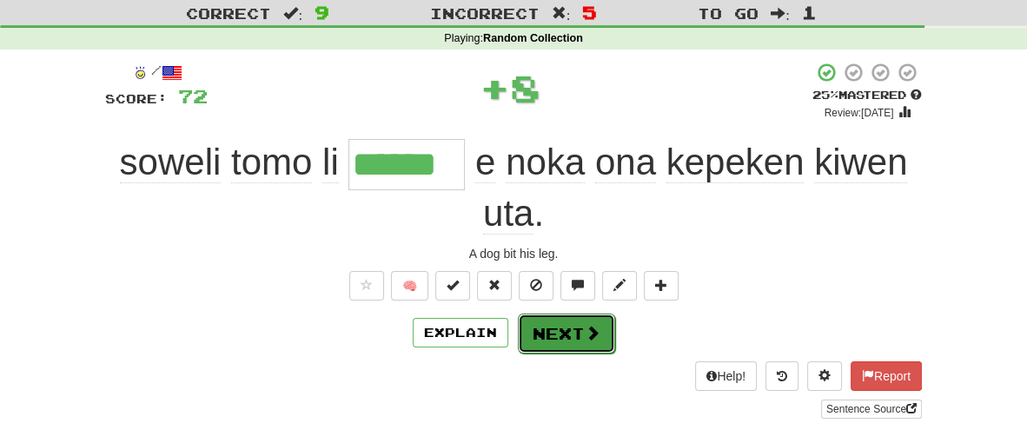
click at [556, 348] on button "Next" at bounding box center [566, 334] width 97 height 40
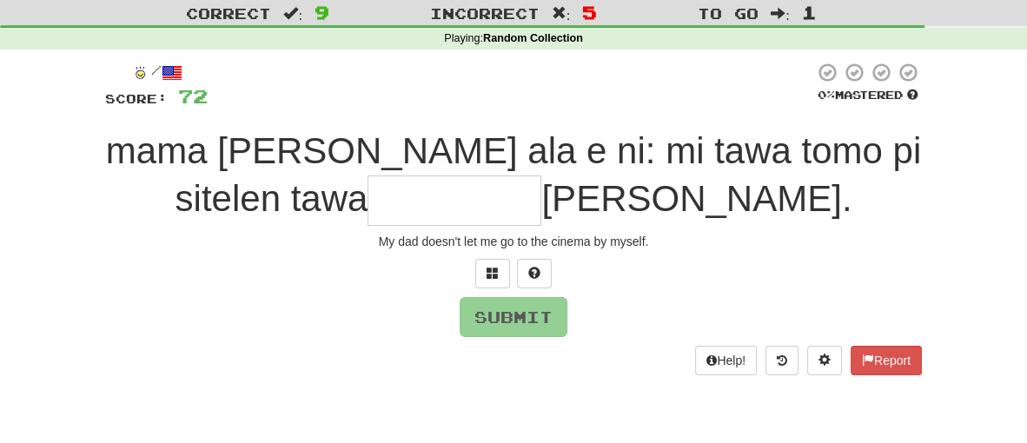
type input "****"
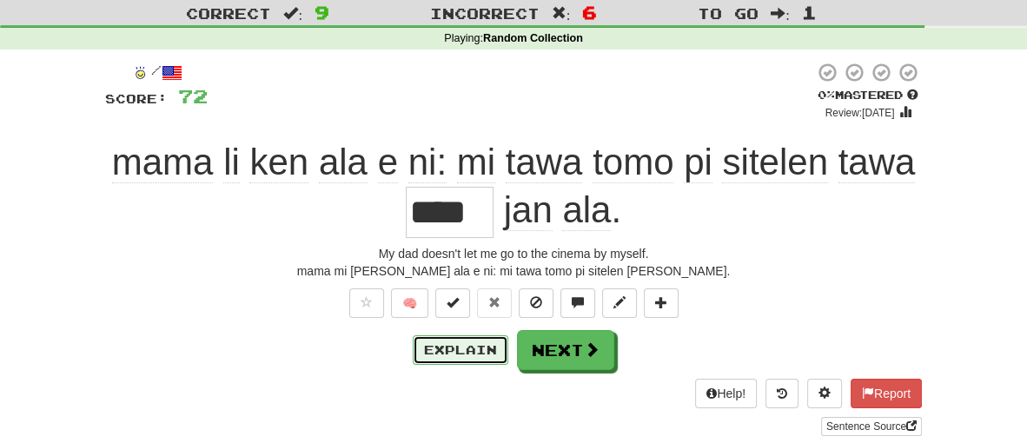
click at [469, 361] on button "Explain" at bounding box center [461, 350] width 96 height 30
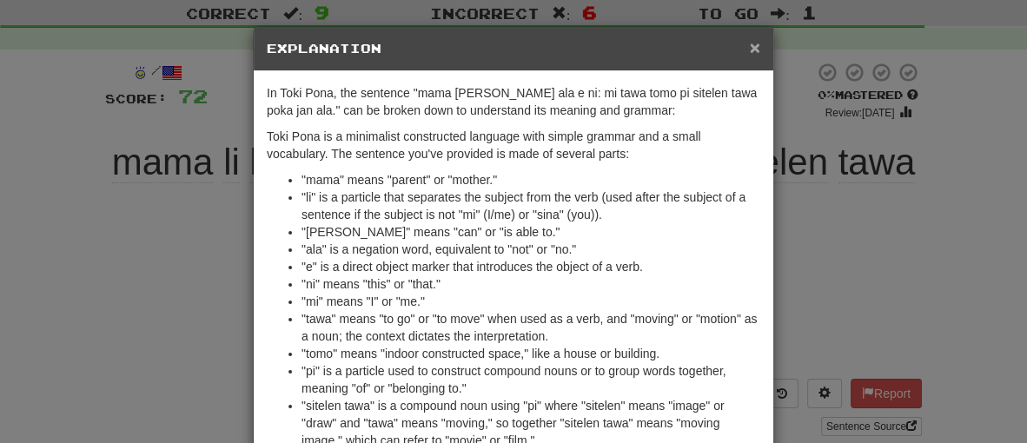
click at [757, 50] on span "×" at bounding box center [755, 47] width 10 height 20
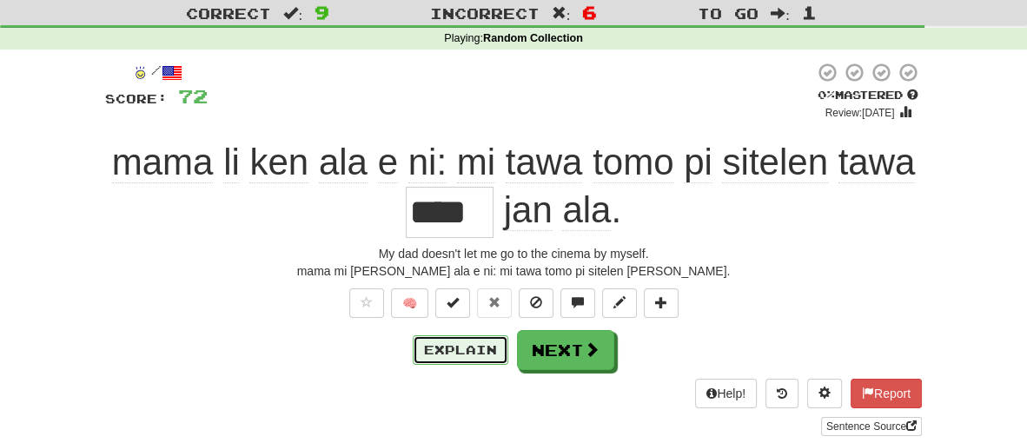
click at [463, 345] on button "Explain" at bounding box center [461, 350] width 96 height 30
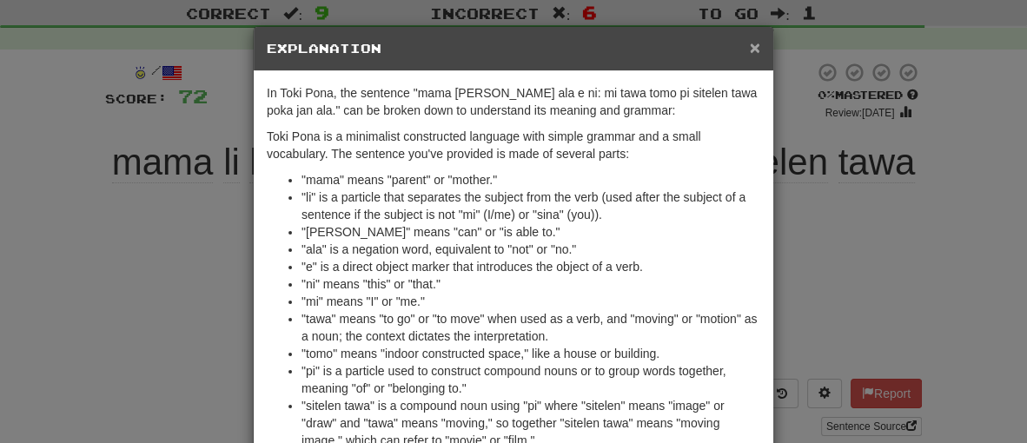
click at [757, 51] on span "×" at bounding box center [755, 47] width 10 height 20
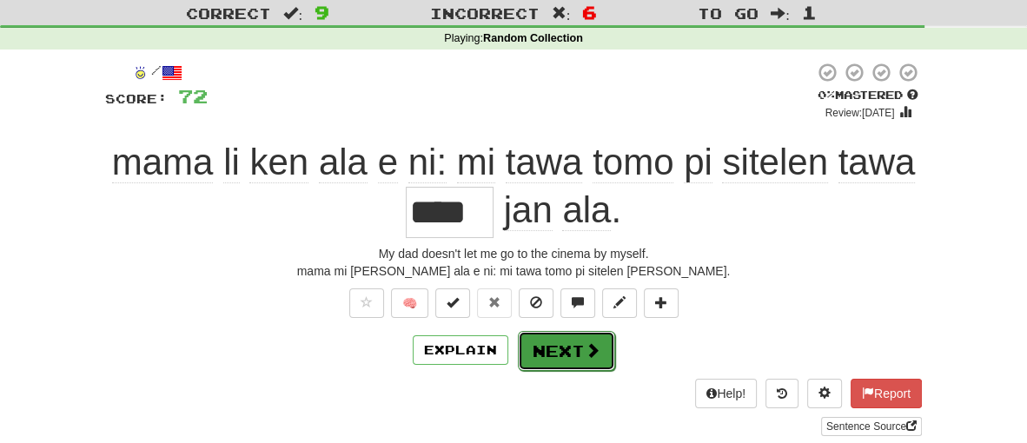
click at [574, 342] on button "Next" at bounding box center [566, 351] width 97 height 40
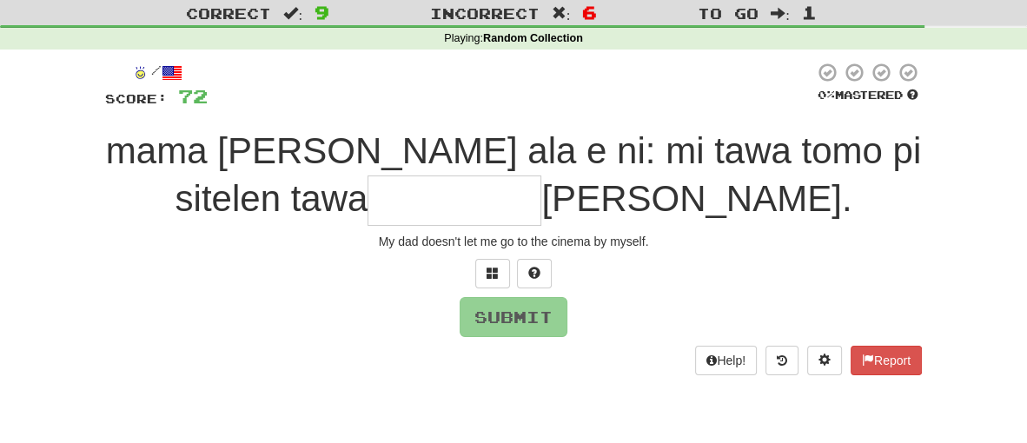
type input "*"
click at [478, 381] on div "/ Score: 72 0 % Mastered mama li ken ala e ni: mi tawa tomo pi sitelen tawa jan…" at bounding box center [513, 225] width 817 height 350
click at [468, 200] on input "text" at bounding box center [455, 201] width 174 height 51
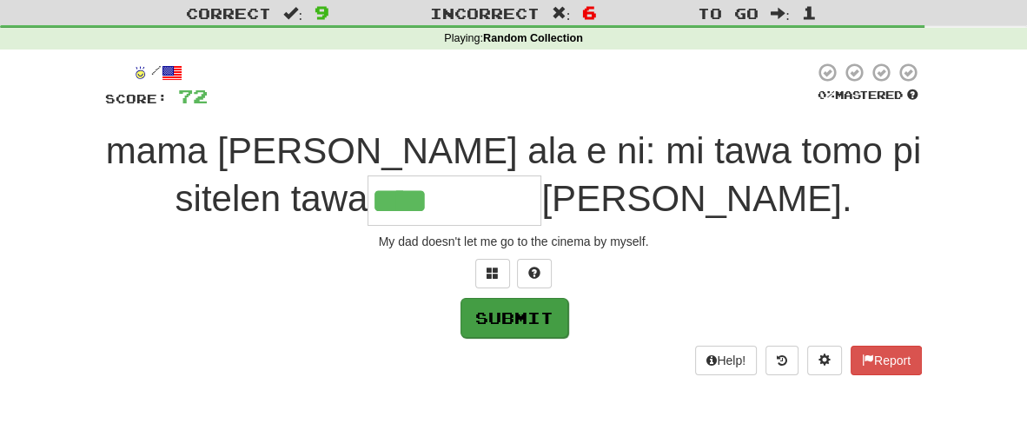
type input "****"
click at [485, 314] on button "Submit" at bounding box center [515, 318] width 108 height 40
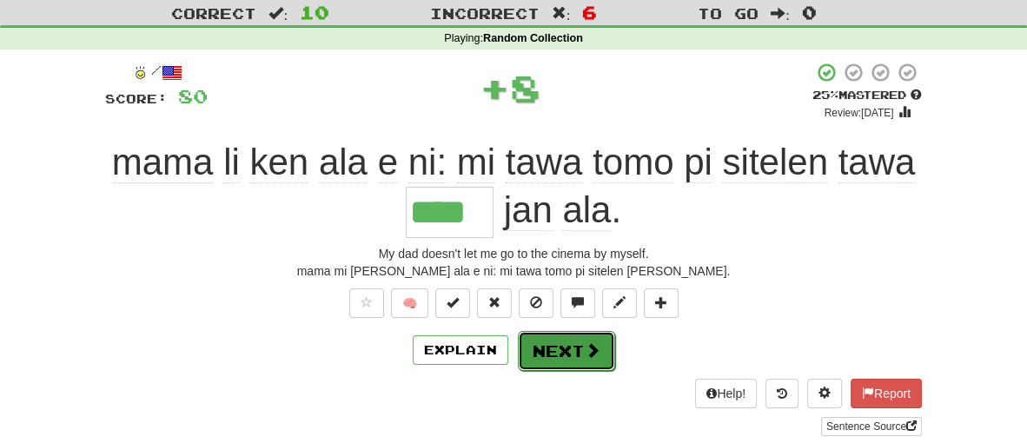
click at [549, 349] on button "Next" at bounding box center [566, 351] width 97 height 40
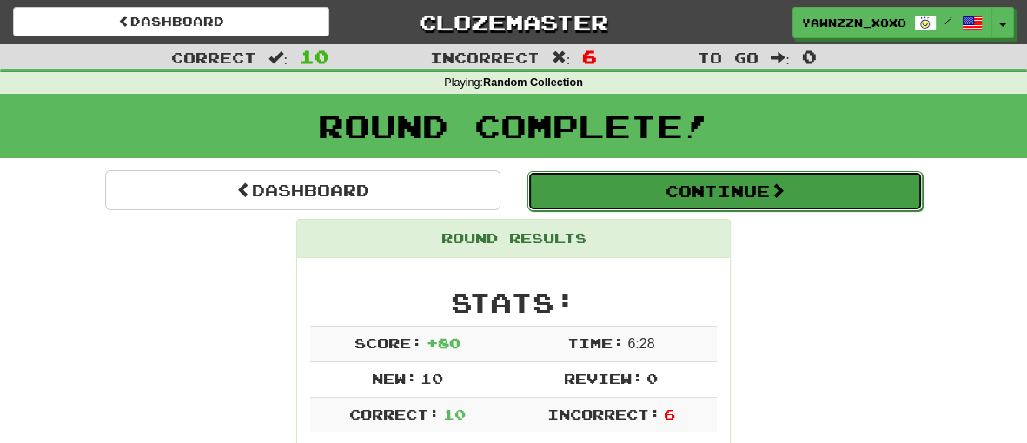
click at [645, 182] on button "Continue" at bounding box center [724, 191] width 395 height 40
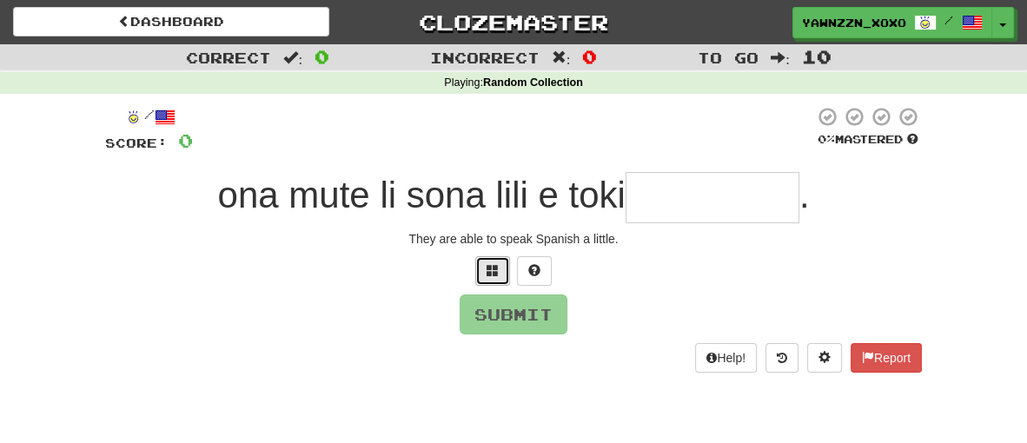
click at [493, 279] on button at bounding box center [492, 271] width 35 height 30
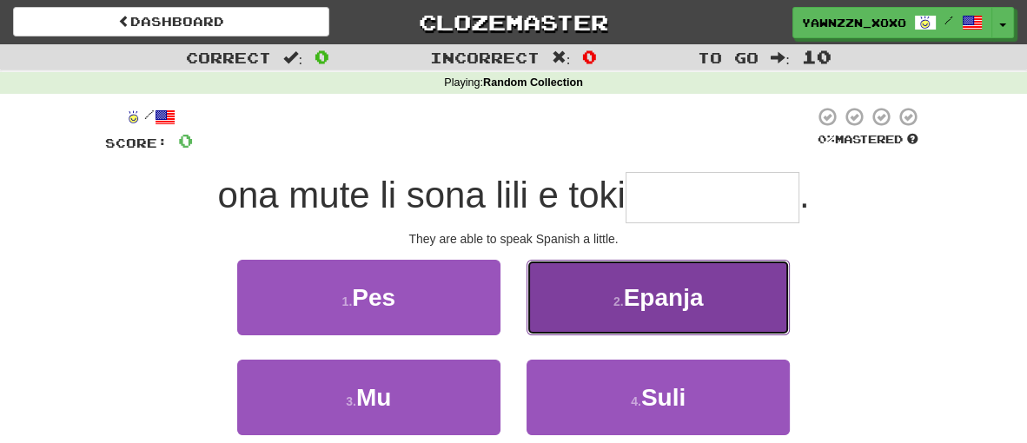
click at [567, 271] on button "2 . Epanja" at bounding box center [658, 298] width 263 height 76
type input "******"
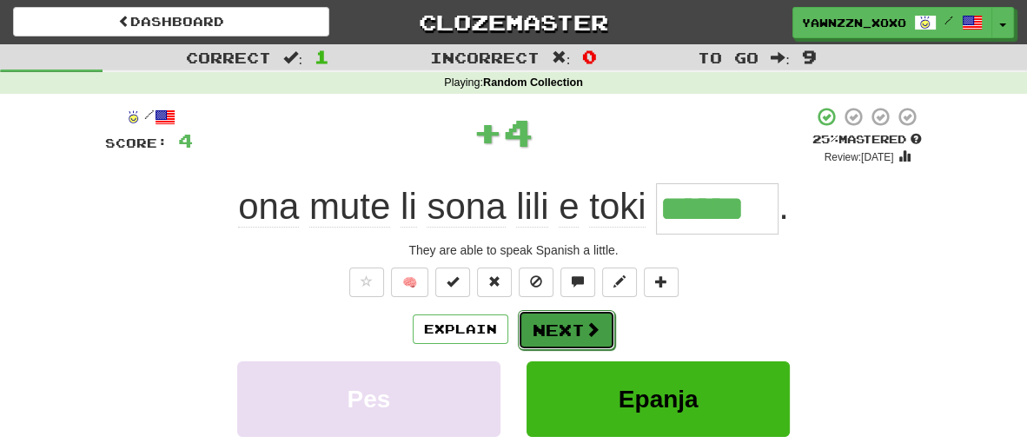
click at [550, 330] on button "Next" at bounding box center [566, 330] width 97 height 40
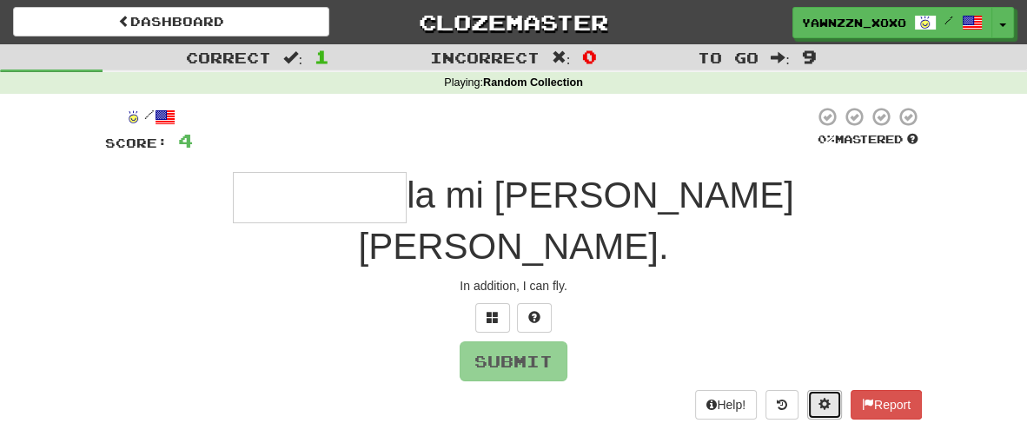
click at [819, 398] on span at bounding box center [825, 404] width 12 height 12
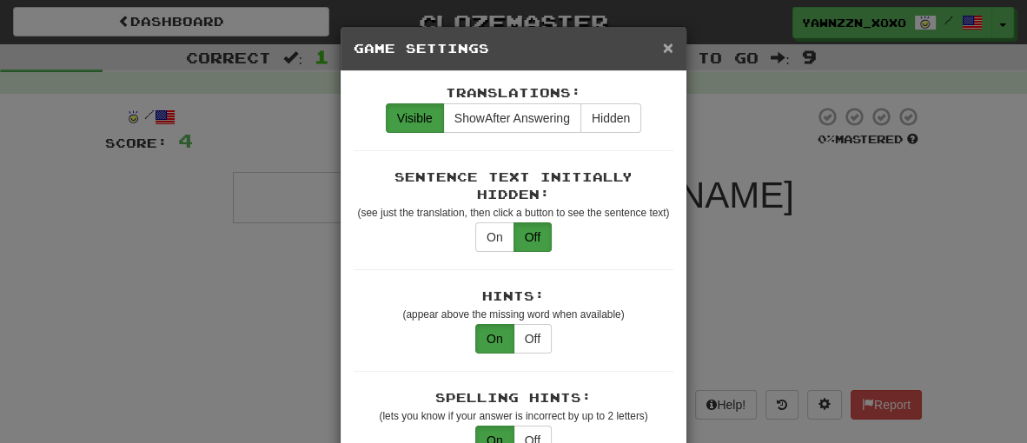
click at [663, 51] on span "×" at bounding box center [668, 47] width 10 height 20
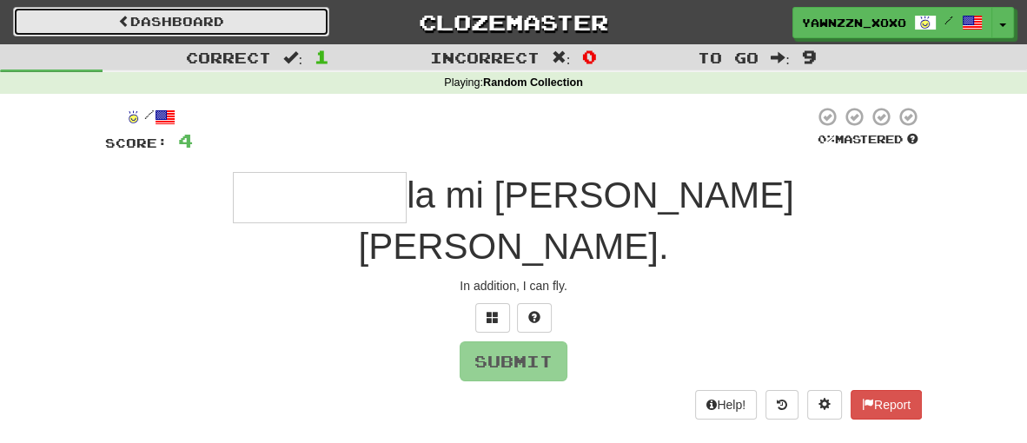
click at [132, 26] on link "Dashboard" at bounding box center [171, 22] width 316 height 30
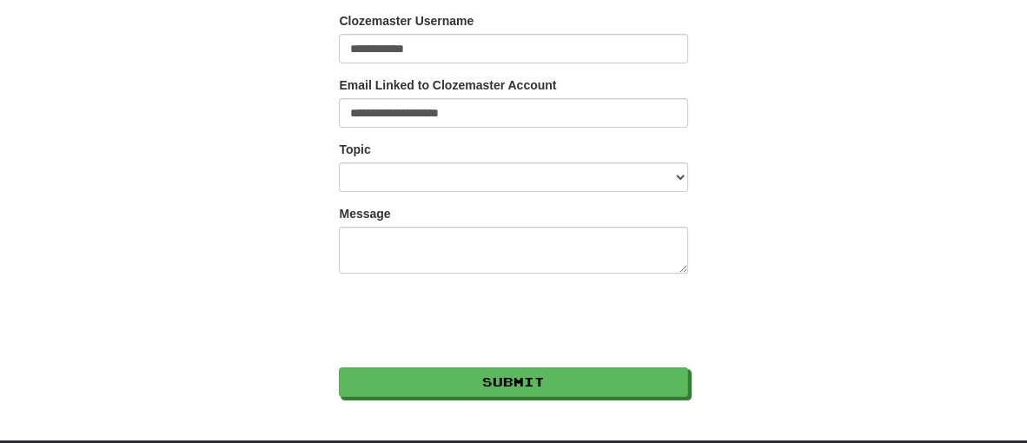
scroll to position [174, 0]
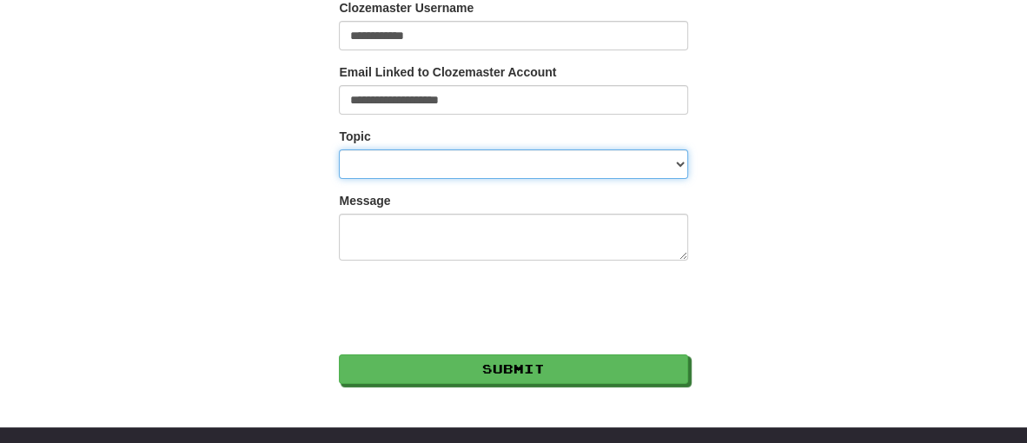
click at [502, 165] on select "**********" at bounding box center [513, 164] width 348 height 30
click at [478, 165] on select "**********" at bounding box center [513, 164] width 348 height 30
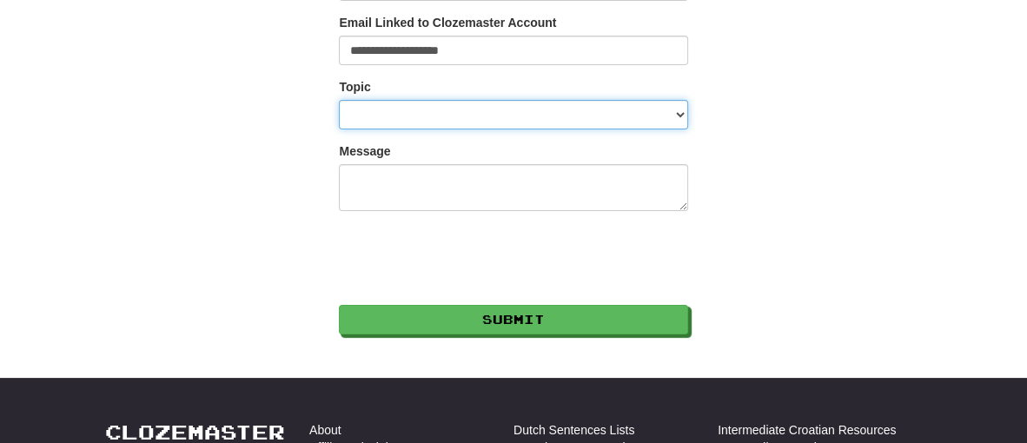
scroll to position [249, 0]
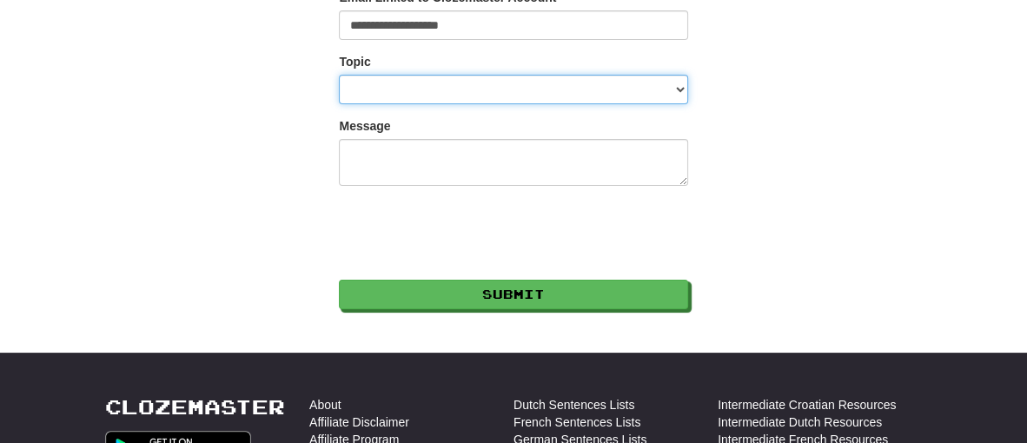
click at [467, 81] on select "**********" at bounding box center [513, 90] width 348 height 30
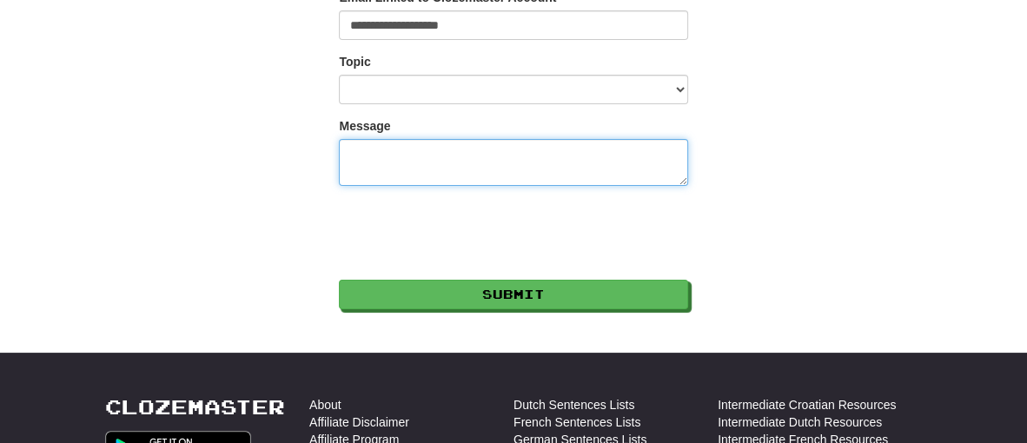
click at [466, 165] on textarea "Message" at bounding box center [513, 162] width 348 height 47
type textarea "**********"
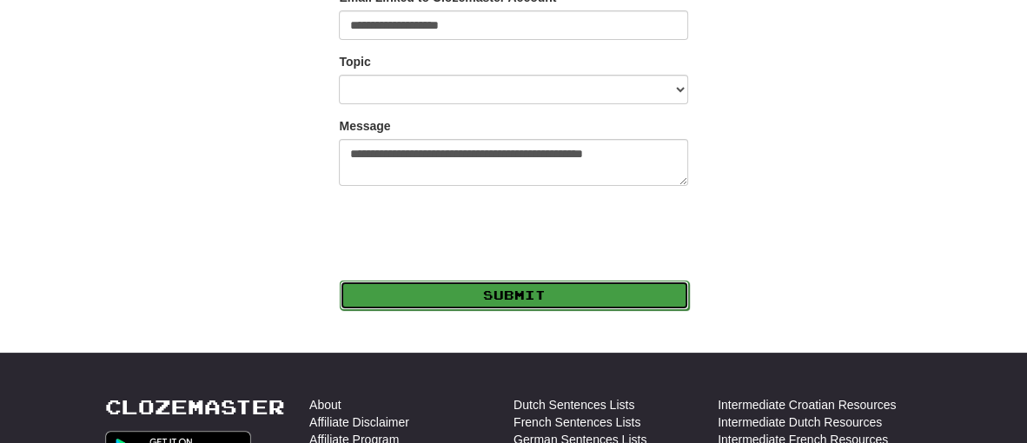
click at [391, 291] on button "Submit" at bounding box center [514, 296] width 348 height 30
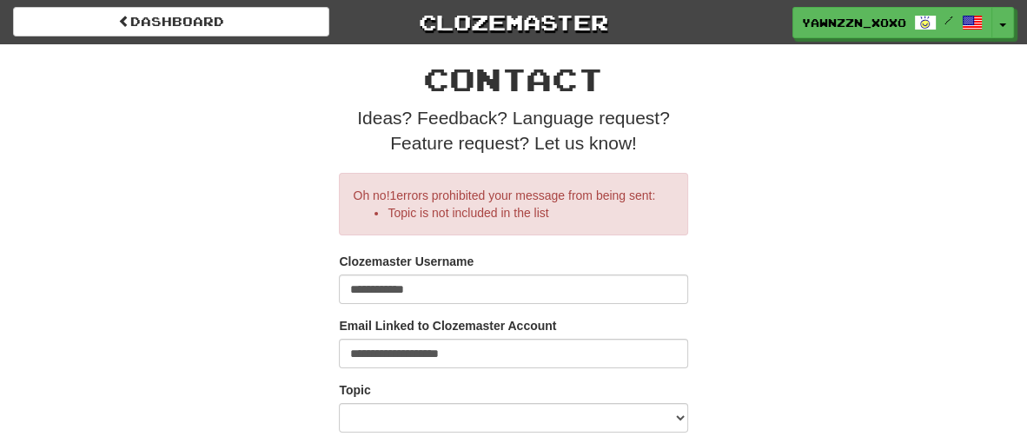
scroll to position [195, 0]
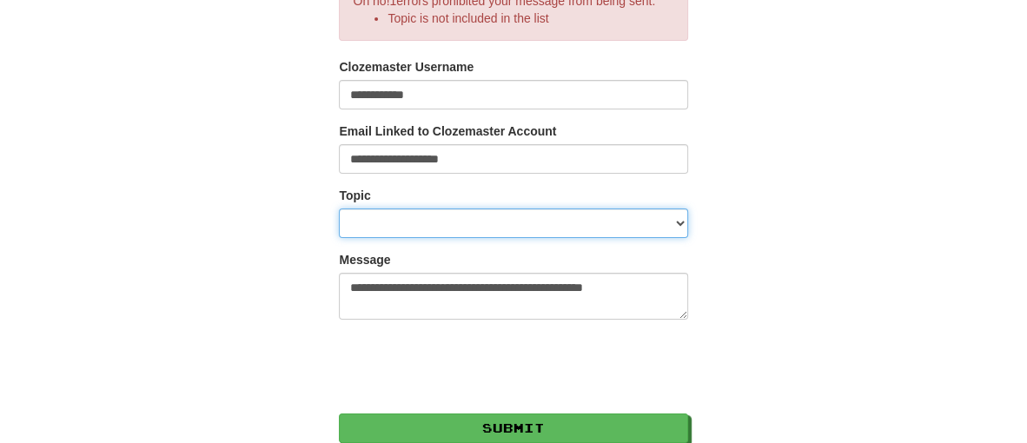
click at [422, 213] on select "**********" at bounding box center [513, 224] width 348 height 30
click at [339, 209] on select "**********" at bounding box center [513, 224] width 348 height 30
click at [421, 223] on select "**********" at bounding box center [513, 224] width 348 height 30
select select "**********"
click at [339, 209] on select "**********" at bounding box center [513, 224] width 348 height 30
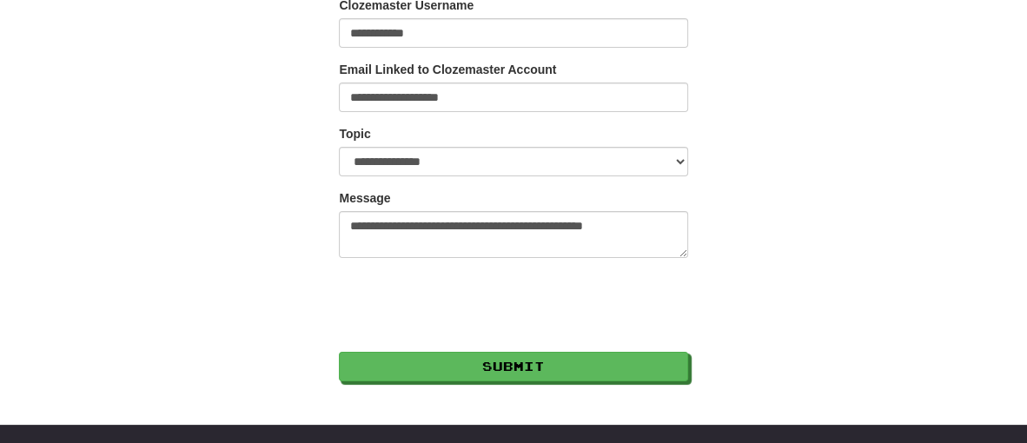
scroll to position [257, 0]
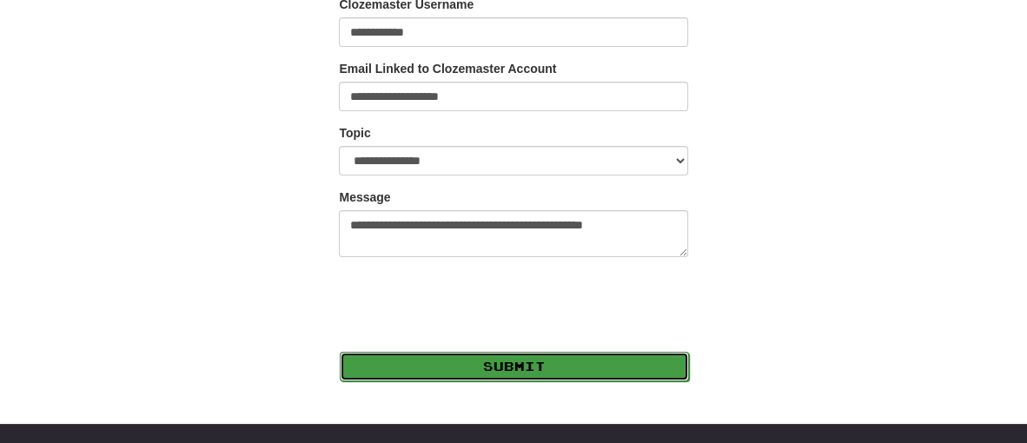
click at [387, 355] on button "Submit" at bounding box center [514, 367] width 348 height 30
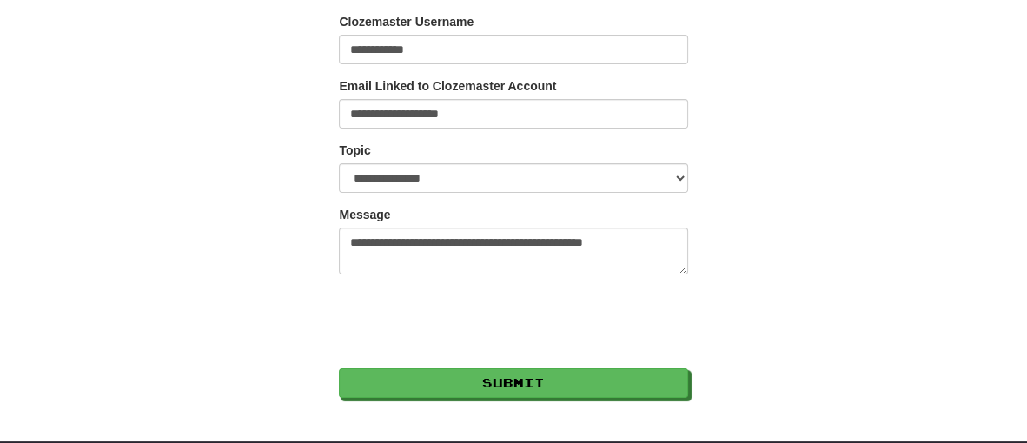
scroll to position [260, 0]
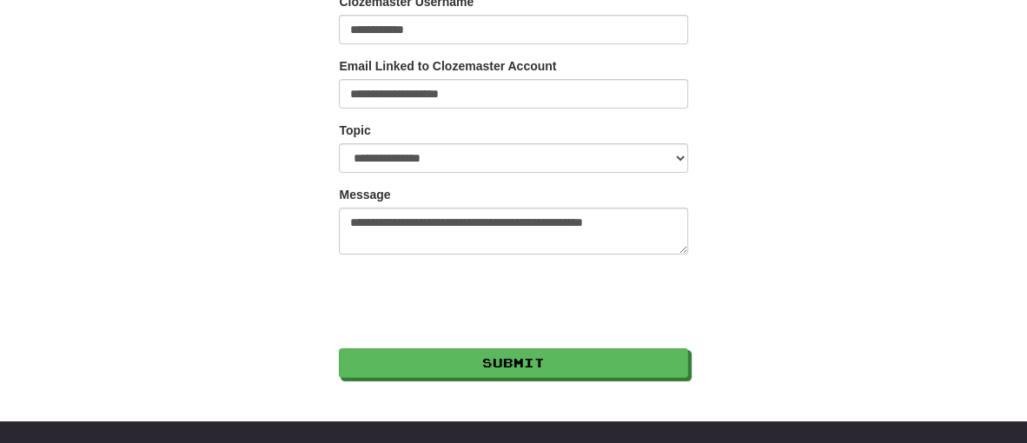
click at [296, 223] on div "**********" at bounding box center [514, 81] width 562 height 594
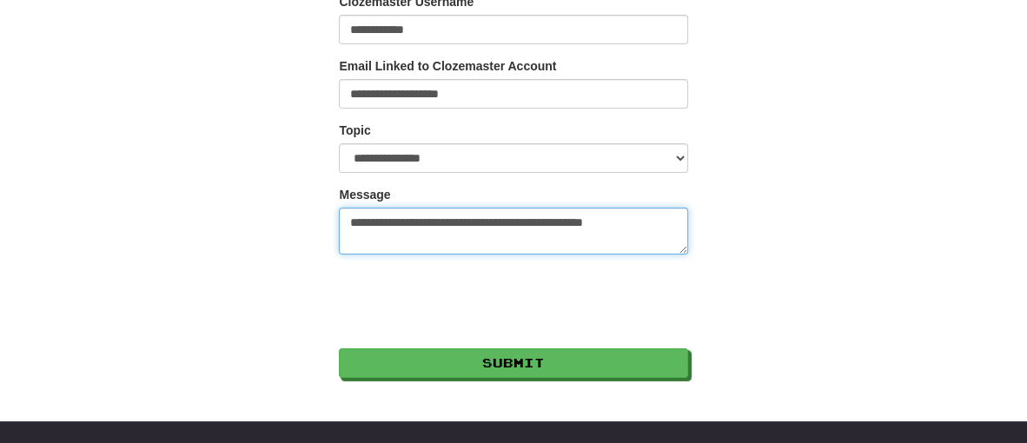
click at [406, 236] on textarea "**********" at bounding box center [513, 231] width 348 height 47
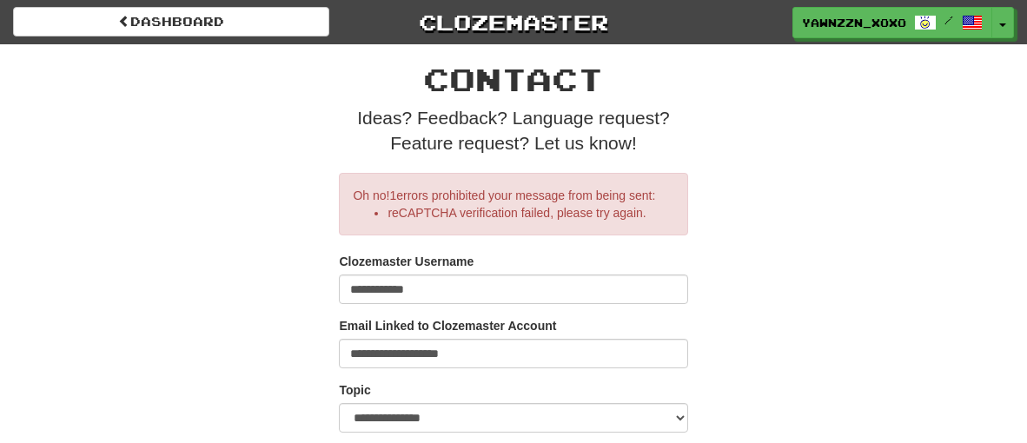
scroll to position [258, 0]
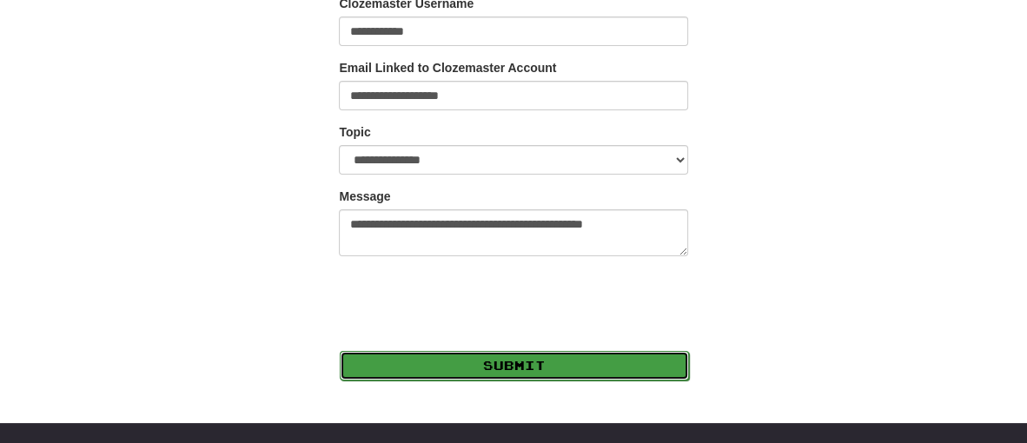
click at [656, 377] on button "Submit" at bounding box center [514, 366] width 348 height 30
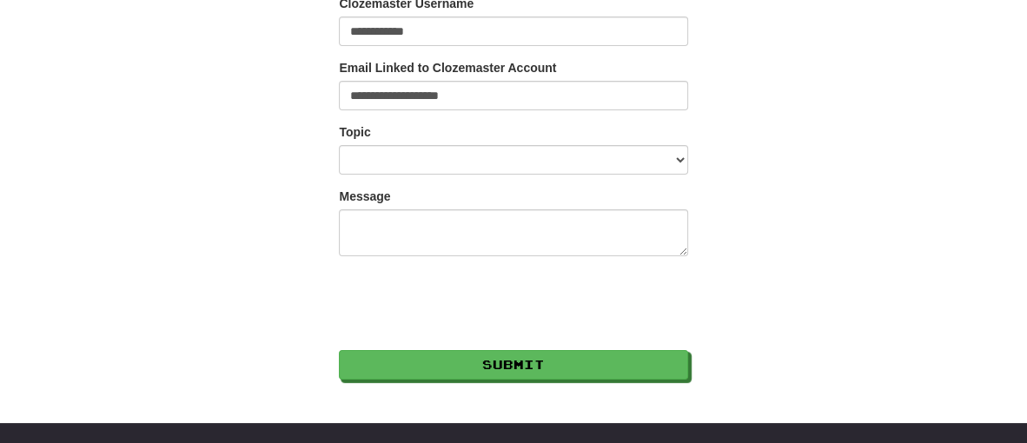
scroll to position [185, 0]
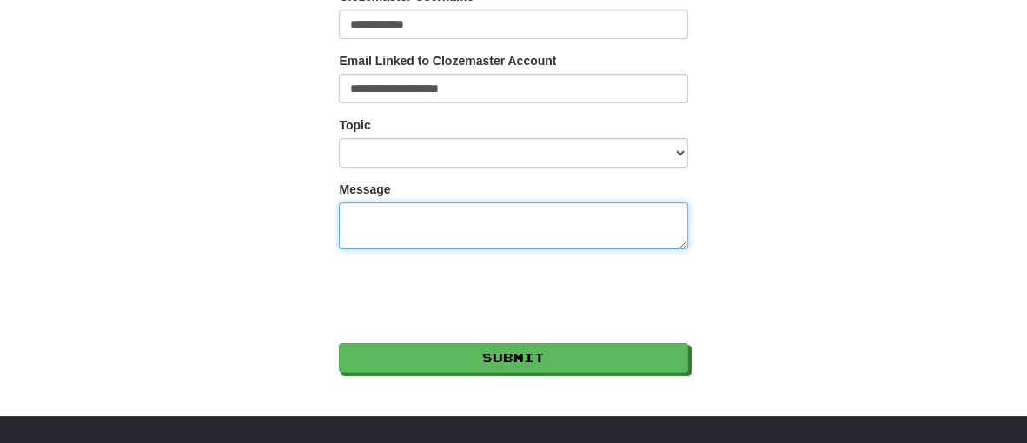
click at [485, 216] on textarea "Message" at bounding box center [513, 225] width 348 height 47
paste textarea "**********"
type textarea "**********"
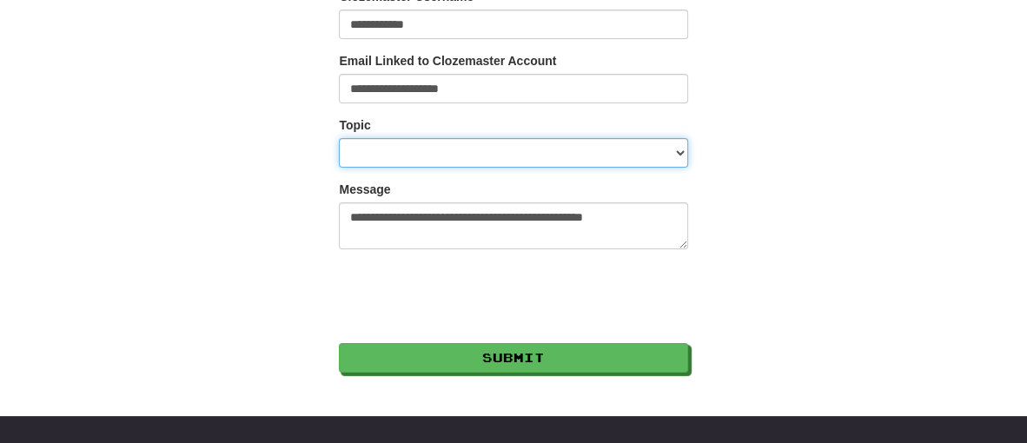
click at [468, 151] on select "**********" at bounding box center [513, 153] width 348 height 30
select select "**********"
click at [339, 140] on select "**********" at bounding box center [513, 153] width 348 height 30
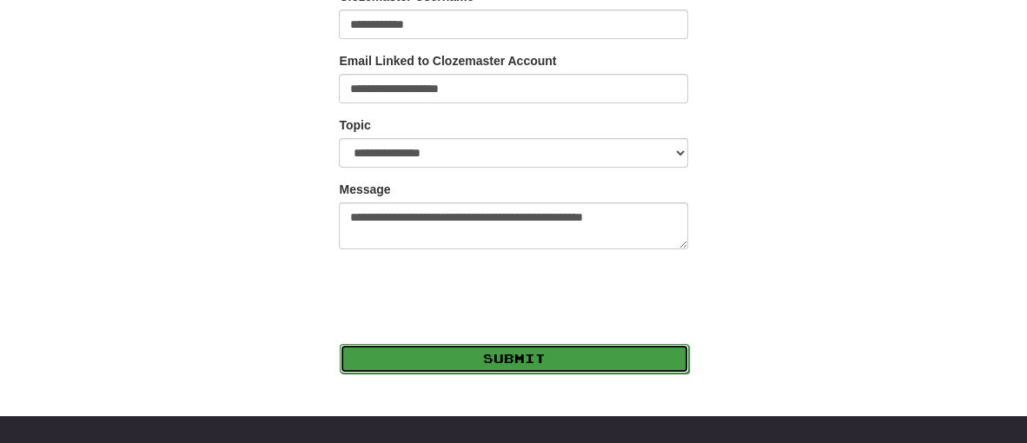
click at [429, 355] on button "Submit" at bounding box center [514, 359] width 348 height 30
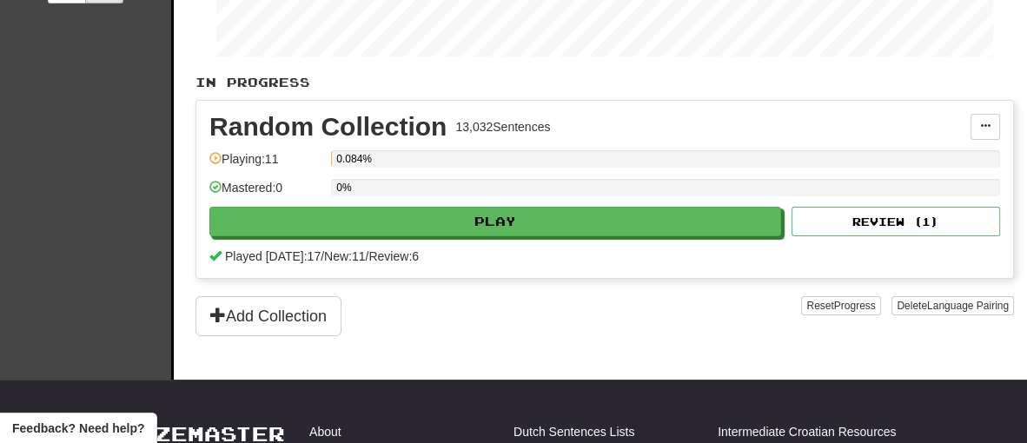
scroll to position [350, 0]
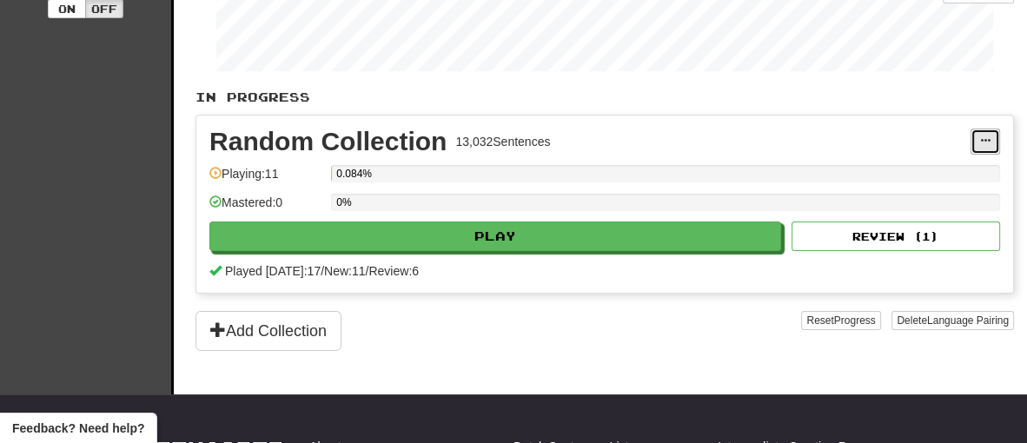
click at [981, 138] on span at bounding box center [985, 141] width 10 height 10
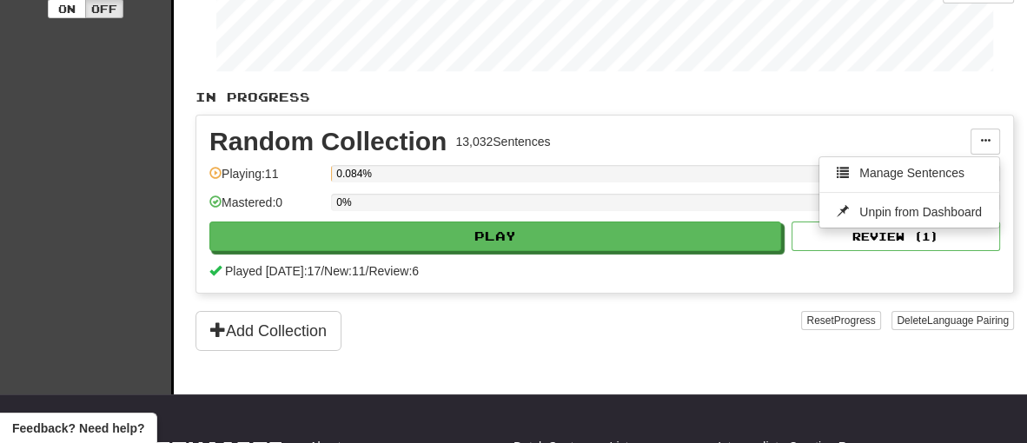
click at [477, 361] on div "Toki Pona / English 한국어 / English Streak: 0 Review: 10 Points today: 0 Español …" at bounding box center [605, 39] width 819 height 711
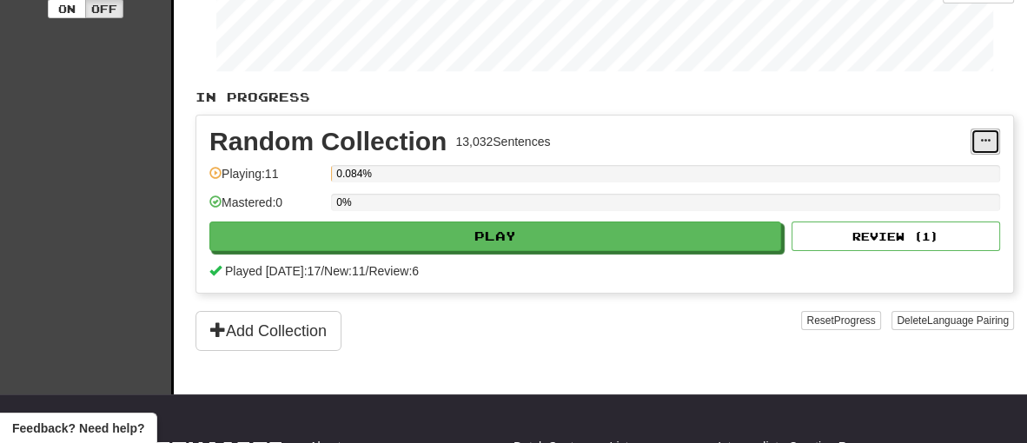
click at [981, 146] on span at bounding box center [985, 141] width 10 height 10
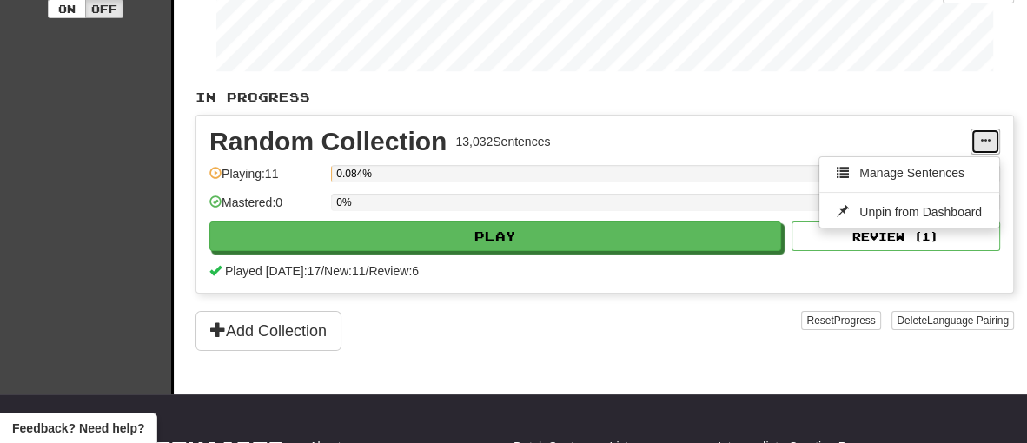
click at [982, 143] on span at bounding box center [985, 141] width 10 height 10
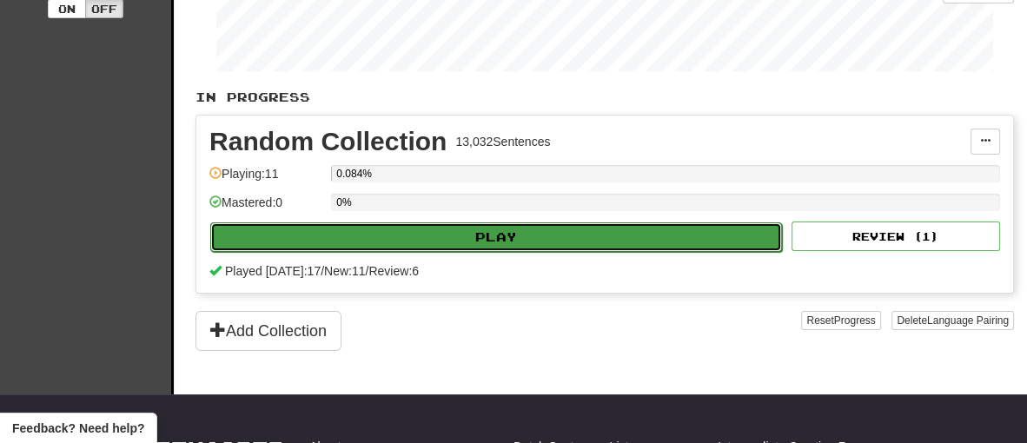
click at [750, 248] on button "Play" at bounding box center [496, 237] width 572 height 30
select select "**"
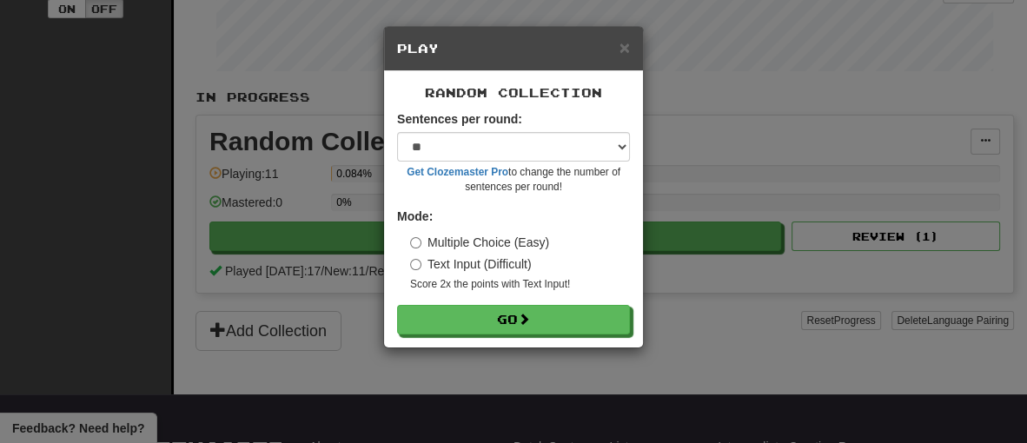
click at [474, 236] on label "Multiple Choice (Easy)" at bounding box center [479, 242] width 139 height 17
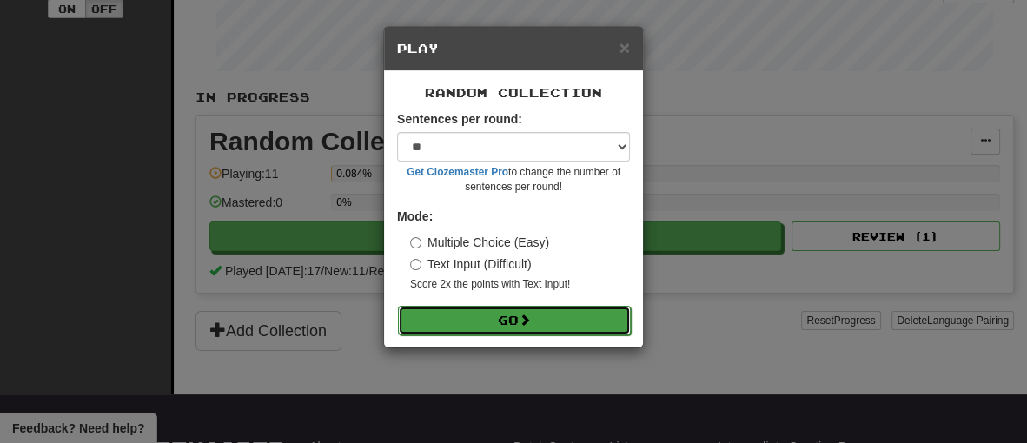
click at [468, 321] on button "Go" at bounding box center [514, 321] width 233 height 30
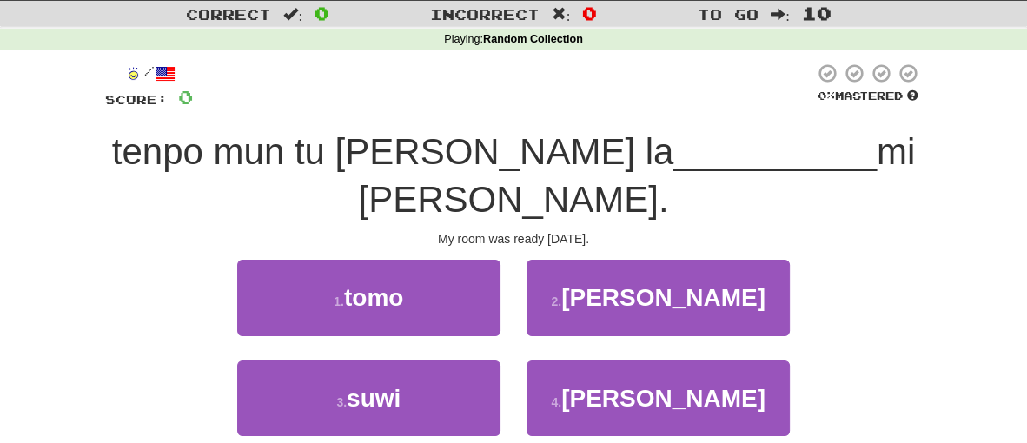
scroll to position [44, 0]
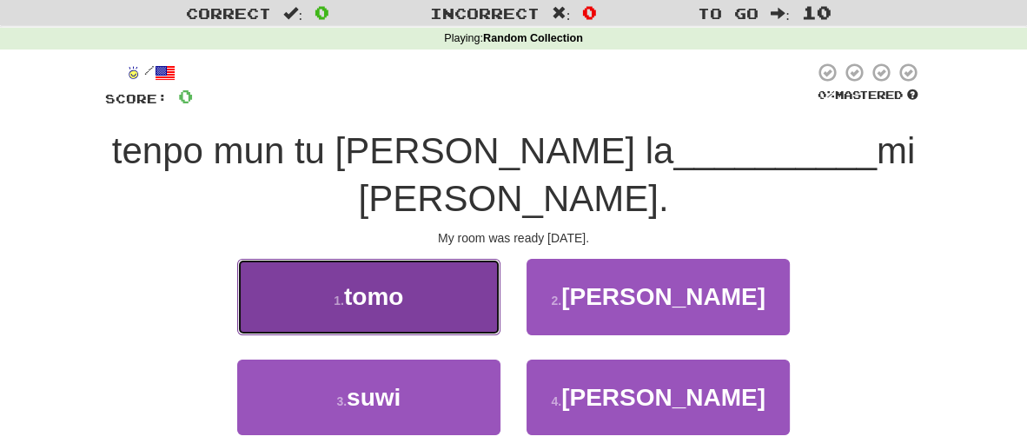
click at [461, 259] on button "1 . tomo" at bounding box center [368, 297] width 263 height 76
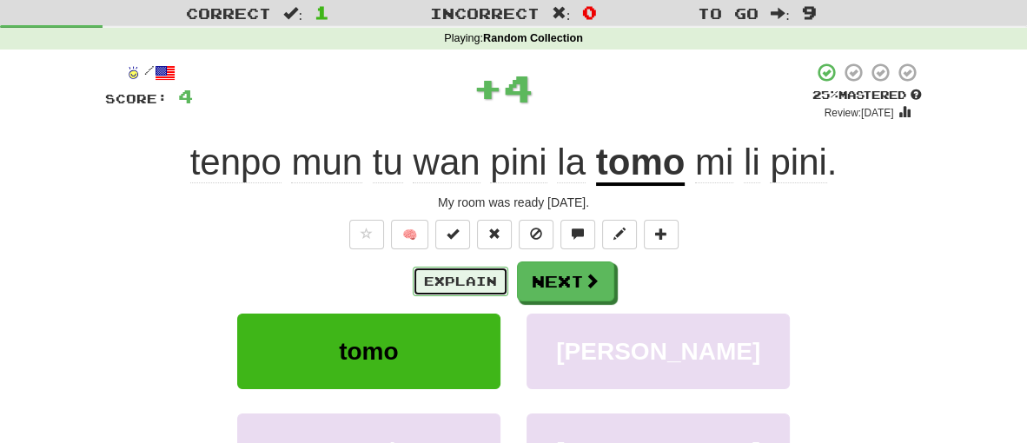
click at [478, 275] on button "Explain" at bounding box center [461, 282] width 96 height 30
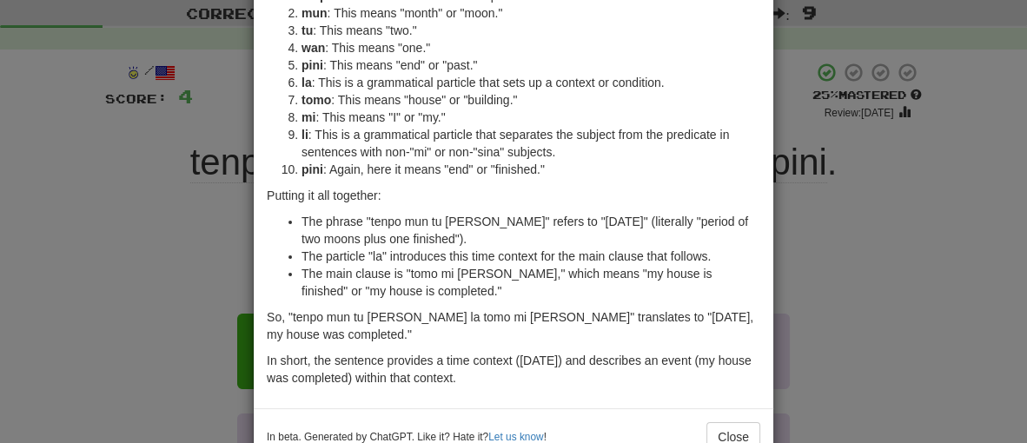
scroll to position [150, 0]
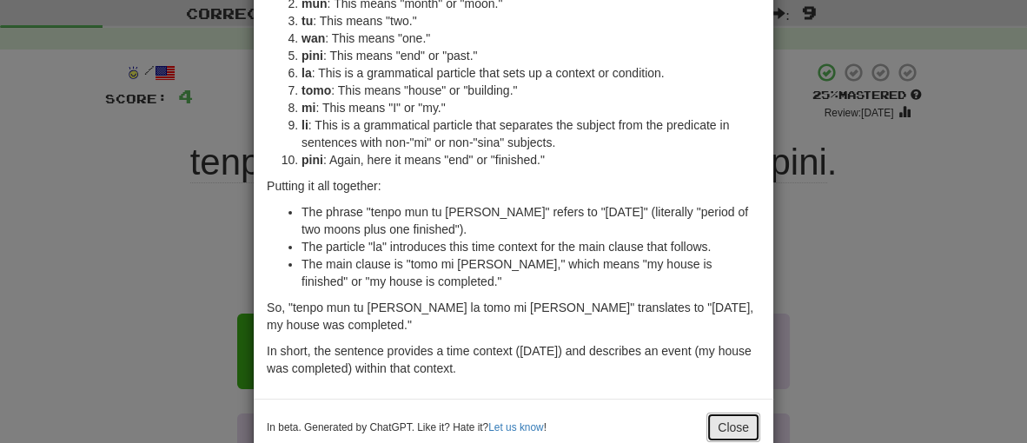
click at [720, 421] on button "Close" at bounding box center [733, 428] width 54 height 30
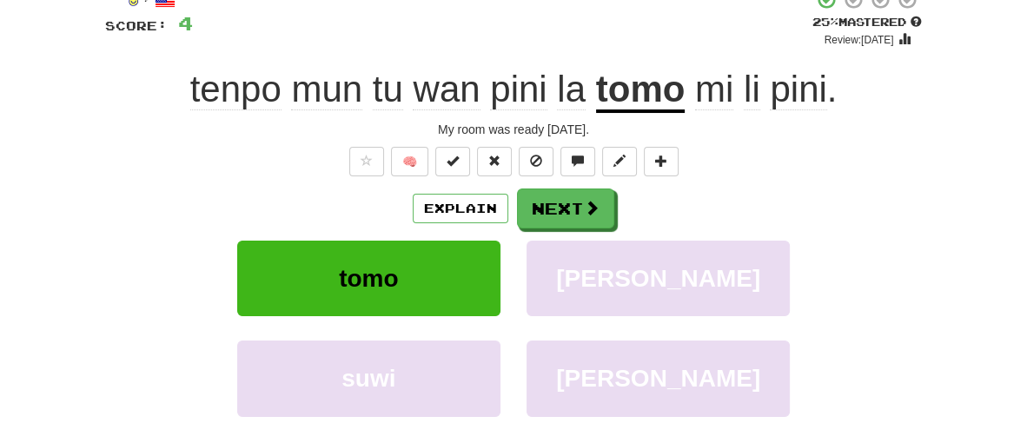
scroll to position [133, 0]
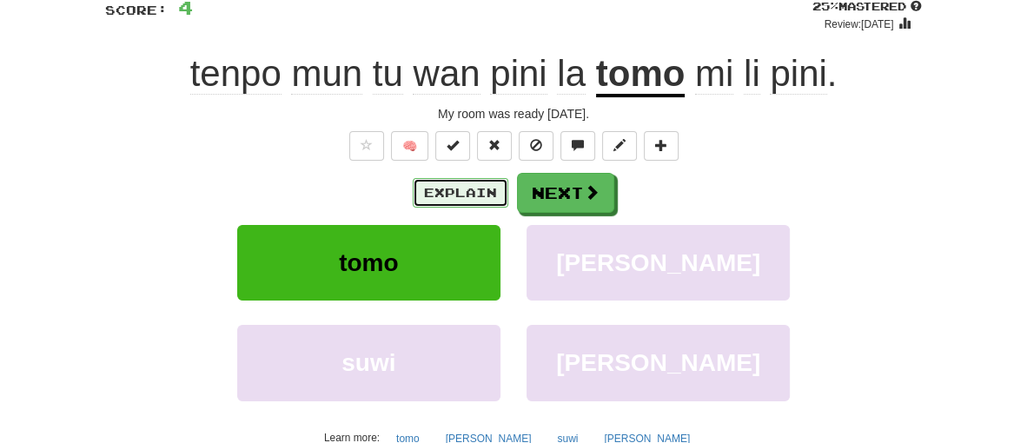
click at [477, 189] on button "Explain" at bounding box center [461, 193] width 96 height 30
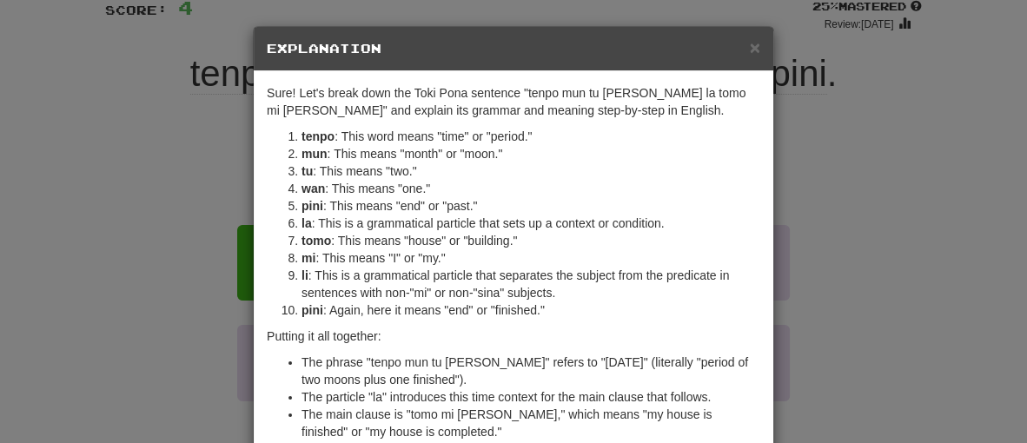
scroll to position [189, 0]
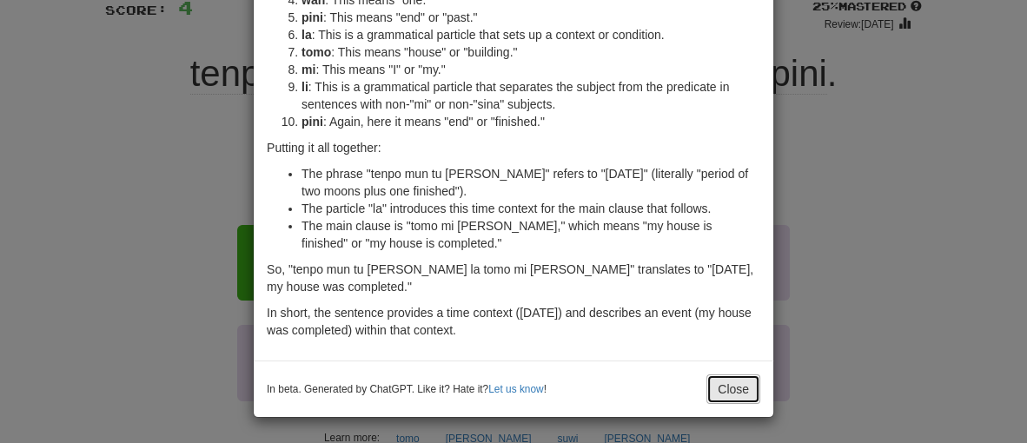
click at [731, 390] on button "Close" at bounding box center [733, 390] width 54 height 30
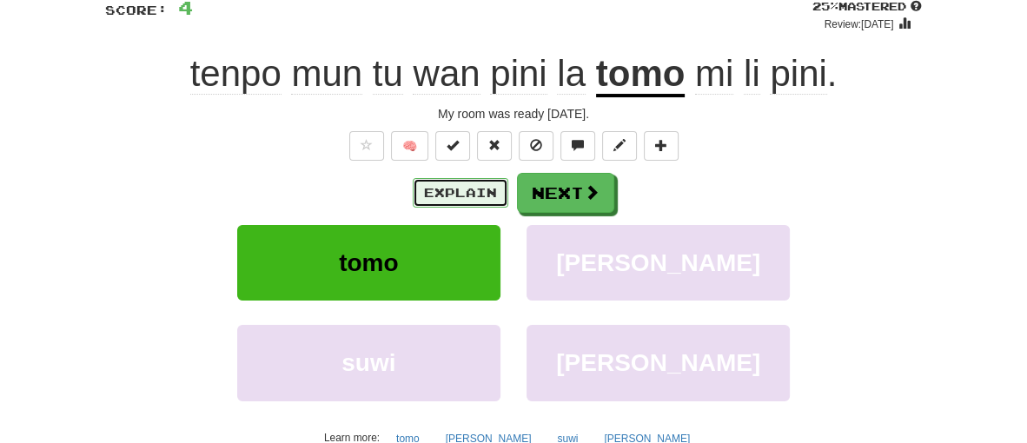
click at [474, 203] on button "Explain" at bounding box center [461, 193] width 96 height 30
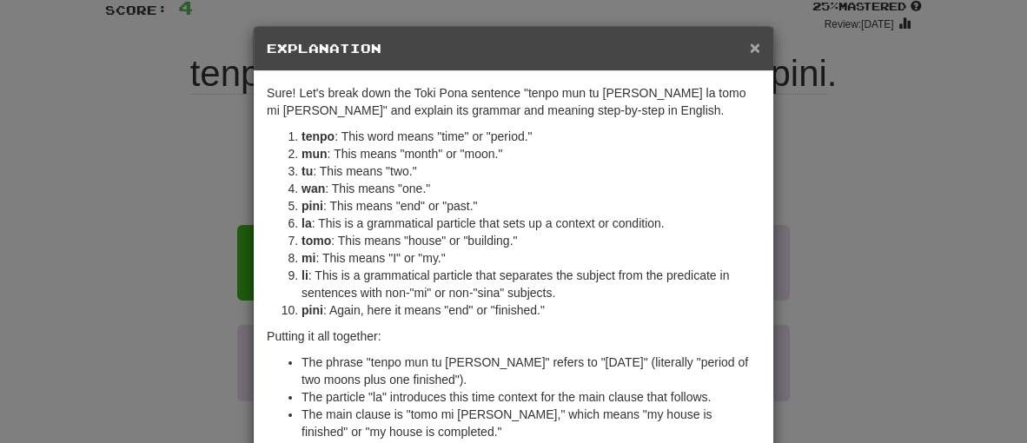
click at [751, 49] on span "×" at bounding box center [755, 47] width 10 height 20
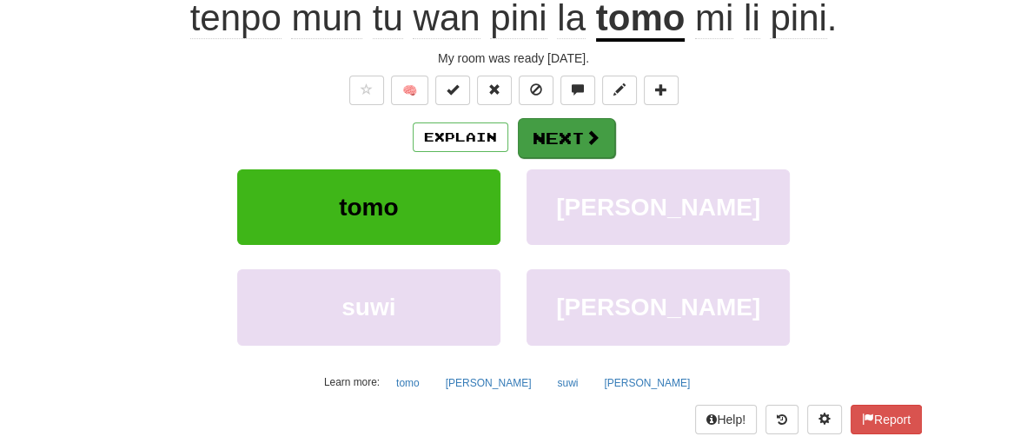
scroll to position [196, 0]
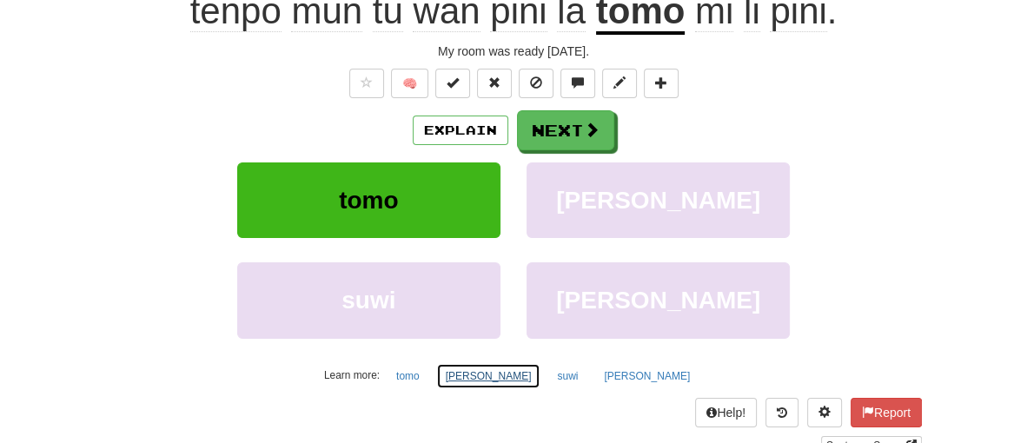
click at [527, 380] on button "[PERSON_NAME]" at bounding box center [488, 376] width 105 height 26
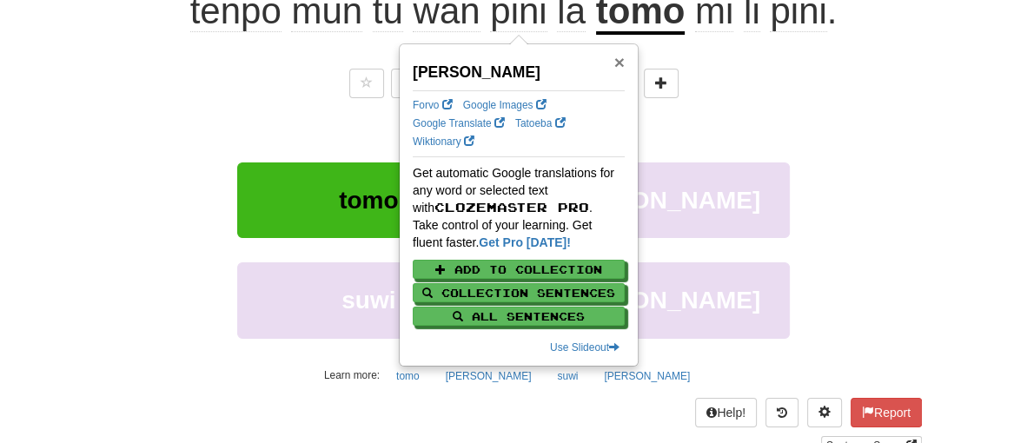
click at [619, 61] on span "×" at bounding box center [619, 62] width 10 height 20
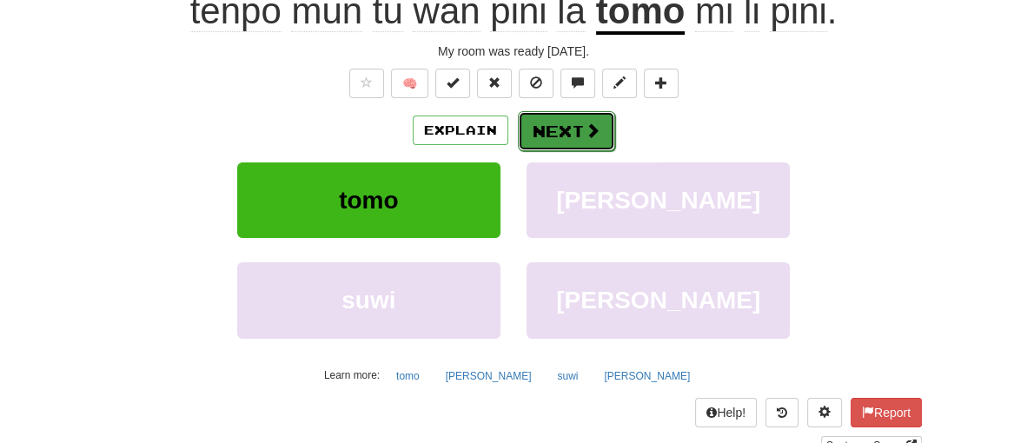
click at [580, 144] on button "Next" at bounding box center [566, 131] width 97 height 40
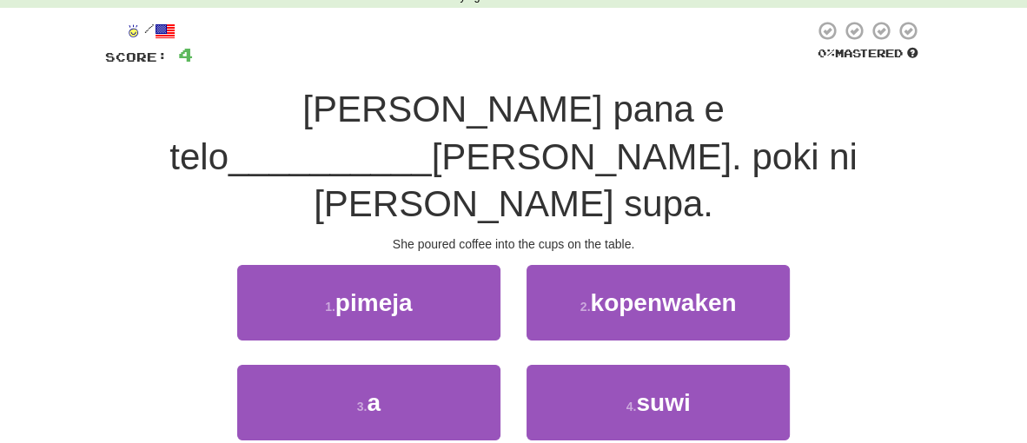
scroll to position [83, 0]
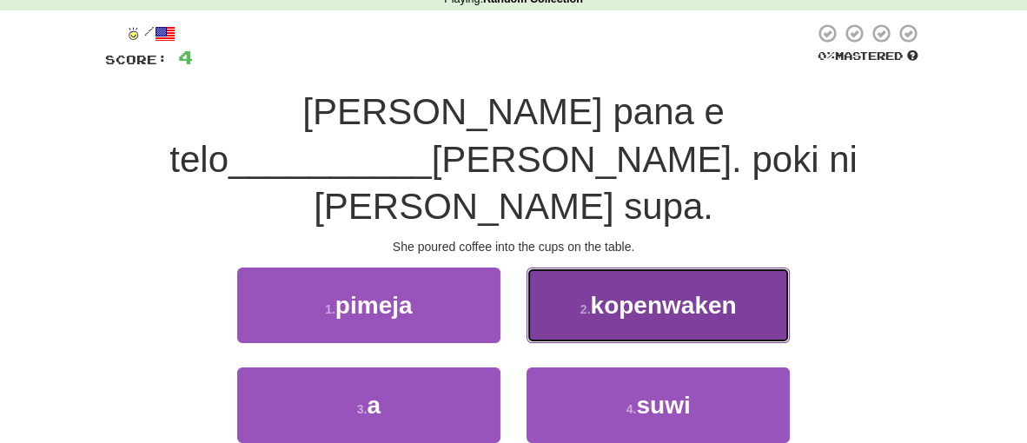
click at [545, 268] on button "2 . [GEOGRAPHIC_DATA]" at bounding box center [658, 306] width 263 height 76
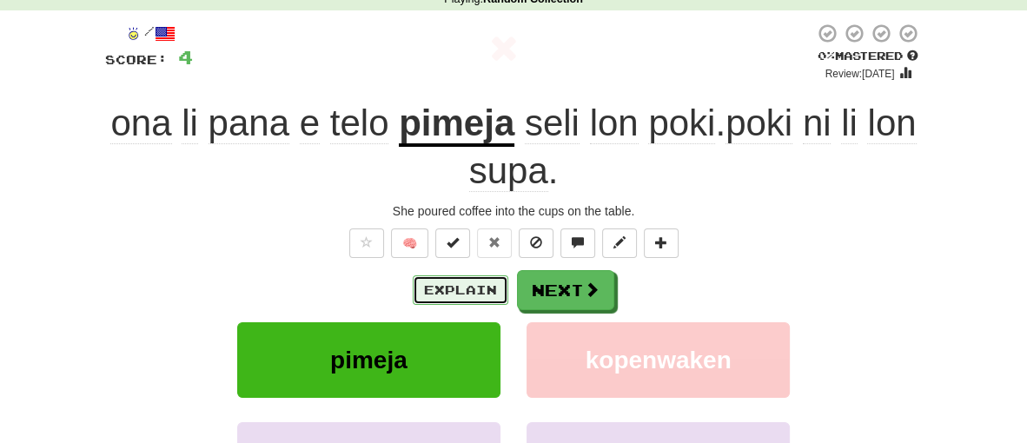
click at [425, 292] on button "Explain" at bounding box center [461, 290] width 96 height 30
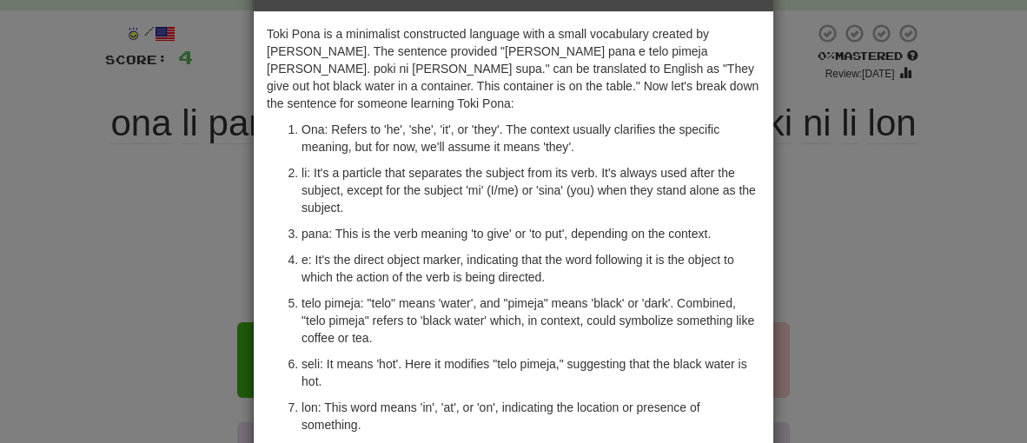
scroll to position [3, 0]
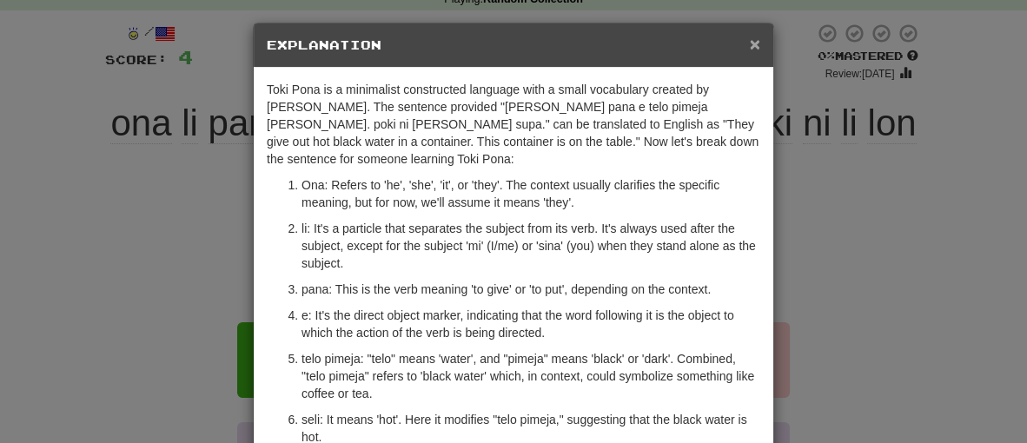
click at [757, 39] on span "×" at bounding box center [755, 44] width 10 height 20
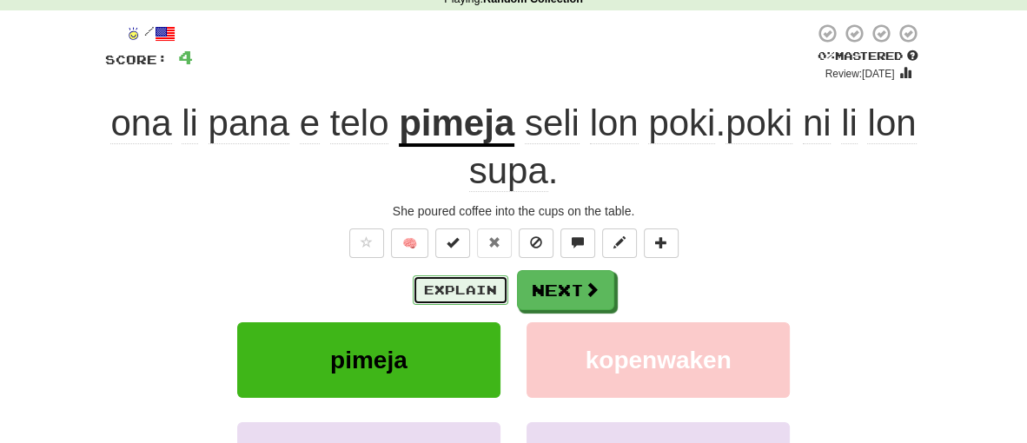
click at [460, 282] on button "Explain" at bounding box center [461, 290] width 96 height 30
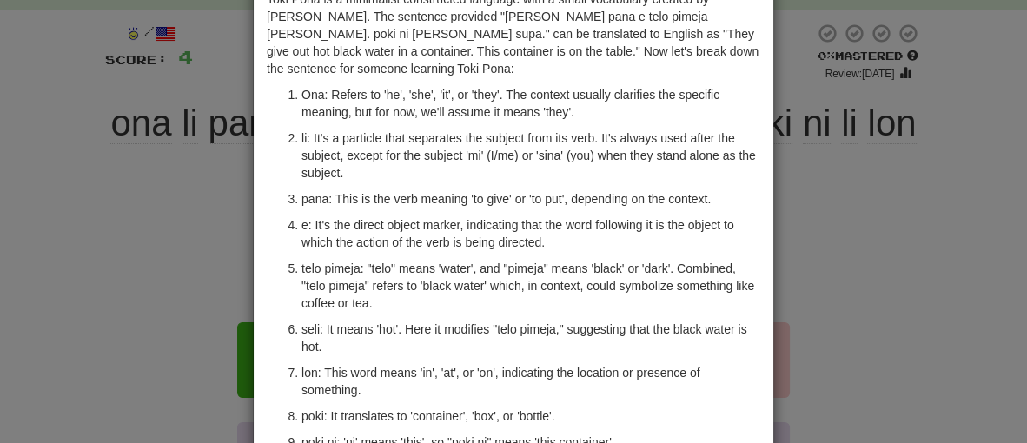
scroll to position [0, 0]
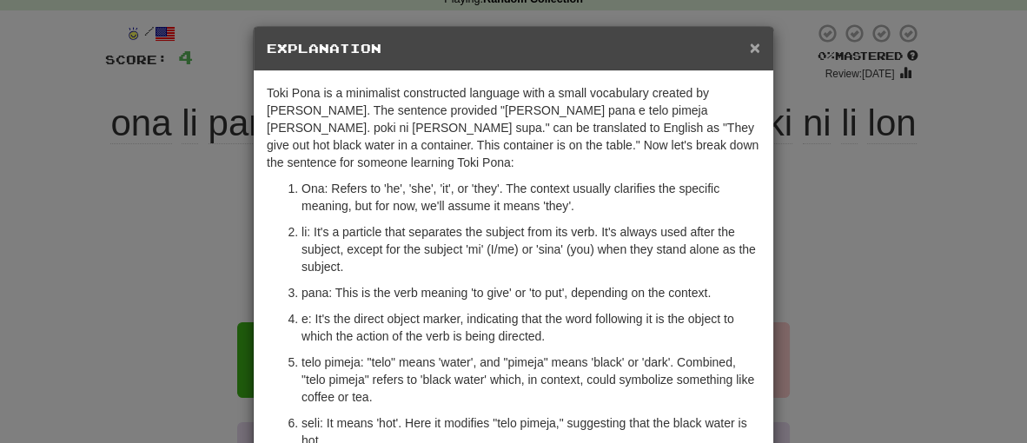
click at [757, 49] on span "×" at bounding box center [755, 47] width 10 height 20
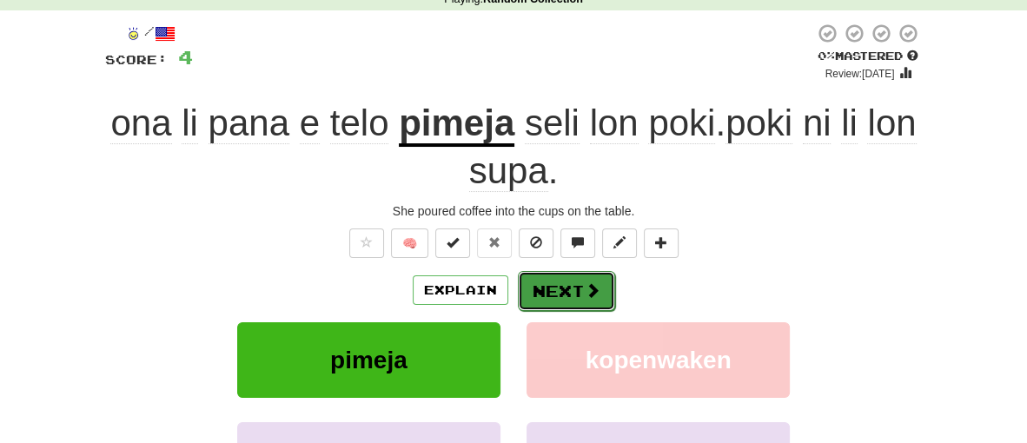
click at [589, 288] on span at bounding box center [593, 290] width 16 height 16
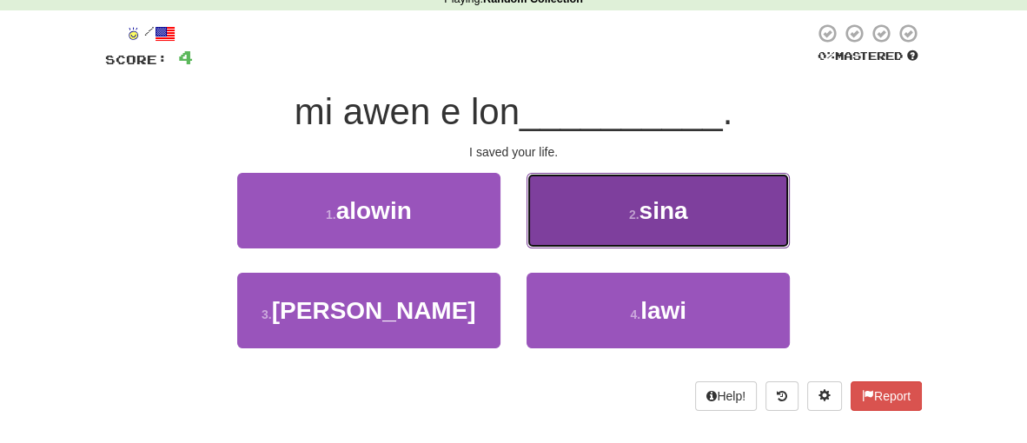
click at [559, 202] on button "2 . sina" at bounding box center [658, 211] width 263 height 76
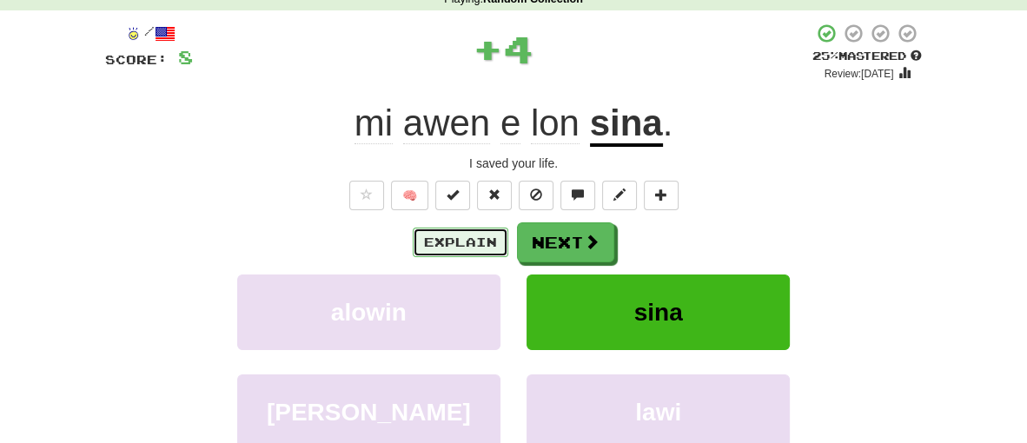
click at [477, 234] on button "Explain" at bounding box center [461, 243] width 96 height 30
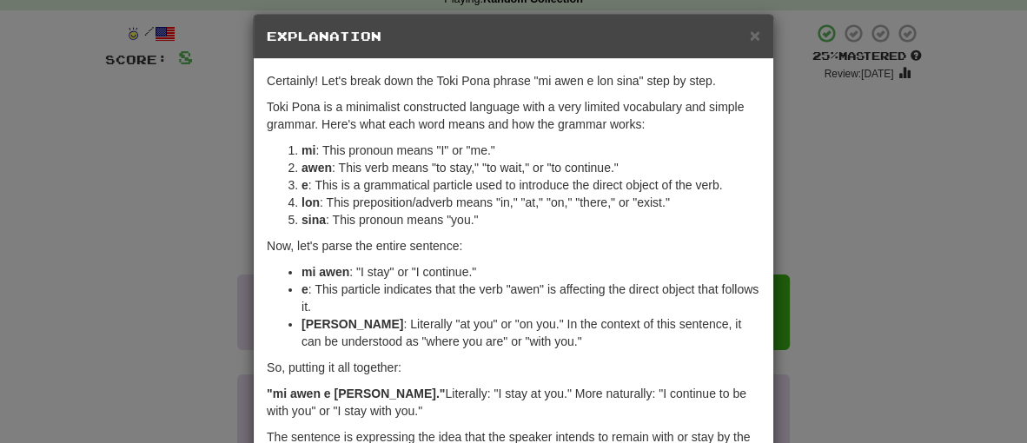
scroll to position [3, 0]
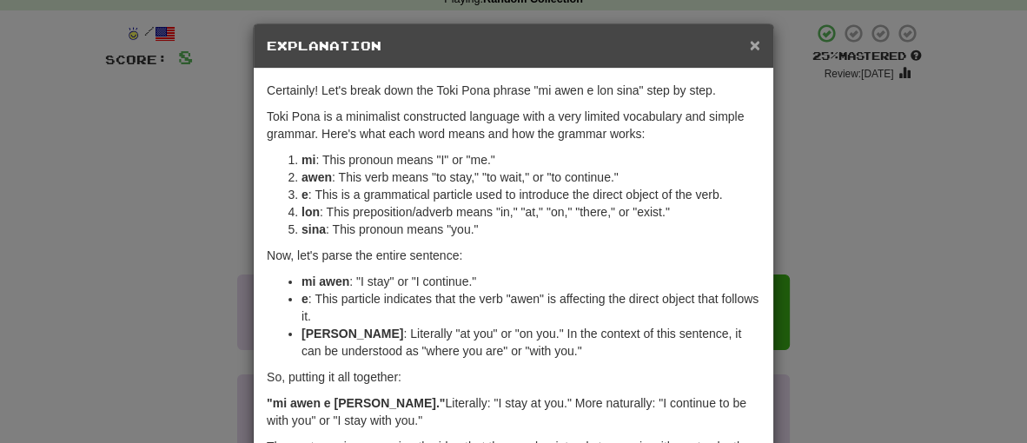
click at [756, 42] on span "×" at bounding box center [755, 45] width 10 height 20
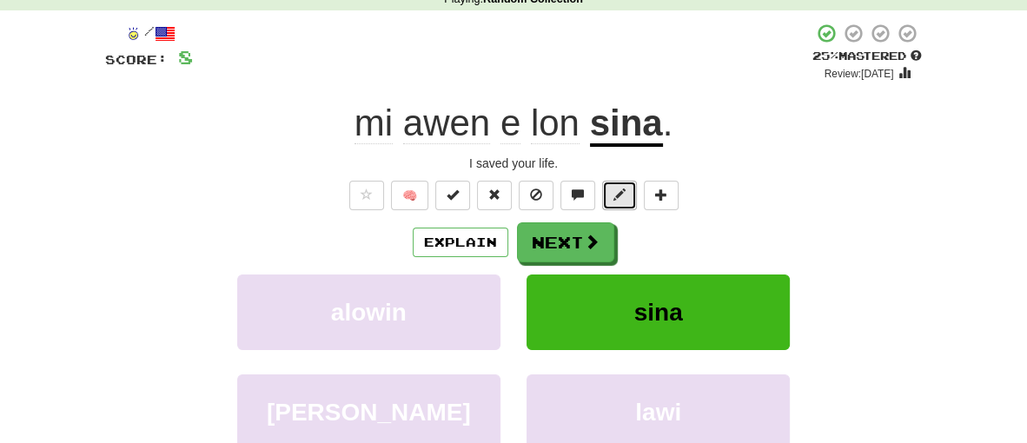
click at [607, 190] on button at bounding box center [619, 196] width 35 height 30
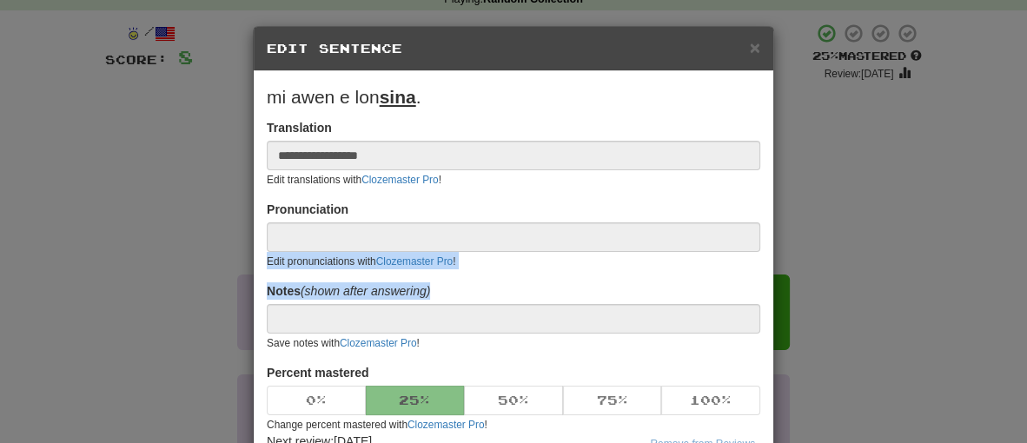
drag, startPoint x: 514, startPoint y: 202, endPoint x: 495, endPoint y: 290, distance: 89.6
click at [495, 290] on form "**********" at bounding box center [514, 385] width 494 height 603
click at [495, 290] on div "Notes (shown after answering) Save notes with Clozemaster Pro !" at bounding box center [514, 316] width 494 height 69
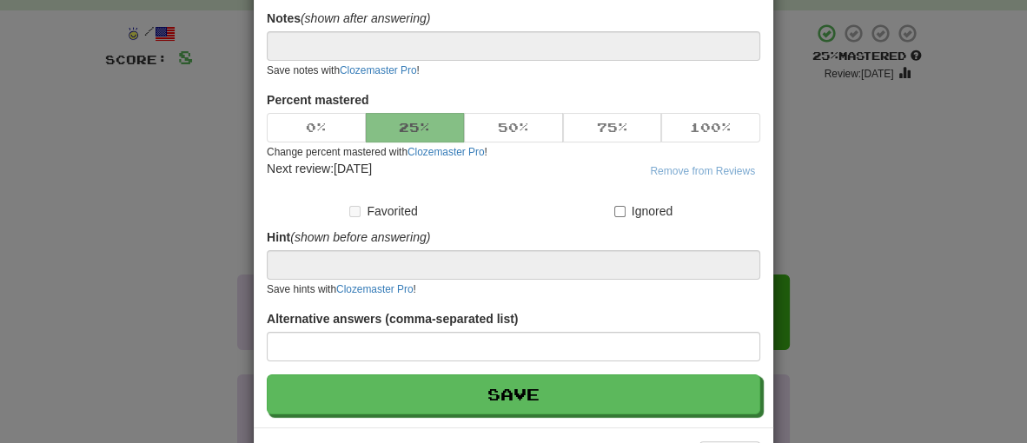
scroll to position [277, 0]
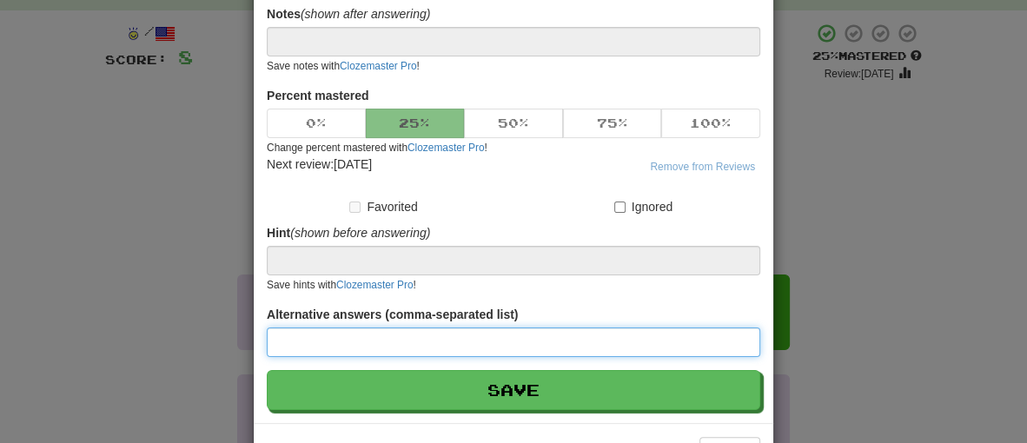
click at [434, 341] on input at bounding box center [514, 343] width 494 height 30
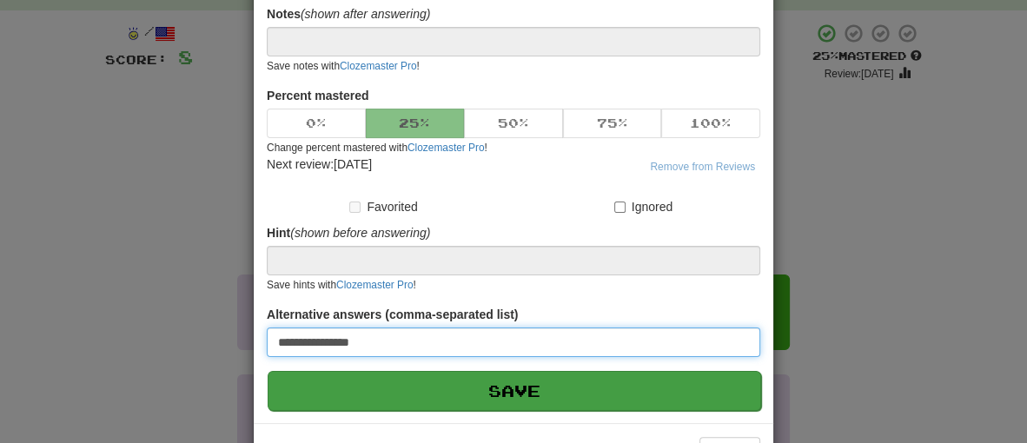
type input "**********"
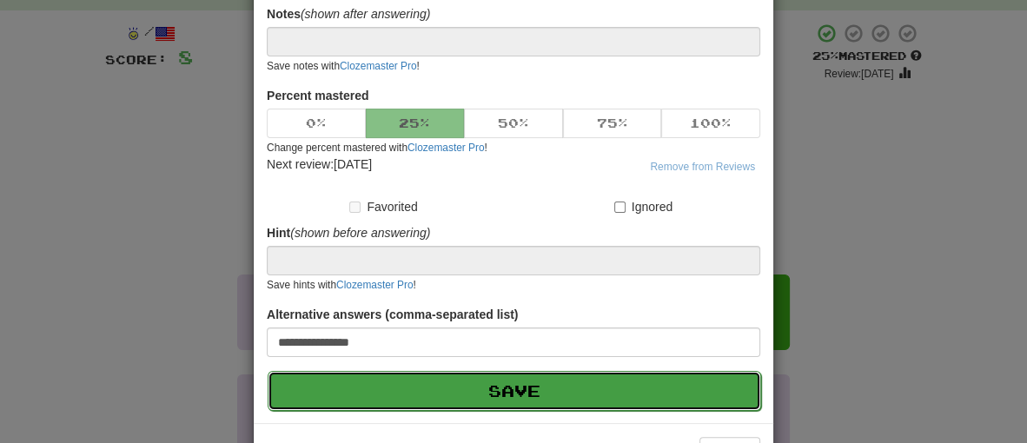
click at [520, 389] on button "Save" at bounding box center [515, 391] width 494 height 40
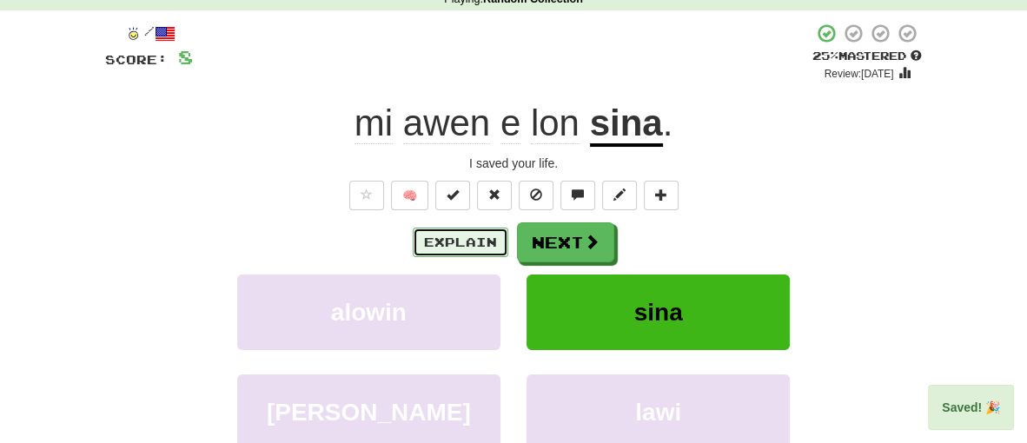
click at [478, 253] on button "Explain" at bounding box center [461, 243] width 96 height 30
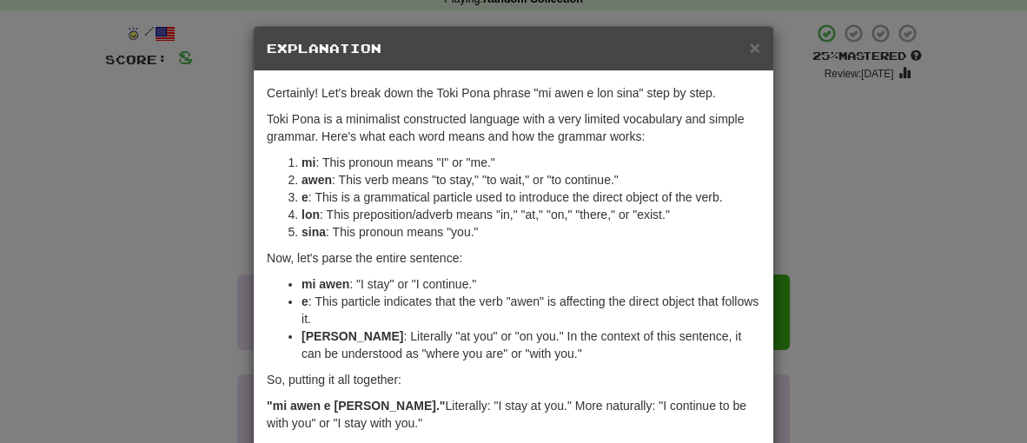
scroll to position [179, 0]
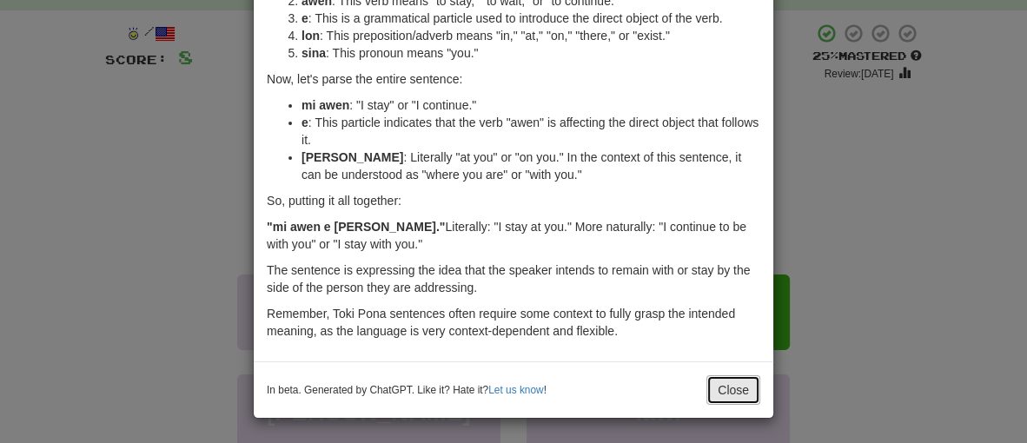
click at [722, 398] on button "Close" at bounding box center [733, 390] width 54 height 30
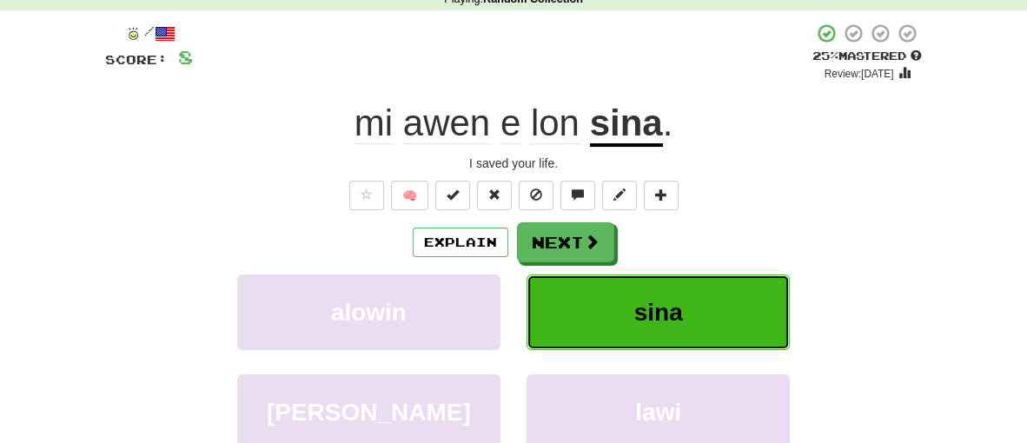
click at [602, 300] on button "sina" at bounding box center [658, 313] width 263 height 76
